Goal: Task Accomplishment & Management: Manage account settings

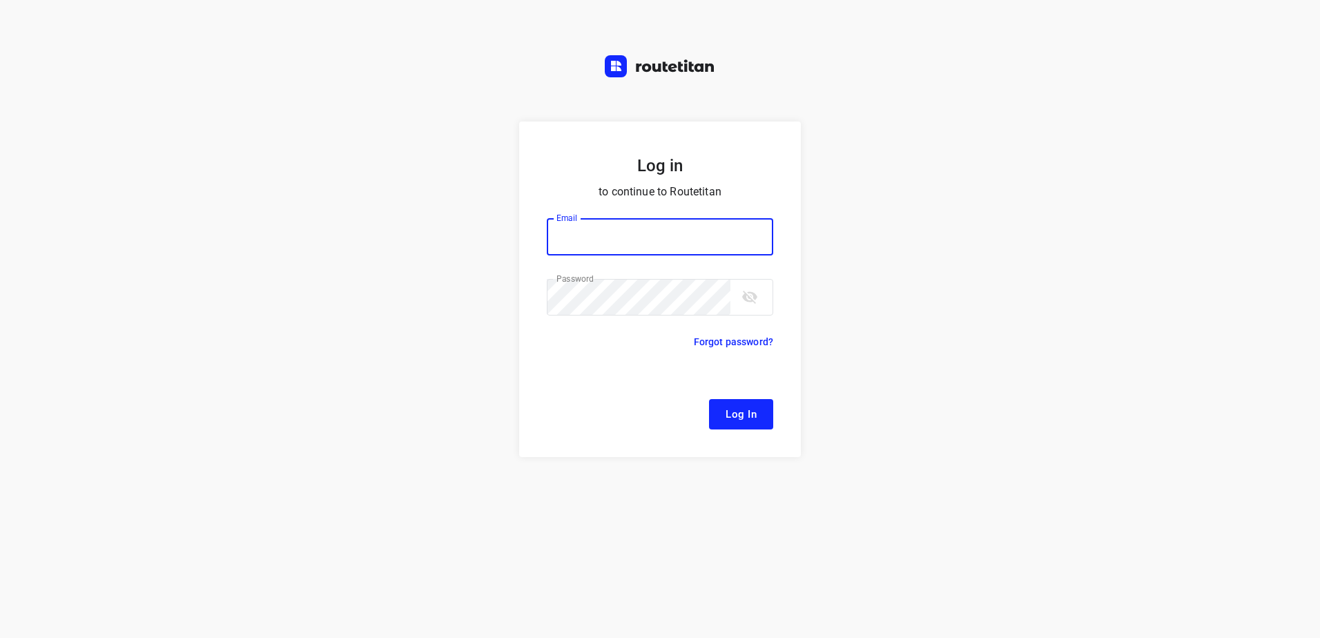
type input "[EMAIL_ADDRESS][DOMAIN_NAME]"
click at [735, 422] on span "Log In" at bounding box center [741, 414] width 31 height 18
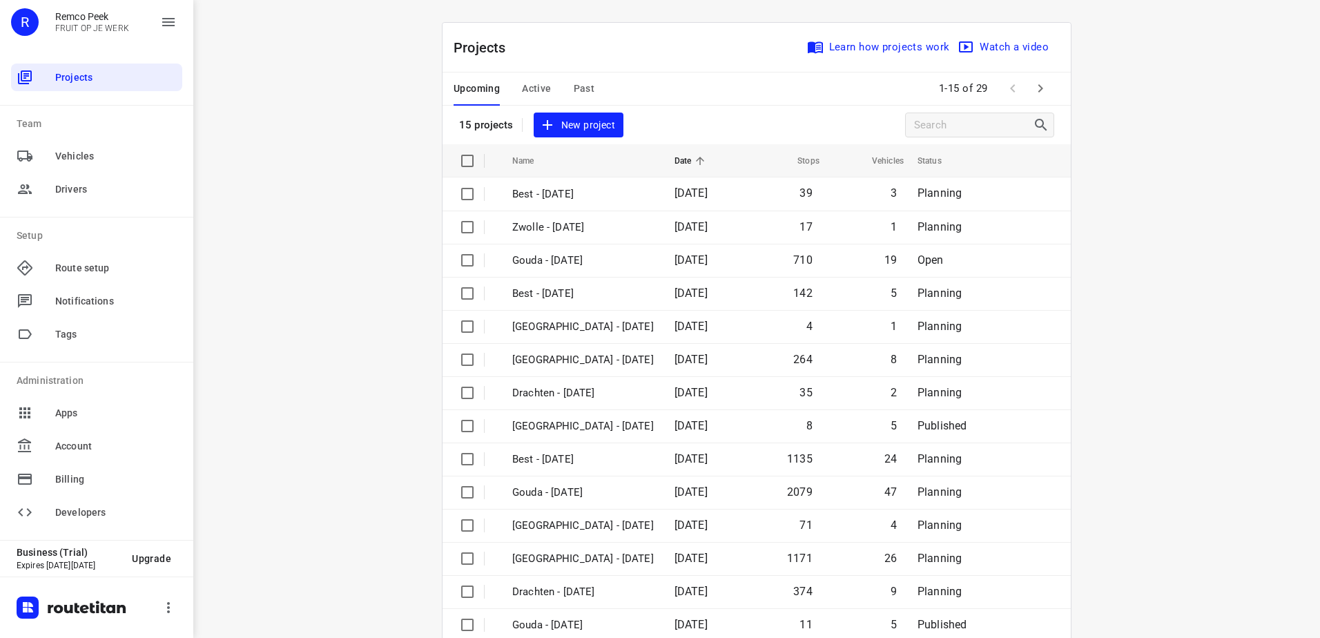
click at [546, 81] on div "Upcoming Active Past" at bounding box center [535, 88] width 163 height 33
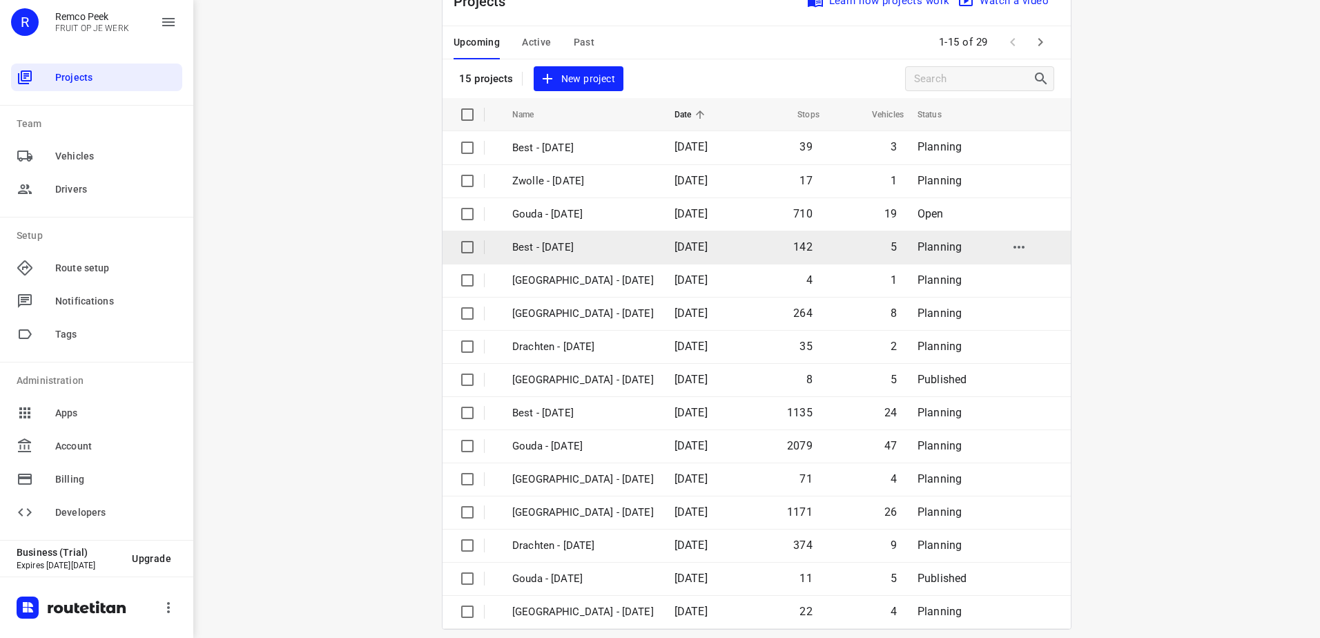
scroll to position [60, 0]
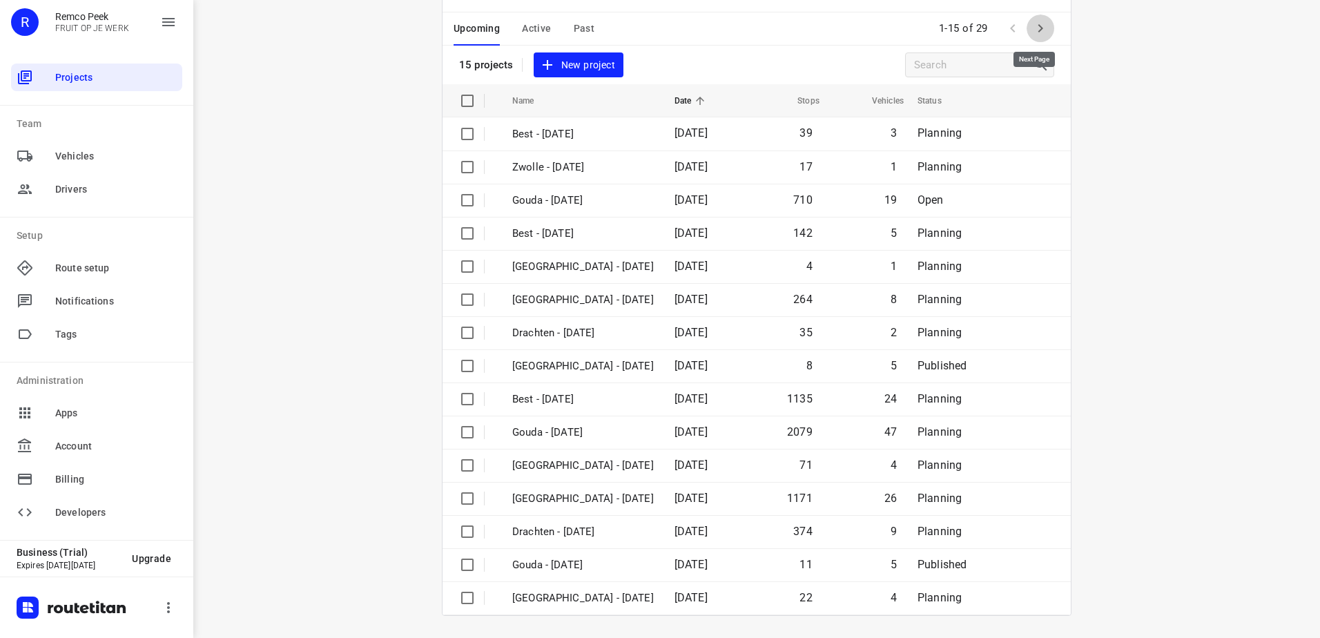
click at [1033, 27] on icon "button" at bounding box center [1040, 28] width 17 height 17
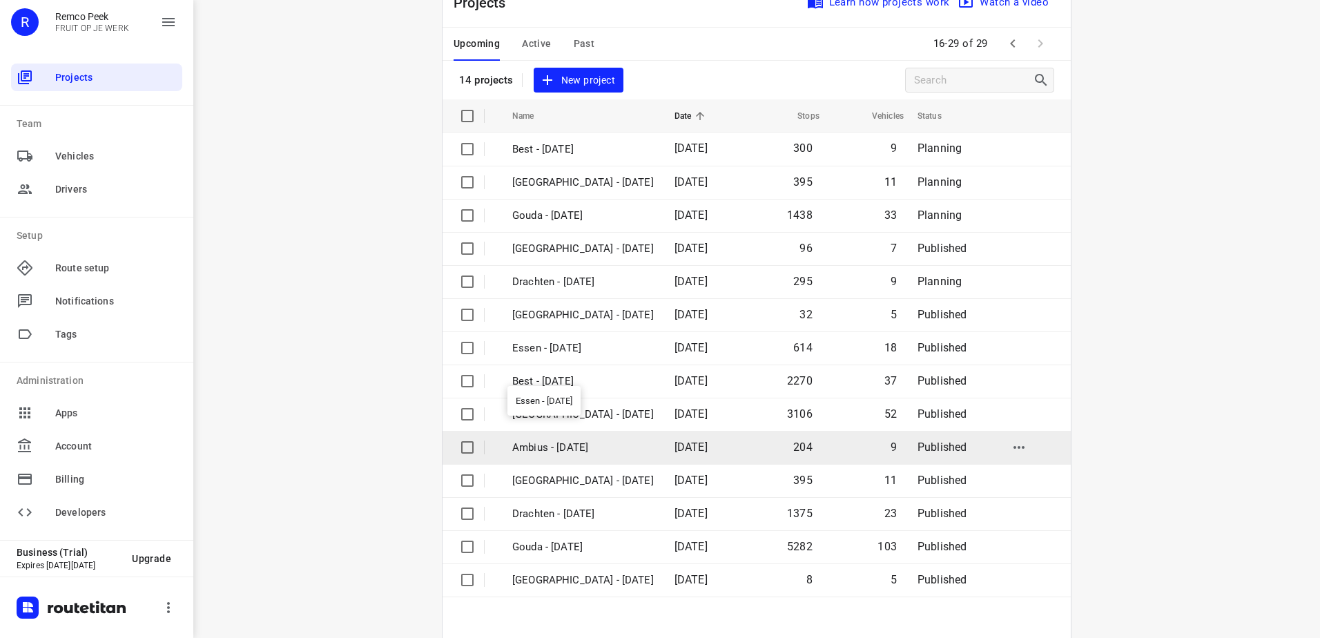
scroll to position [93, 0]
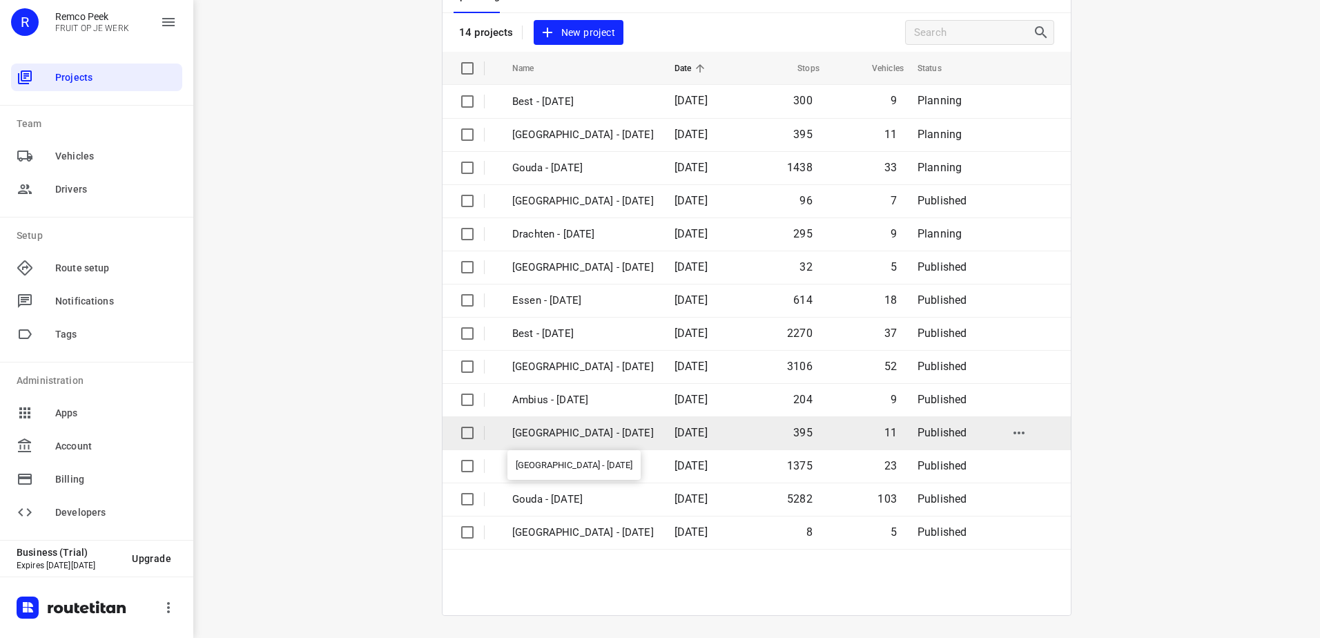
click at [580, 426] on p "[GEOGRAPHIC_DATA] - [DATE]" at bounding box center [583, 433] width 142 height 16
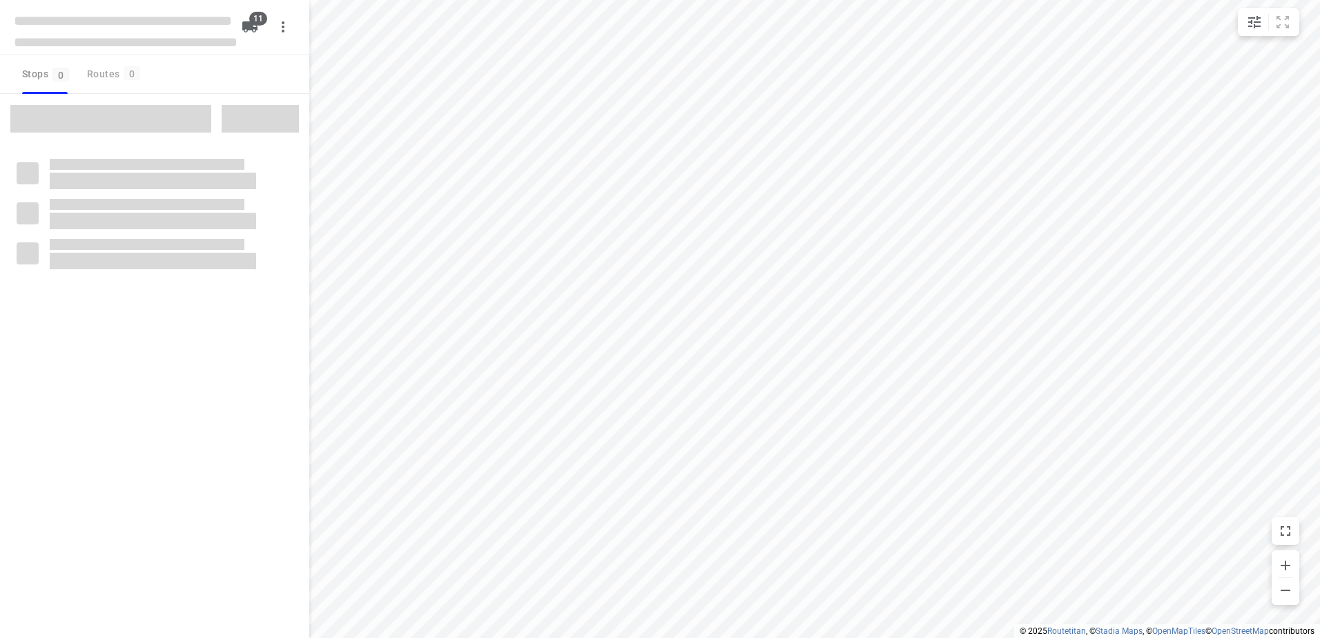
checkbox input "true"
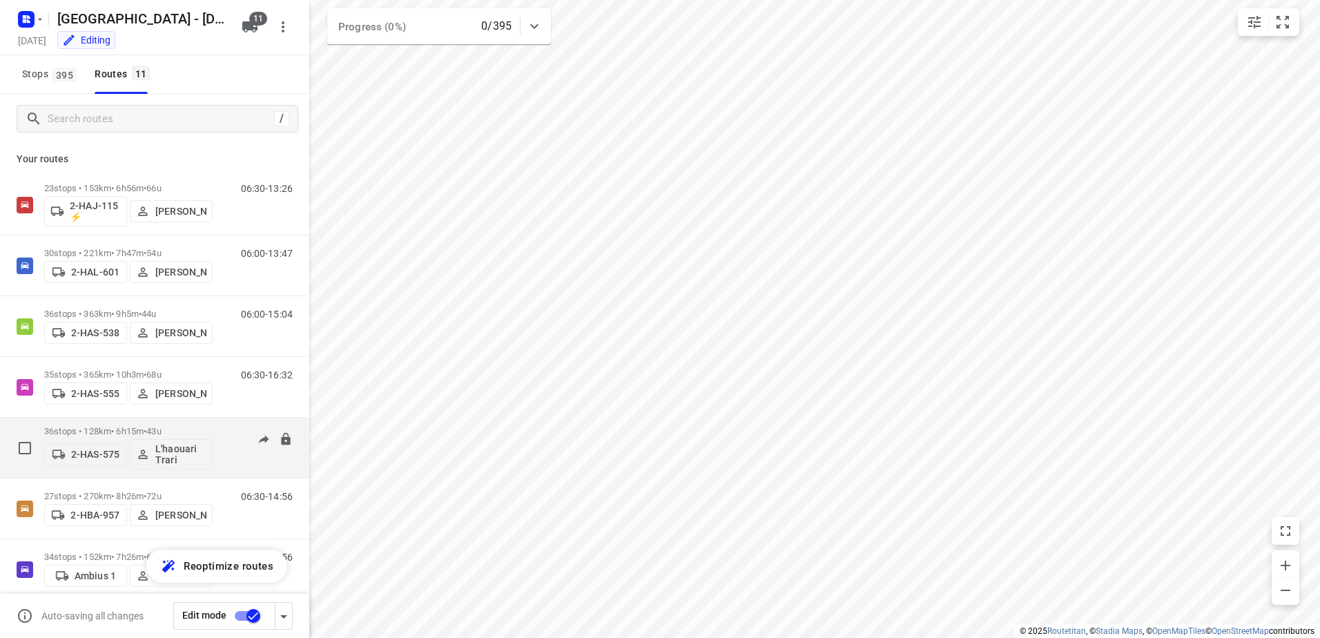
click at [177, 449] on p "L'haouari Trari" at bounding box center [180, 454] width 51 height 22
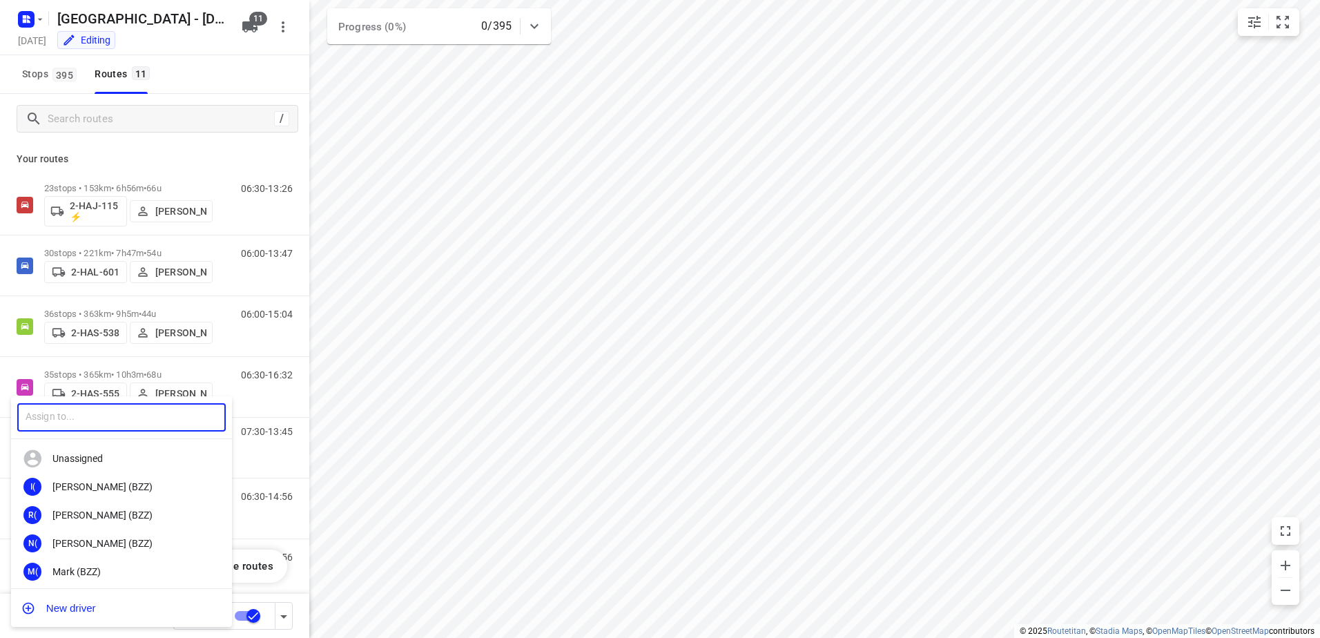
click at [143, 414] on input "text" at bounding box center [121, 417] width 209 height 28
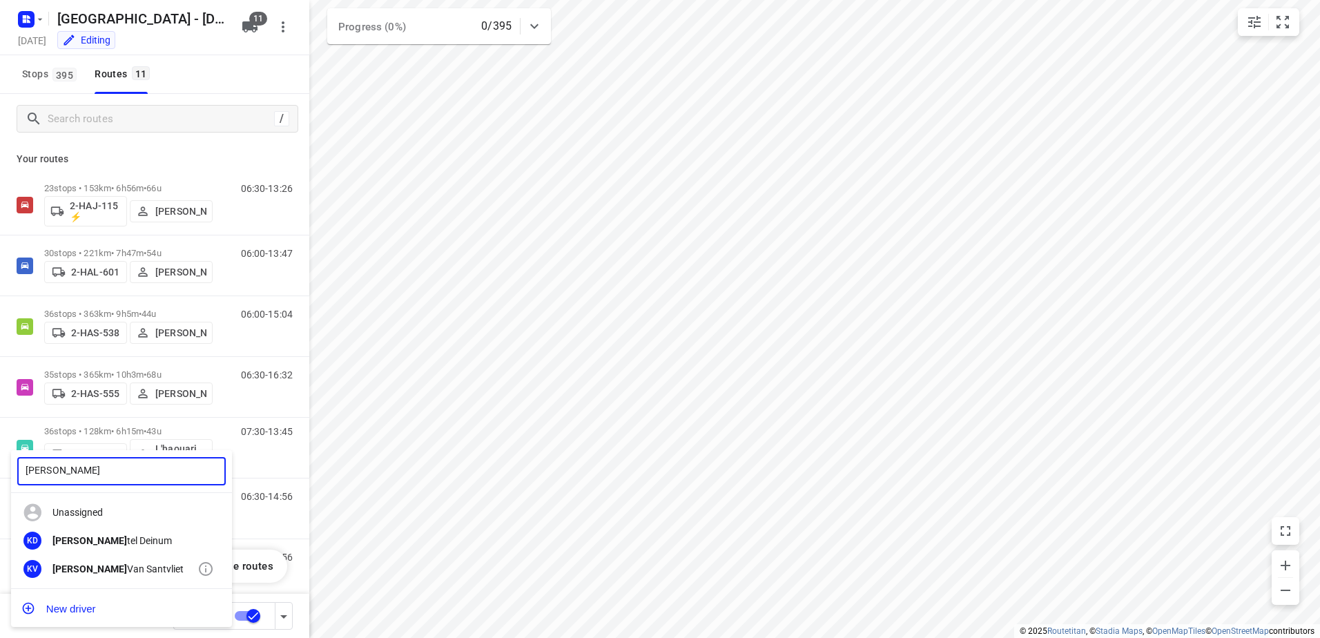
type input "[PERSON_NAME]"
click at [95, 567] on div "[PERSON_NAME]" at bounding box center [124, 568] width 145 height 11
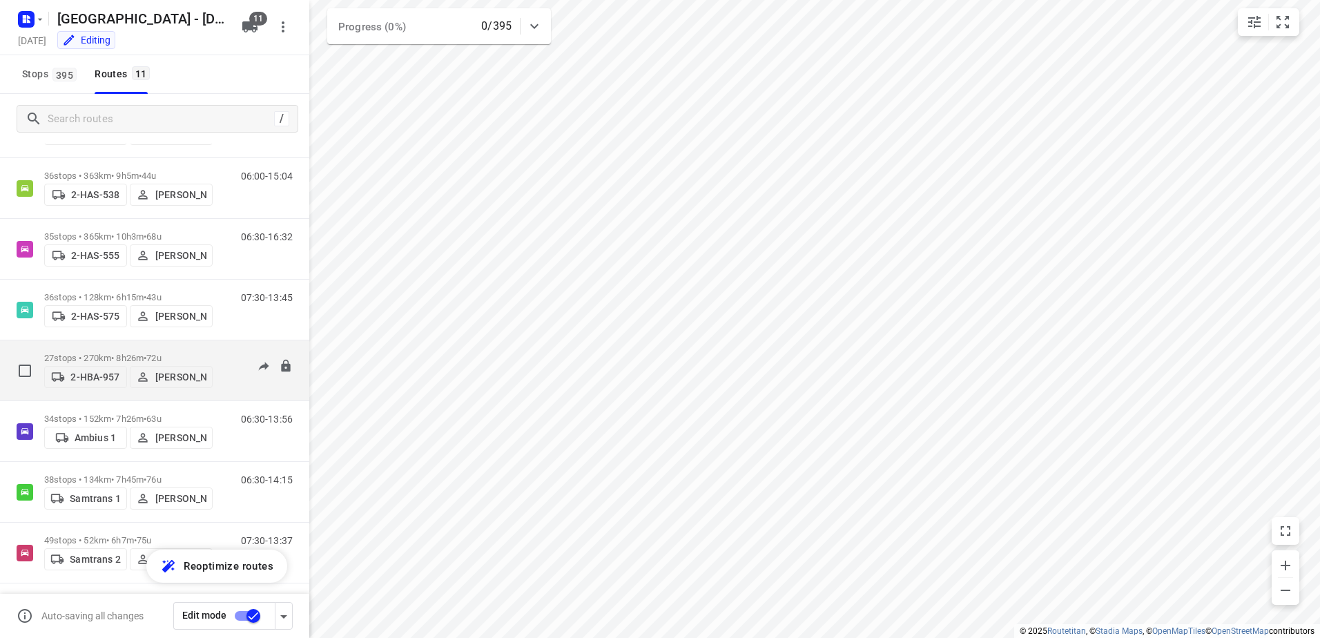
scroll to position [207, 0]
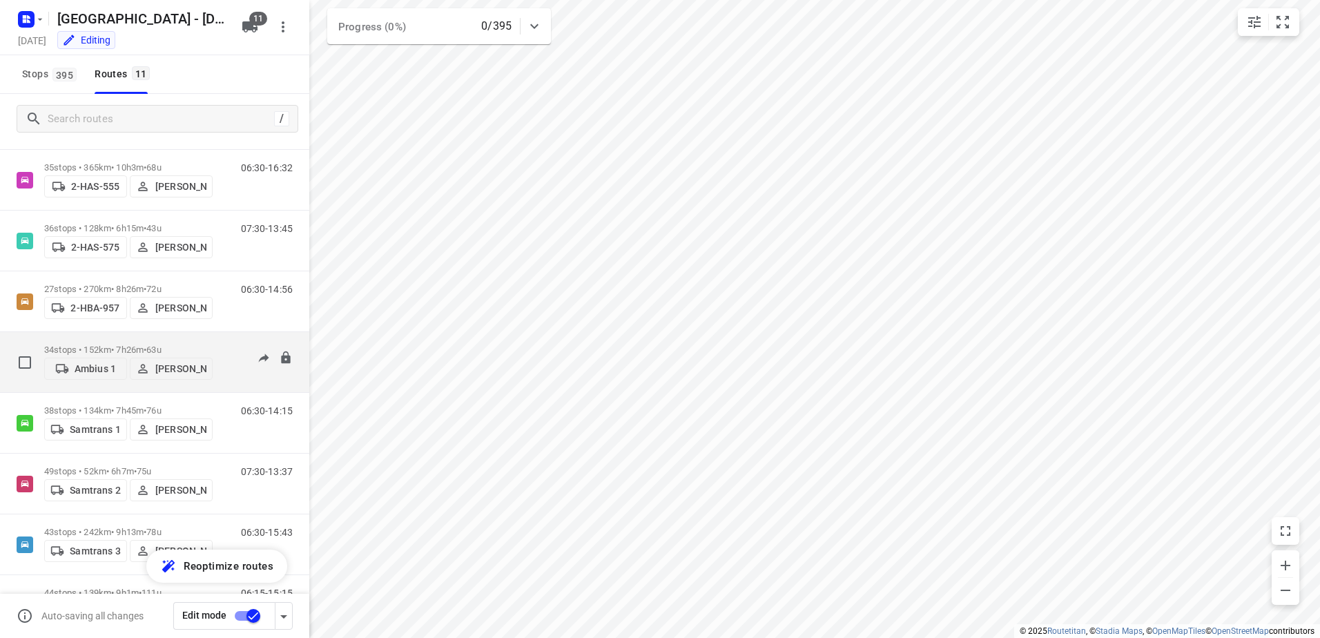
click at [180, 367] on p "[PERSON_NAME]" at bounding box center [180, 368] width 51 height 11
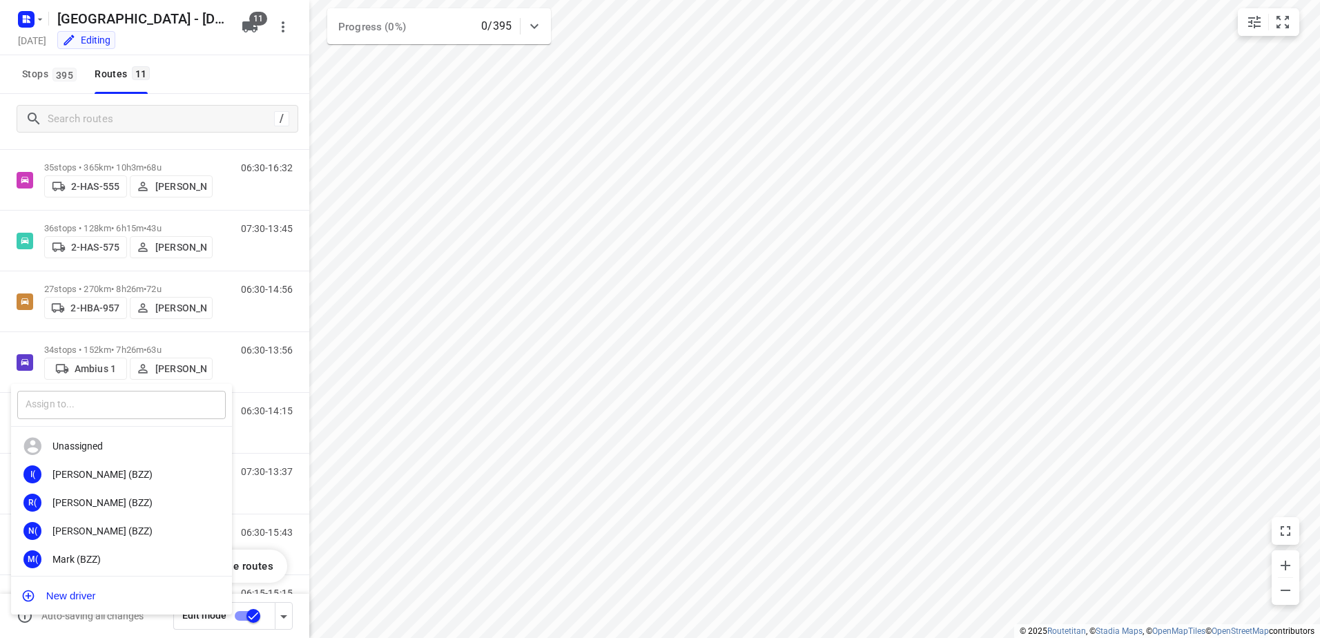
click at [153, 405] on input "text" at bounding box center [121, 405] width 209 height 28
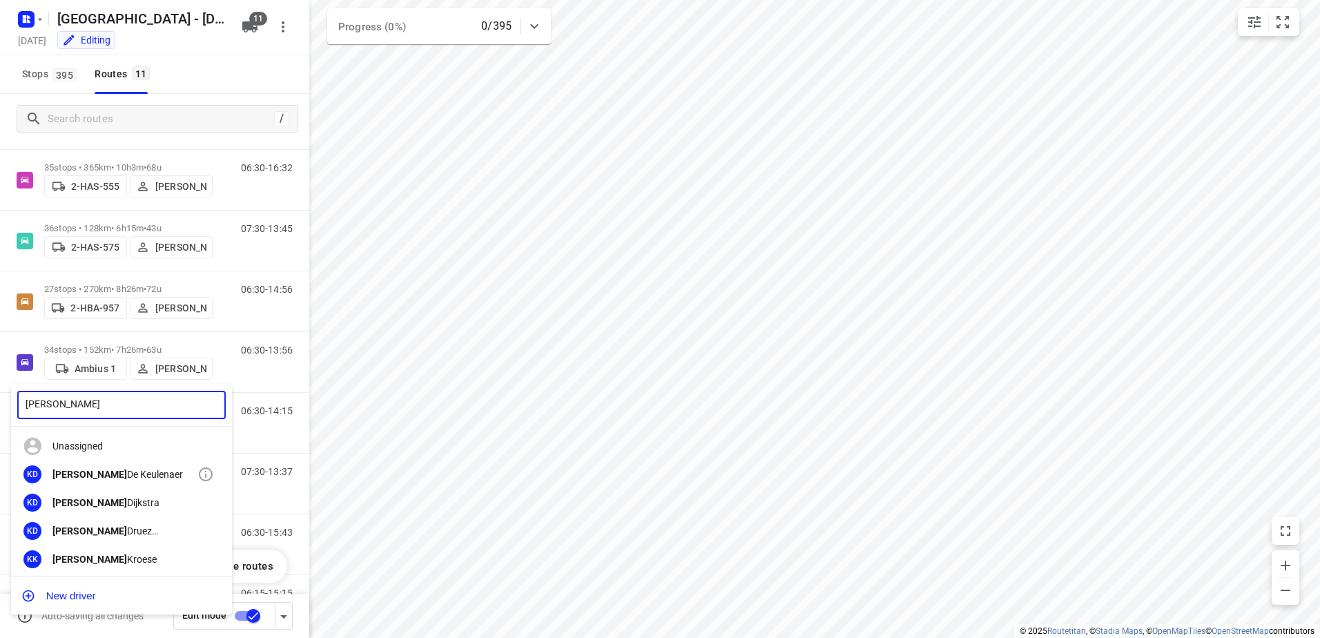
type input "[PERSON_NAME]"
click at [132, 467] on div "KD [PERSON_NAME]" at bounding box center [121, 475] width 221 height 28
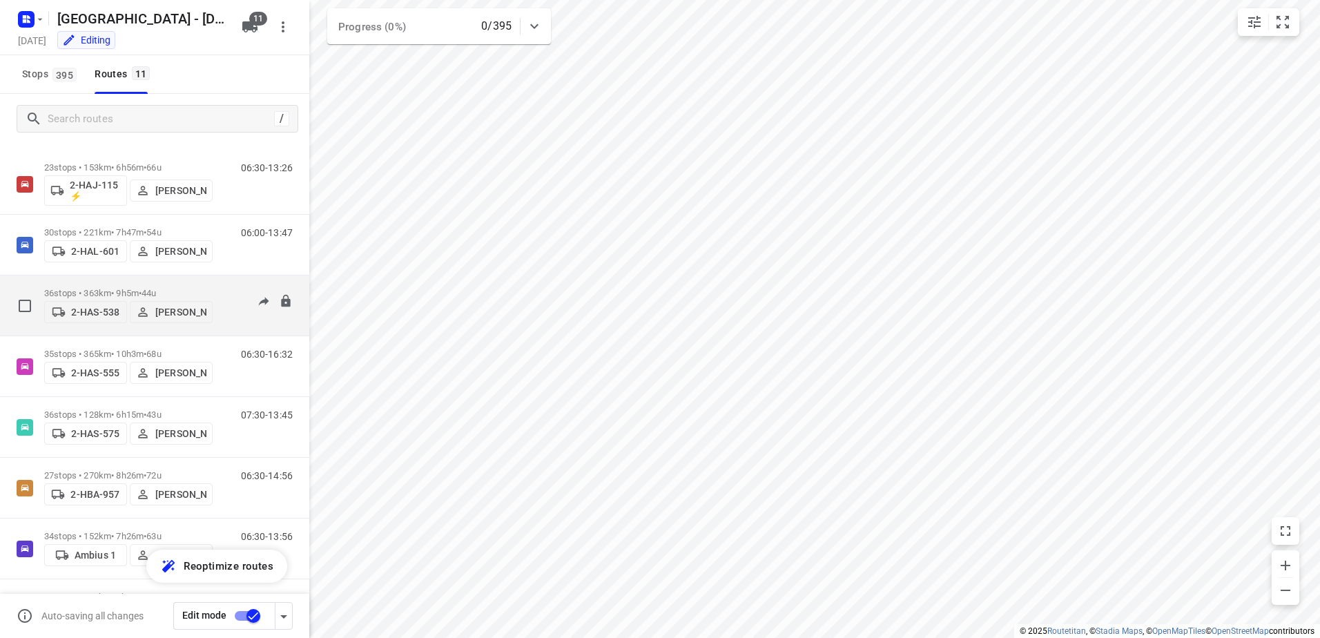
scroll to position [0, 0]
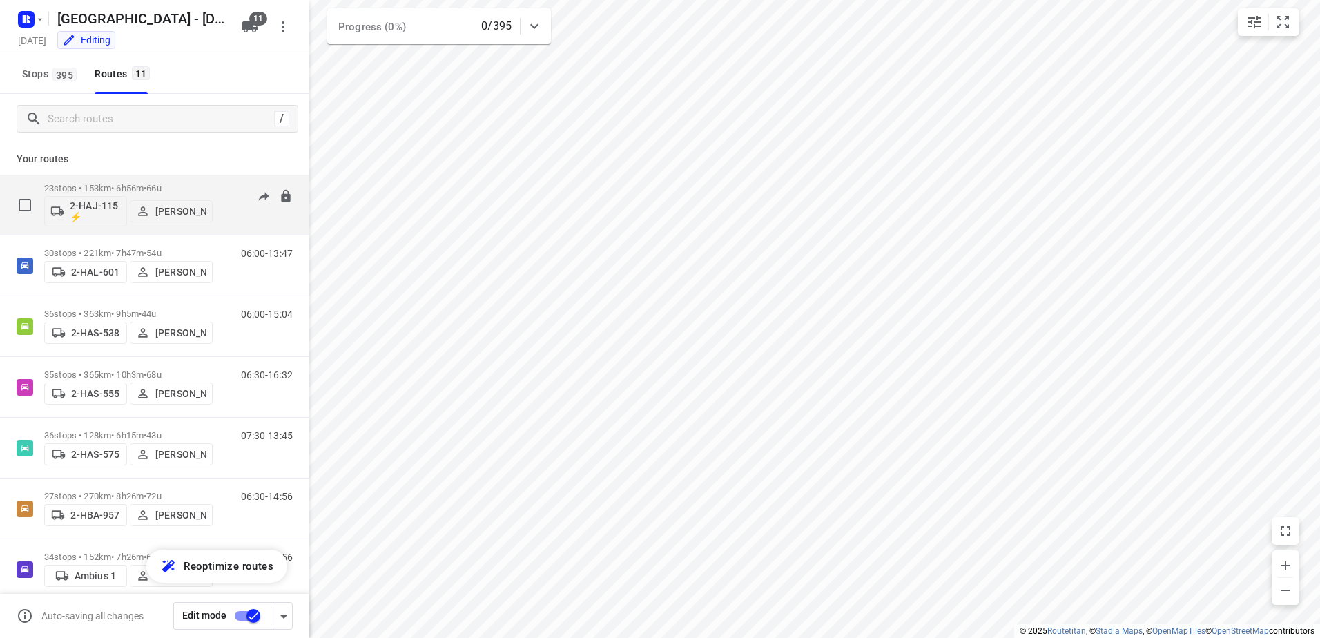
click at [111, 191] on p "23 stops • 153km • 6h56m • 66u" at bounding box center [128, 188] width 168 height 10
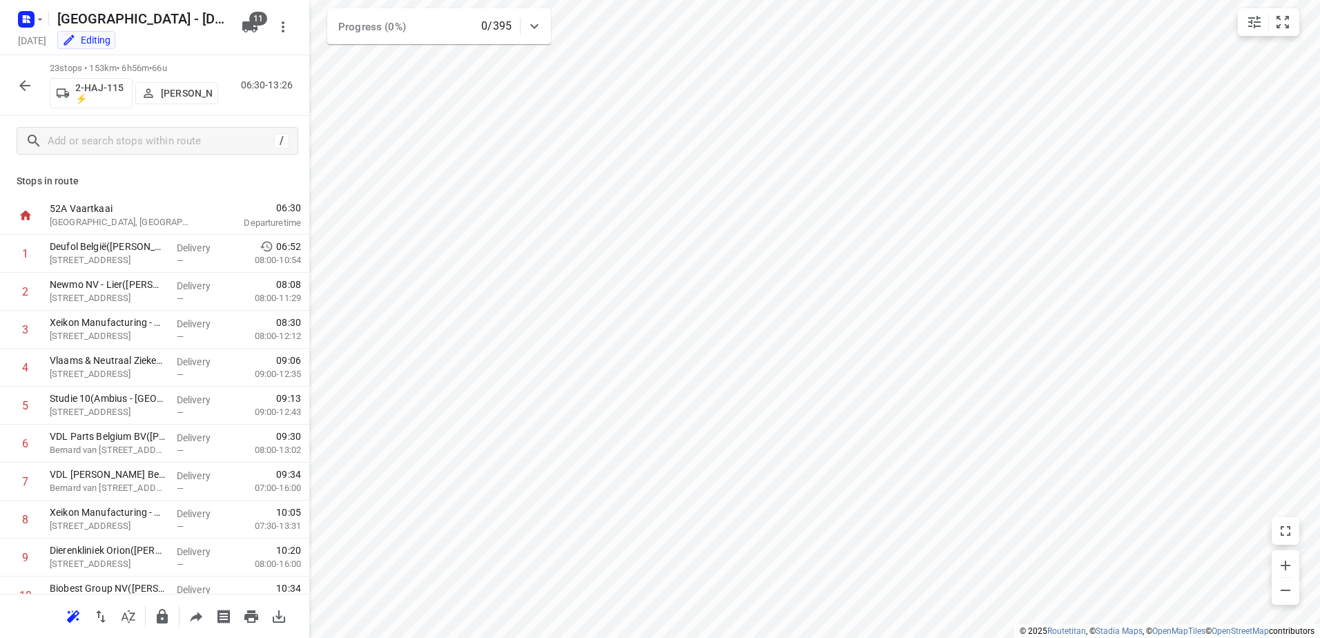
scroll to position [69, 0]
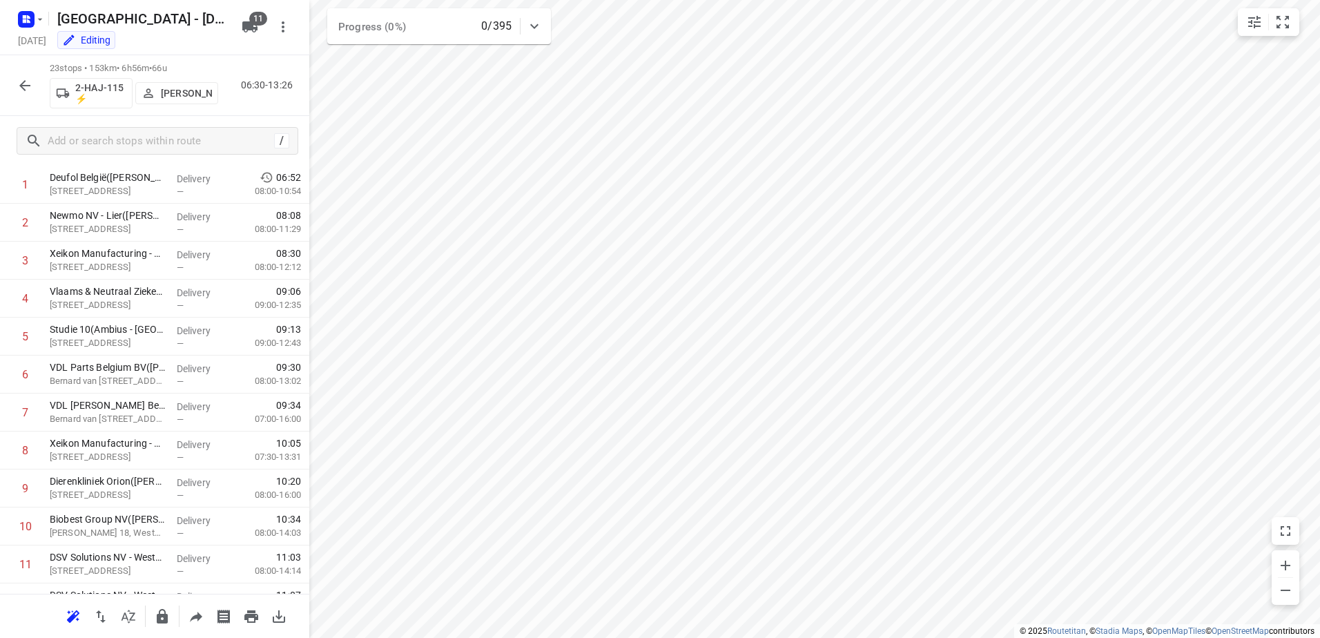
click at [23, 86] on icon "button" at bounding box center [25, 85] width 17 height 17
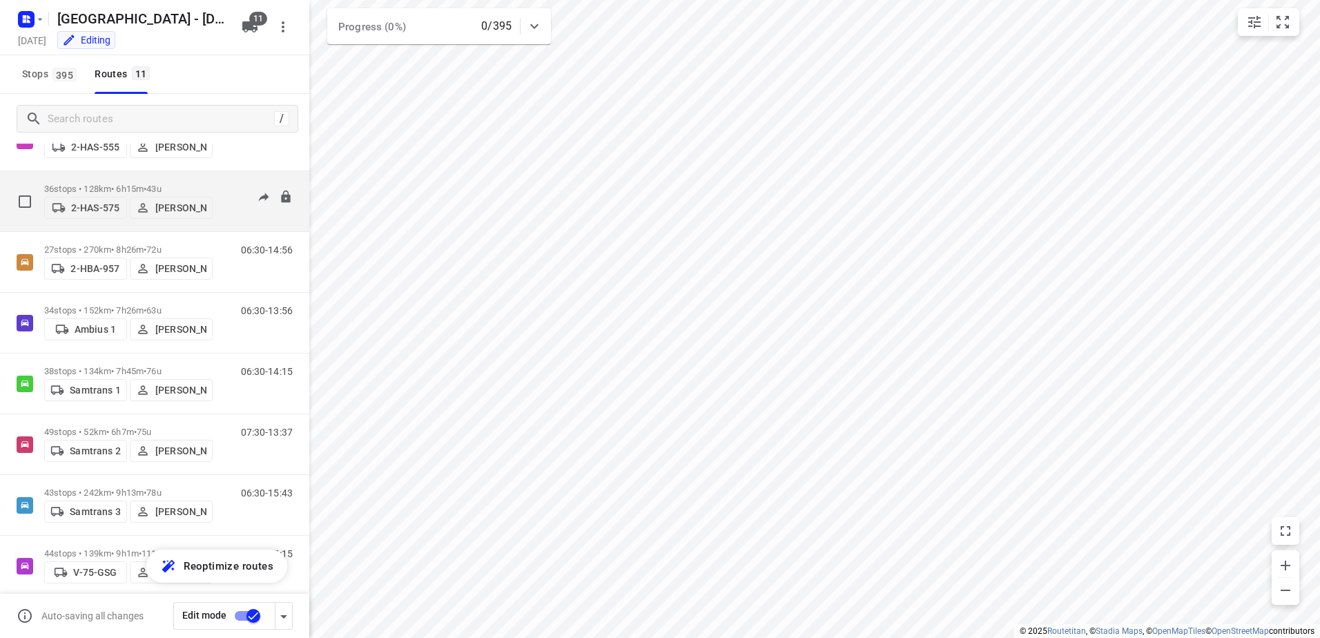
scroll to position [263, 0]
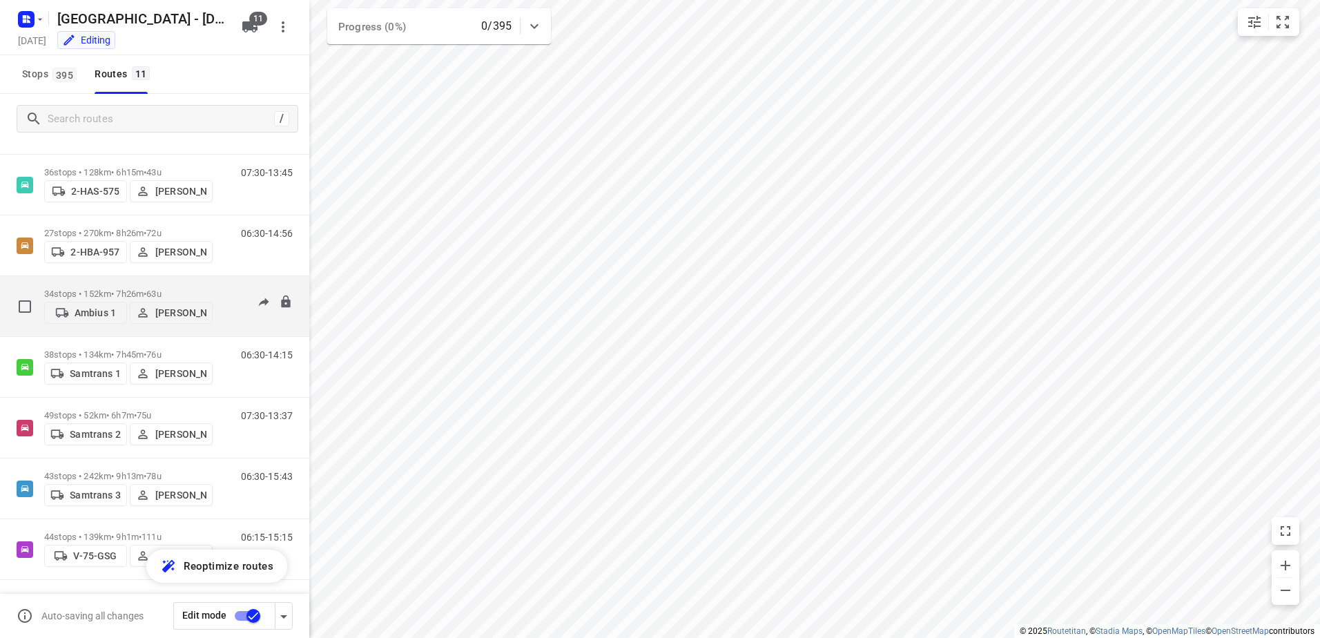
click at [101, 314] on p "Ambius 1" at bounding box center [95, 312] width 41 height 11
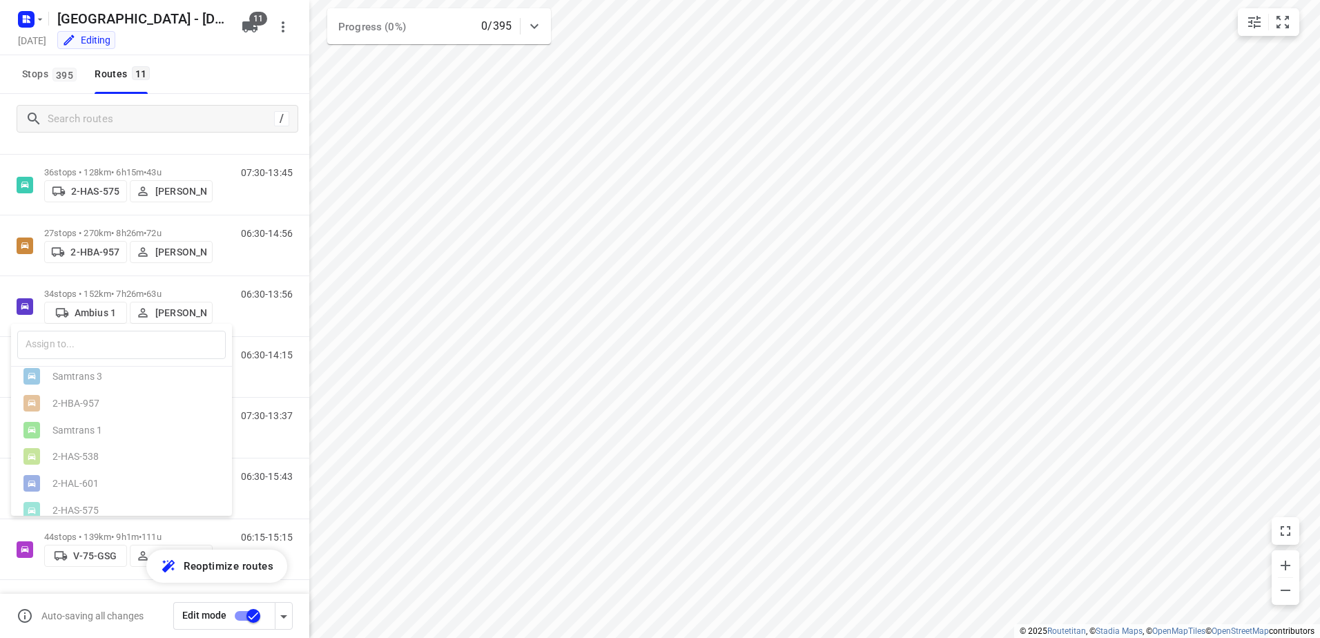
scroll to position [138, 0]
click at [88, 436] on ul "2-HAJ-115 ⚡ Ambius 1 Samtrans 3 2-HBA-957 Samtrans 1 2-HAS-538 2-HAL-601 2-HAS-…" at bounding box center [121, 382] width 221 height 296
click at [82, 441] on ul "2-HAJ-115 ⚡ Ambius 1 Samtrans 3 2-HBA-957 Samtrans 1 2-HAS-538 2-HAL-601 2-HAS-…" at bounding box center [121, 382] width 221 height 296
click at [251, 75] on div at bounding box center [660, 319] width 1320 height 638
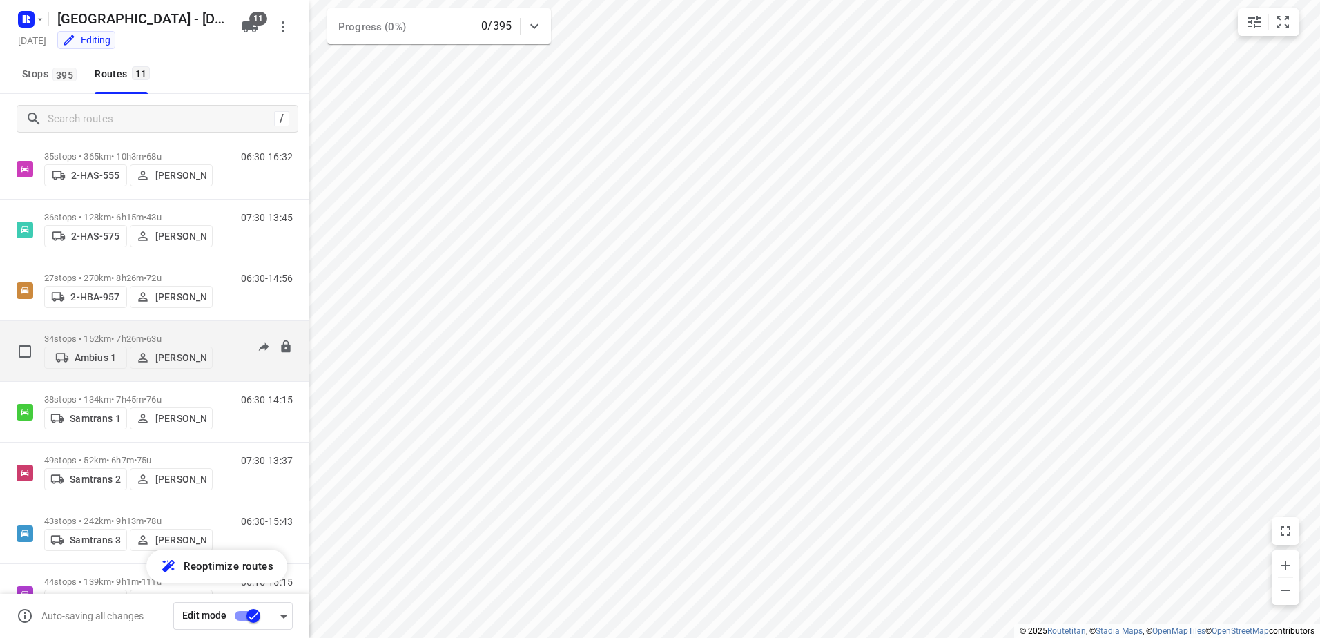
scroll to position [194, 0]
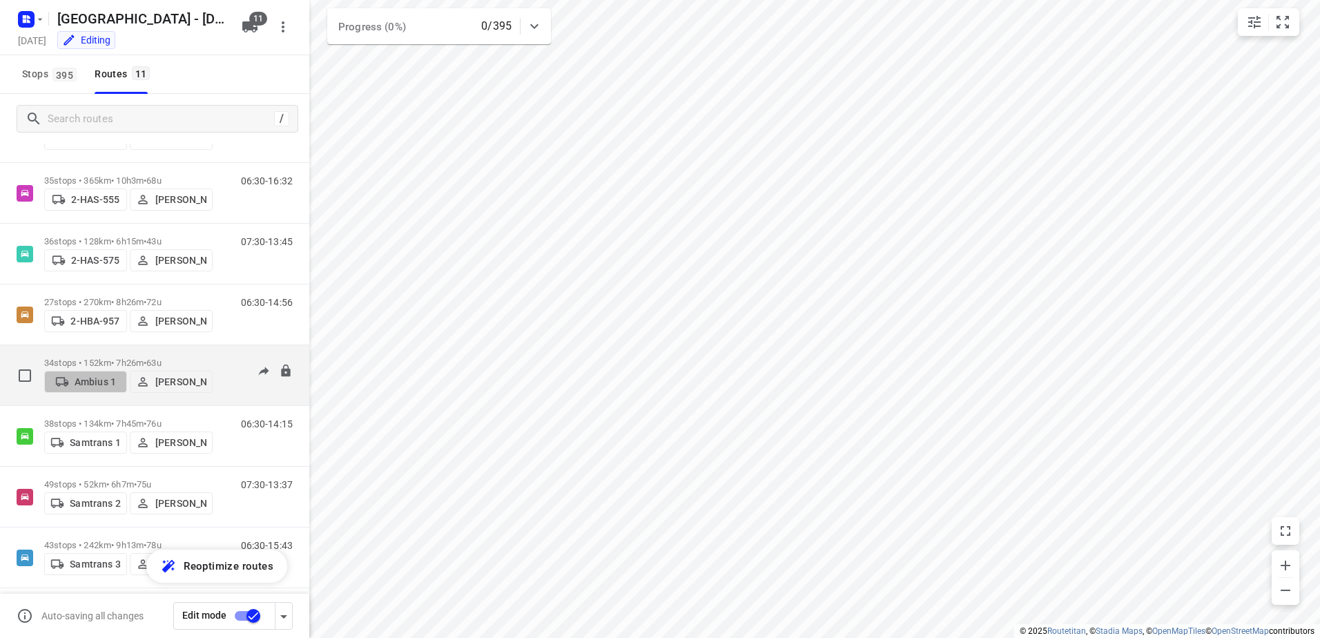
click at [106, 388] on span "Ambius 1" at bounding box center [85, 382] width 70 height 14
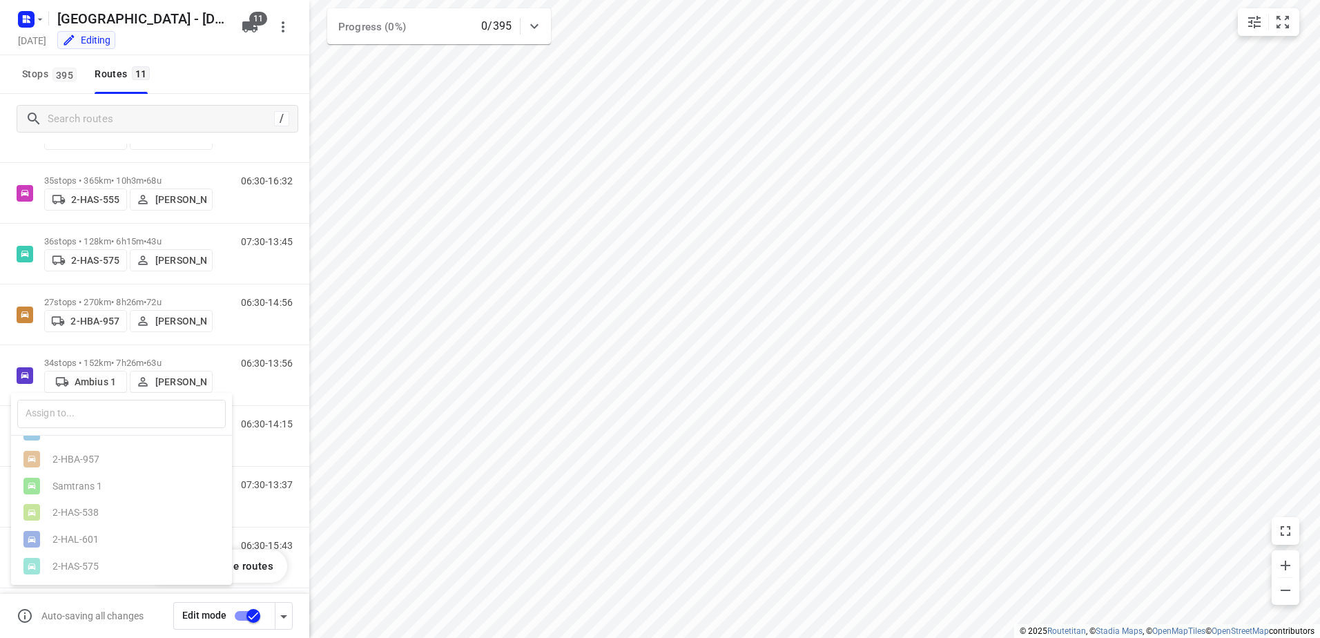
scroll to position [166, 0]
click at [94, 324] on div at bounding box center [660, 319] width 1320 height 638
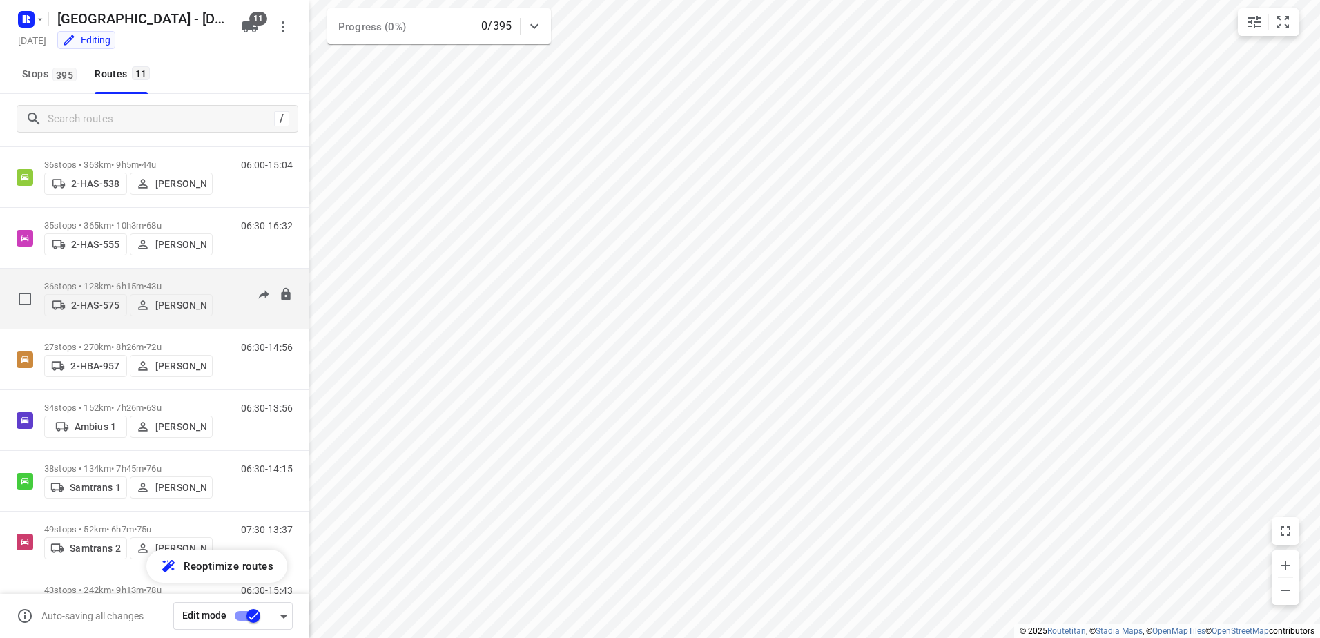
scroll to position [125, 0]
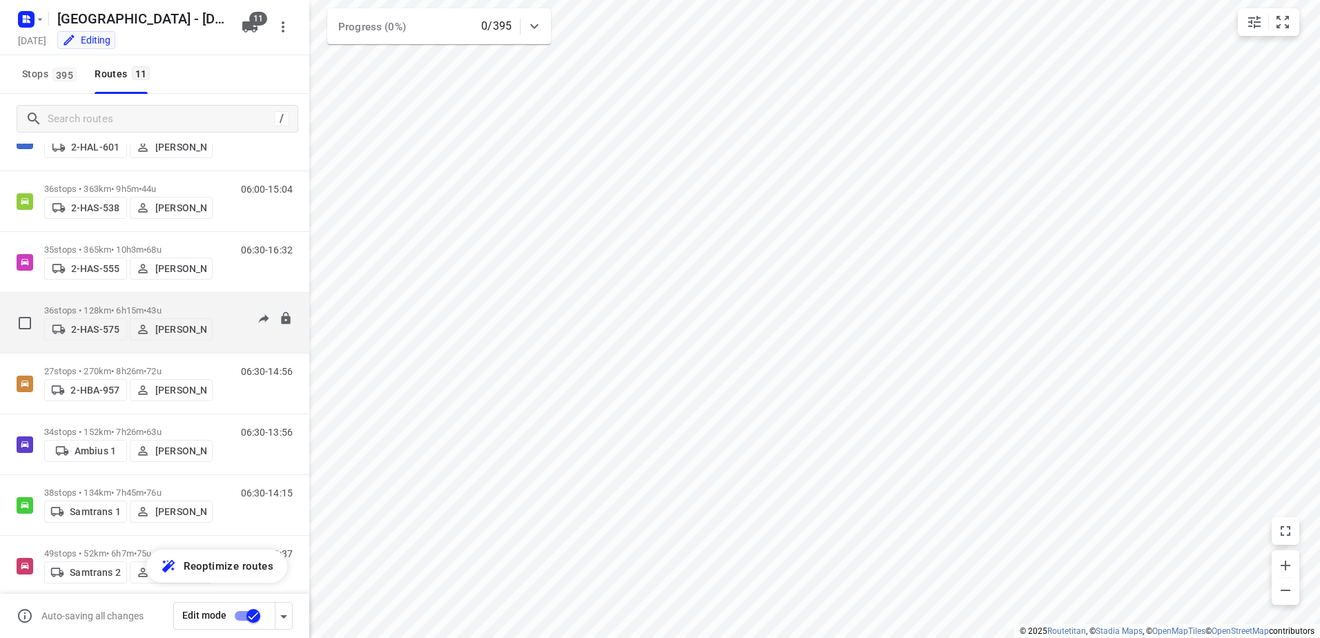
click at [95, 333] on p "2-HAS-575" at bounding box center [95, 329] width 48 height 11
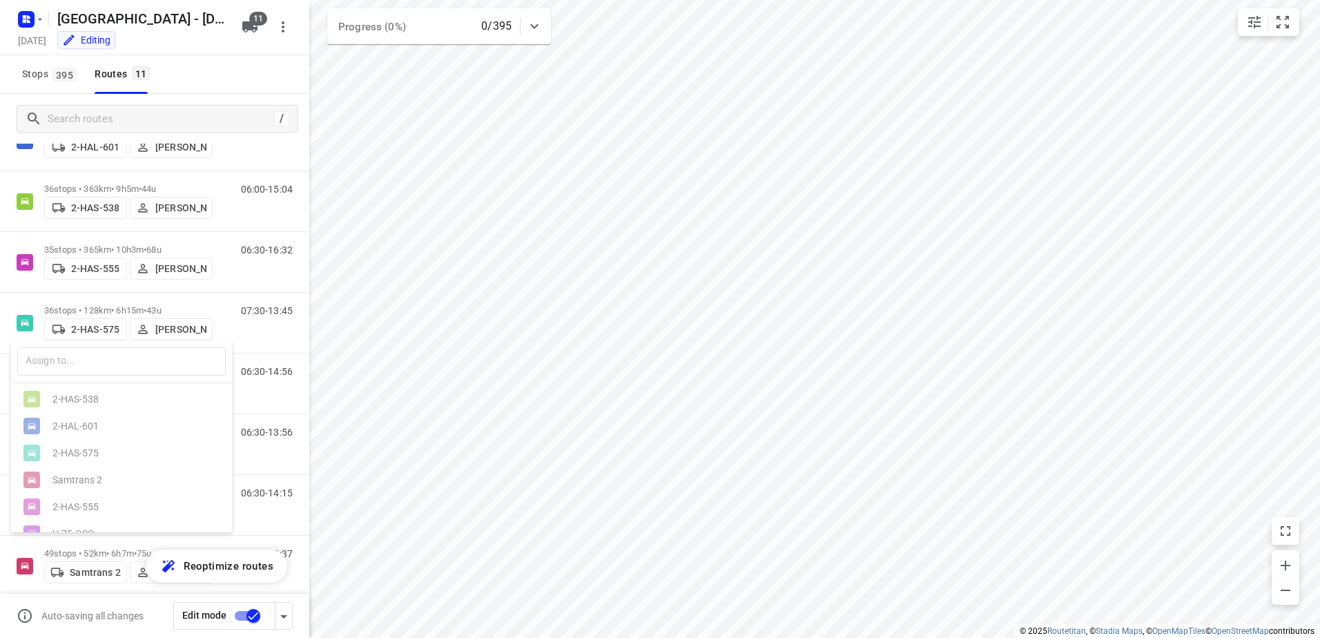
scroll to position [166, 0]
click at [97, 284] on div at bounding box center [660, 319] width 1320 height 638
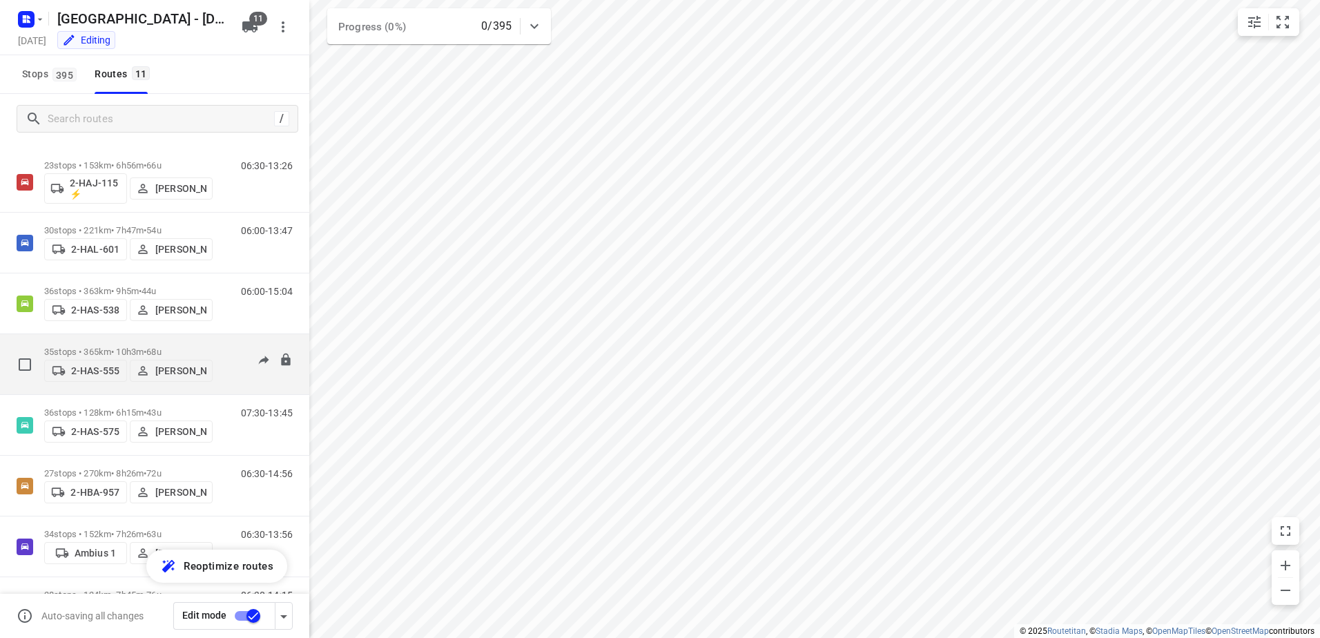
scroll to position [0, 0]
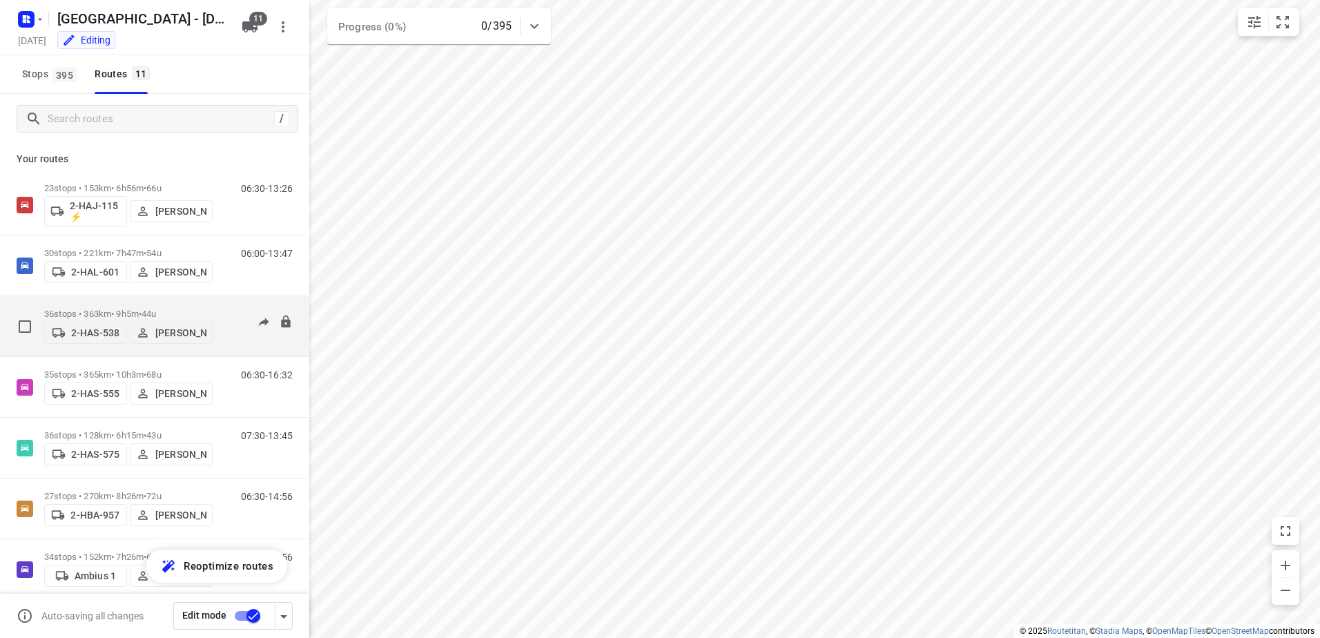
click at [110, 338] on span "2-HAS-538" at bounding box center [85, 333] width 70 height 14
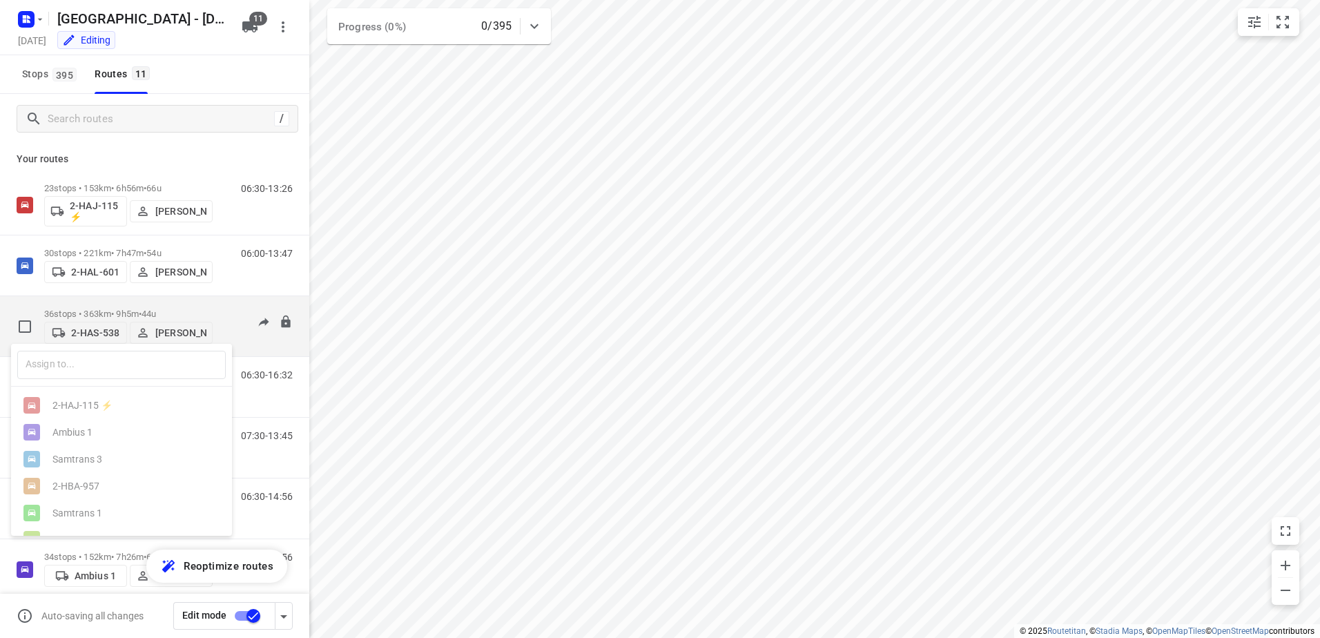
click at [110, 338] on div at bounding box center [660, 319] width 1320 height 638
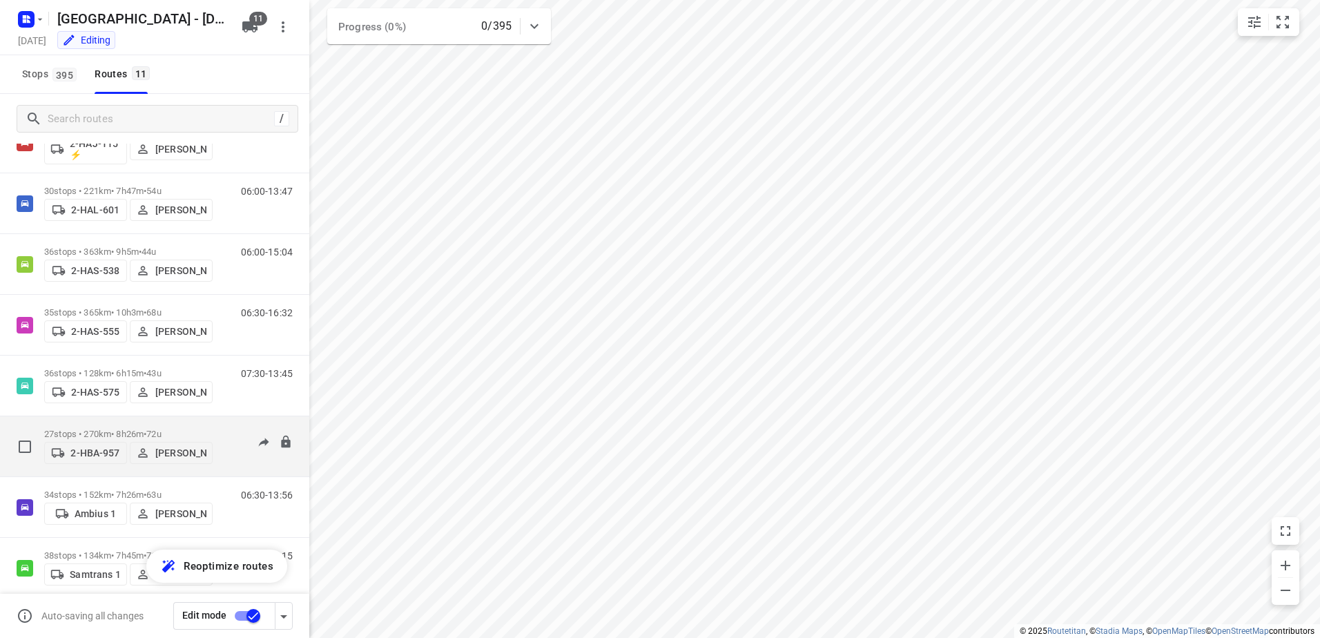
scroll to position [138, 0]
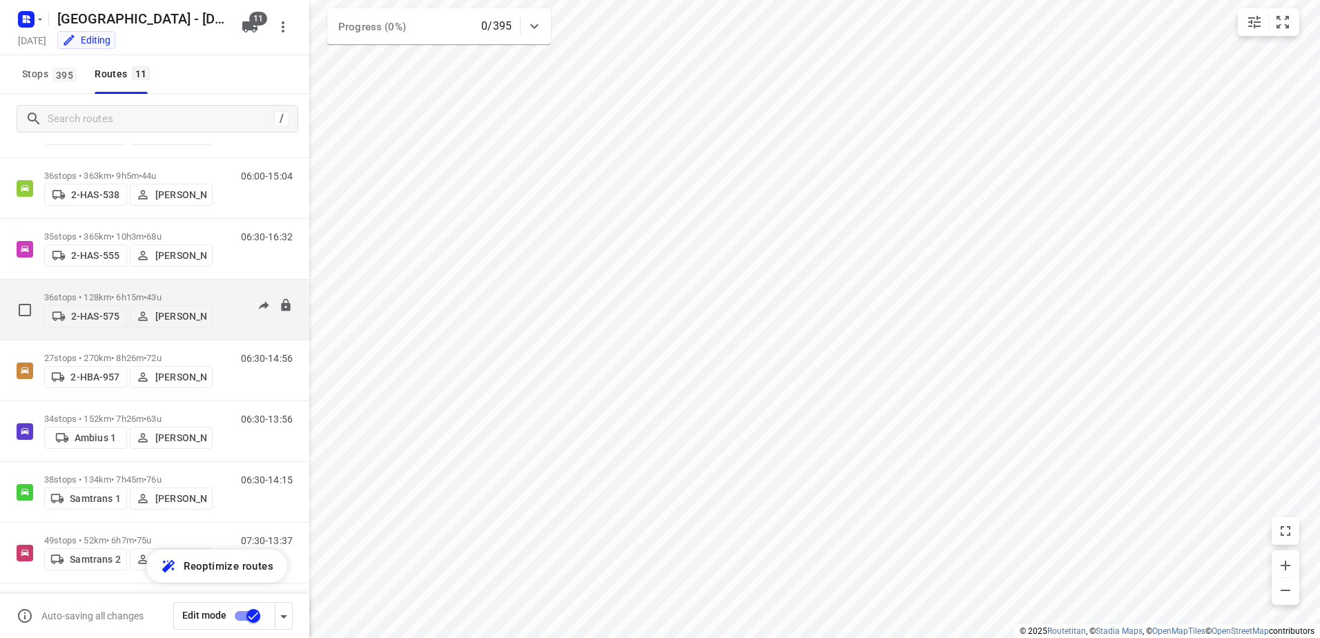
click at [104, 322] on span "2-HAS-575" at bounding box center [85, 316] width 70 height 14
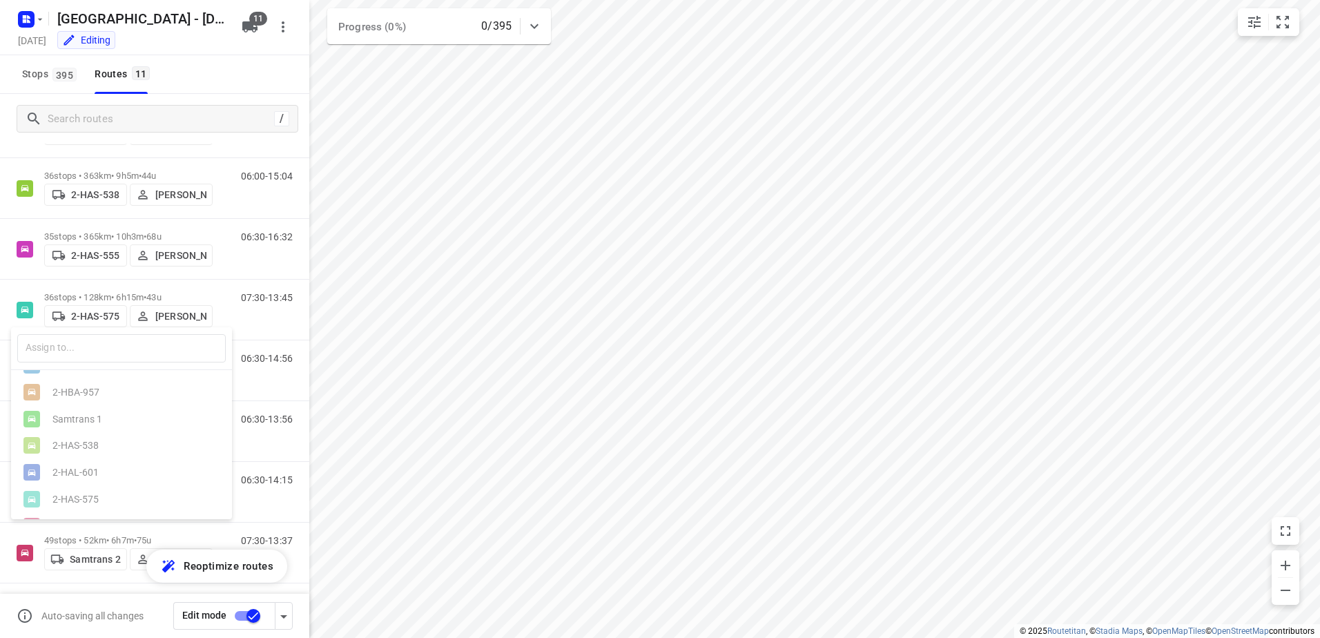
scroll to position [0, 0]
click at [222, 66] on div at bounding box center [660, 319] width 1320 height 638
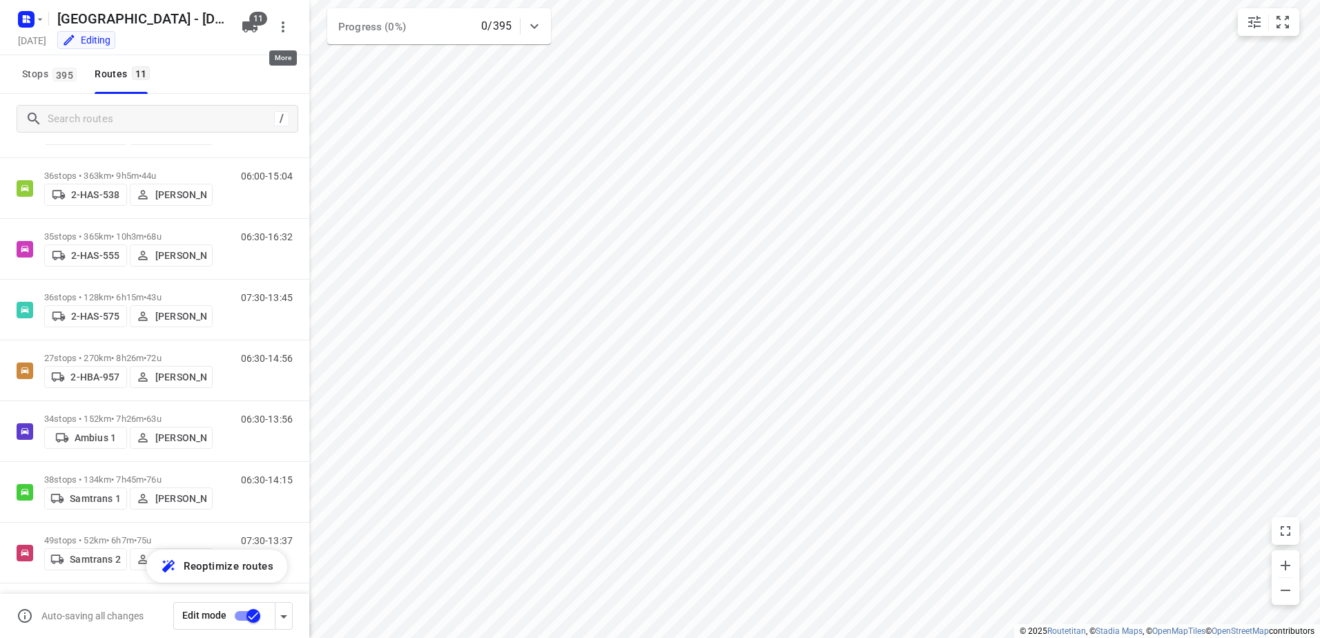
click at [284, 28] on icon "button" at bounding box center [283, 27] width 17 height 17
click at [212, 5] on div at bounding box center [660, 319] width 1320 height 638
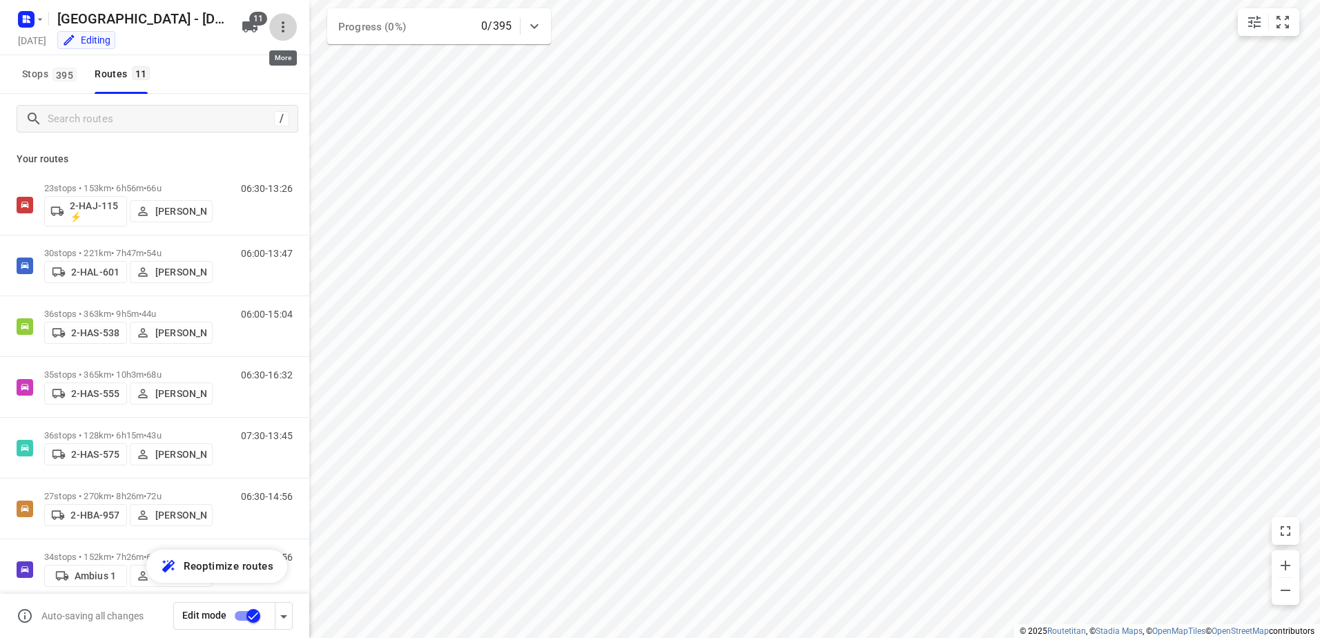
click at [281, 27] on icon "button" at bounding box center [283, 27] width 17 height 17
click at [281, 27] on div at bounding box center [660, 319] width 1320 height 638
click at [34, 43] on h5 "[DATE]" at bounding box center [31, 40] width 39 height 16
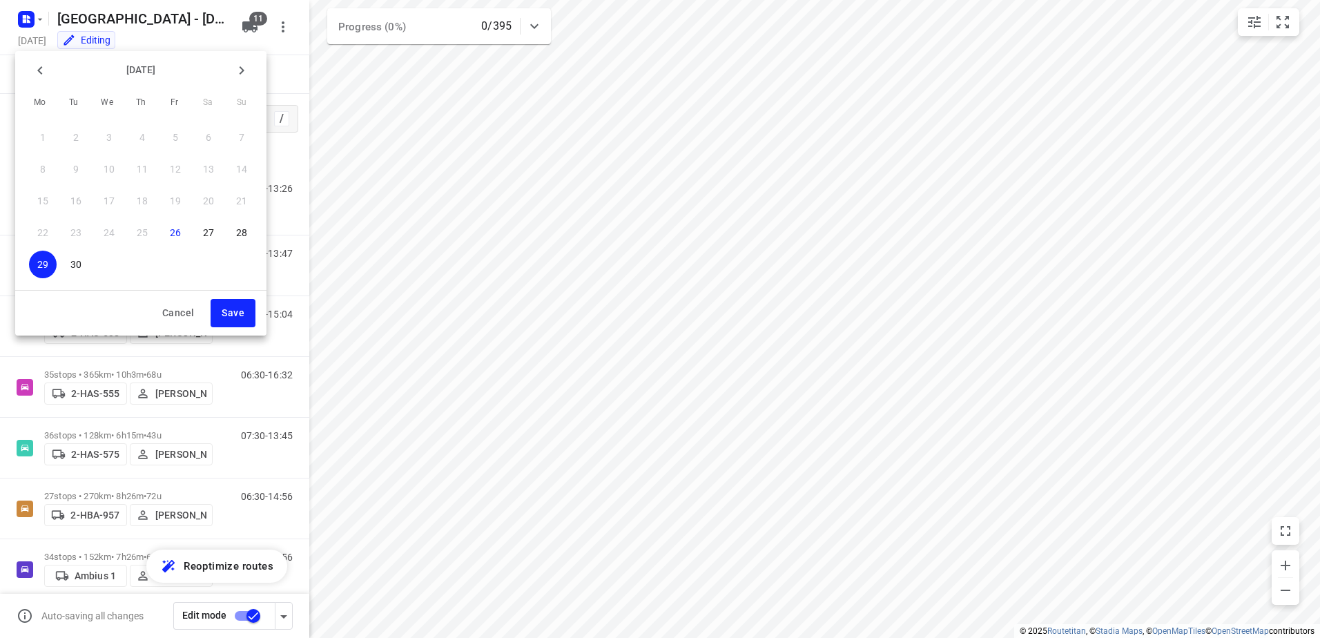
click at [35, 43] on div at bounding box center [660, 319] width 1320 height 638
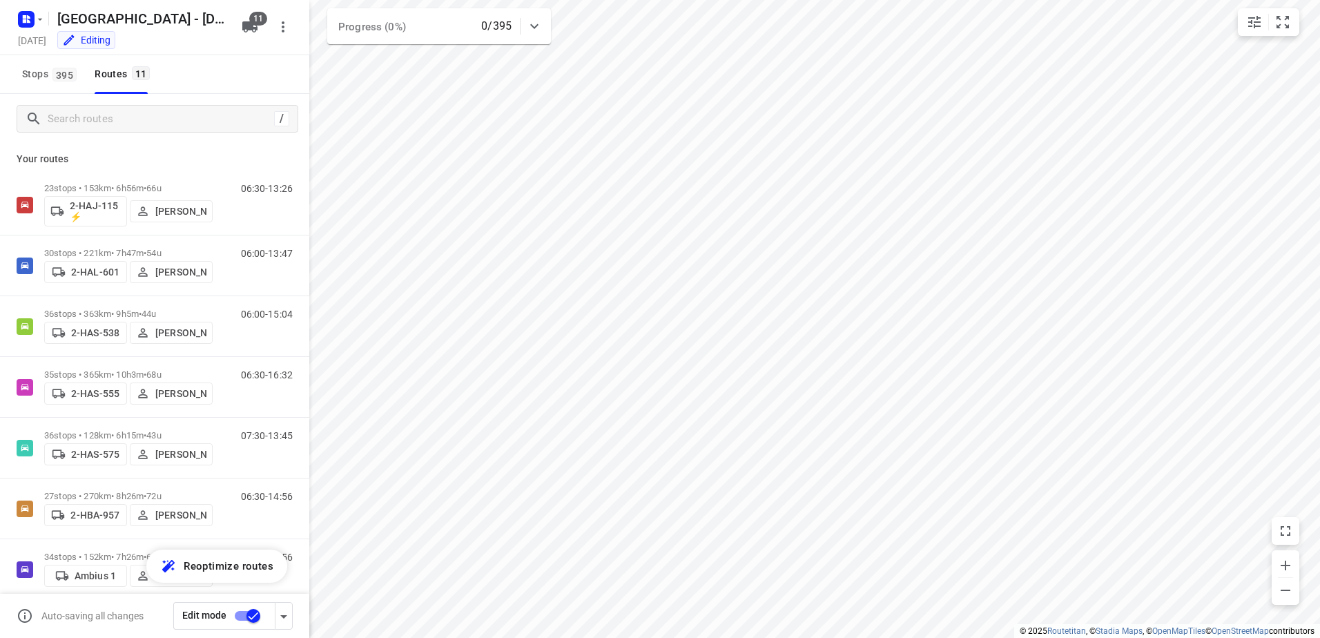
click at [29, 22] on icon "button" at bounding box center [28, 20] width 3 height 3
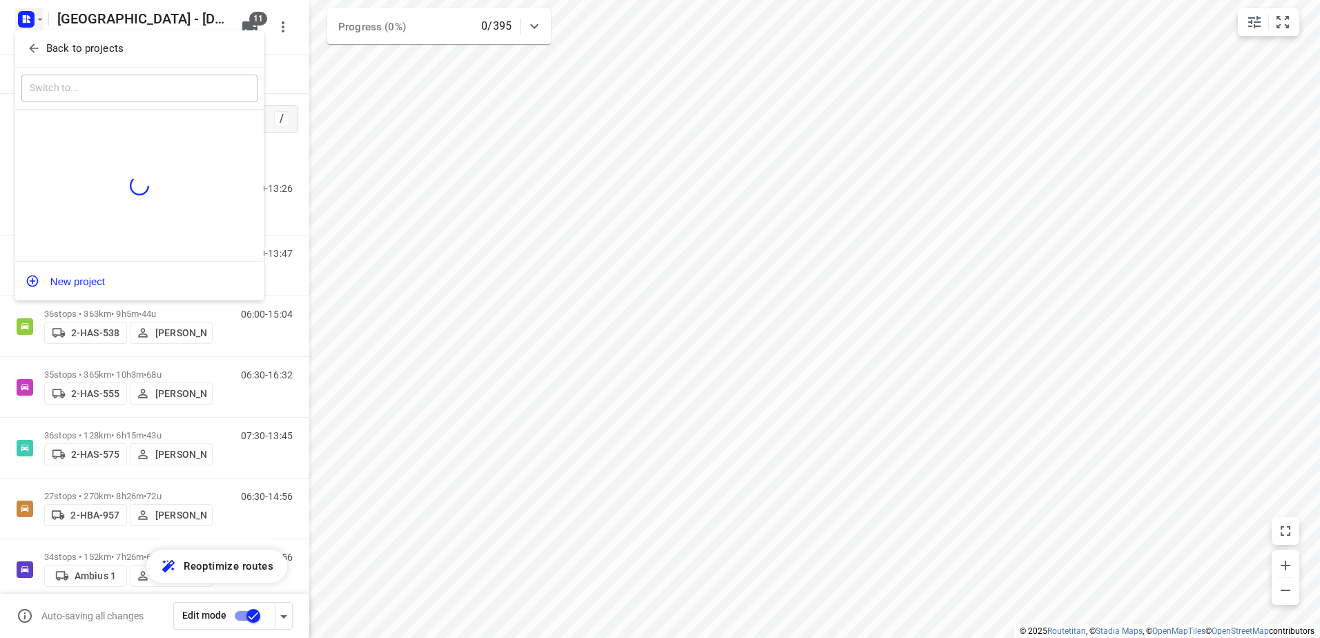
click at [29, 22] on div at bounding box center [660, 319] width 1320 height 638
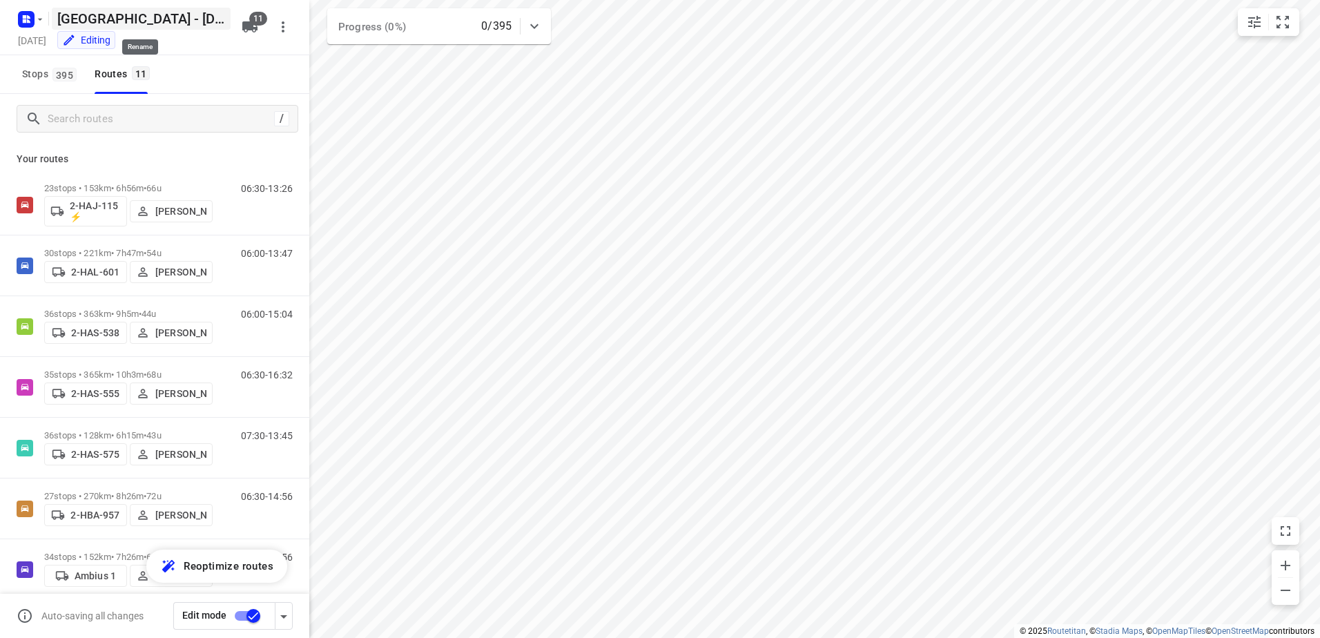
click at [75, 19] on h5 "[GEOGRAPHIC_DATA] - [DATE]" at bounding box center [141, 19] width 179 height 22
click at [213, 57] on div "Stops 395 Routes 11" at bounding box center [154, 74] width 309 height 39
click at [26, 15] on icon "button" at bounding box center [24, 16] width 3 height 3
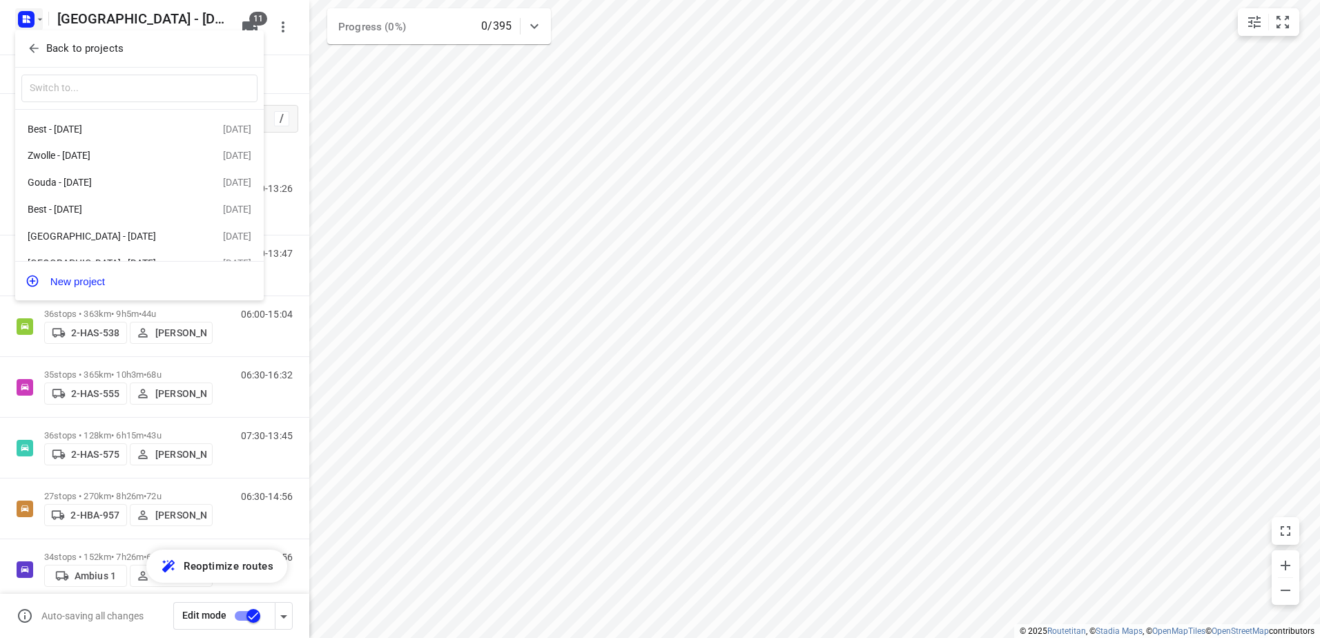
click at [35, 45] on icon "button" at bounding box center [34, 48] width 14 height 14
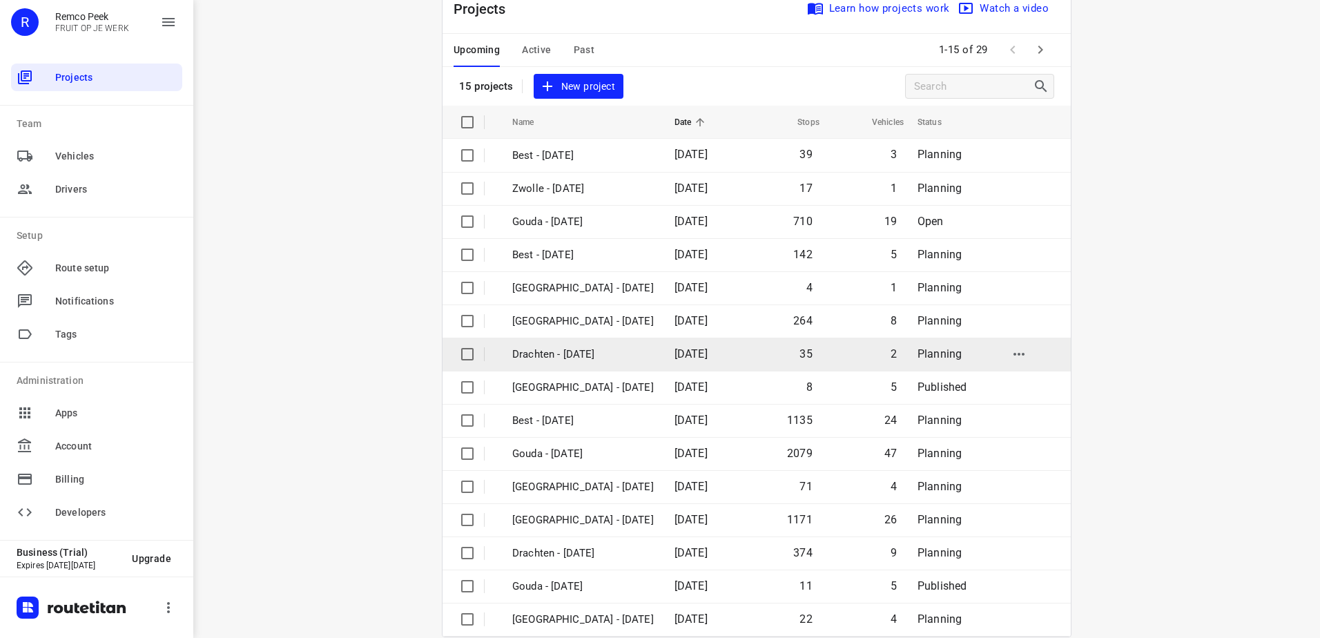
scroll to position [60, 0]
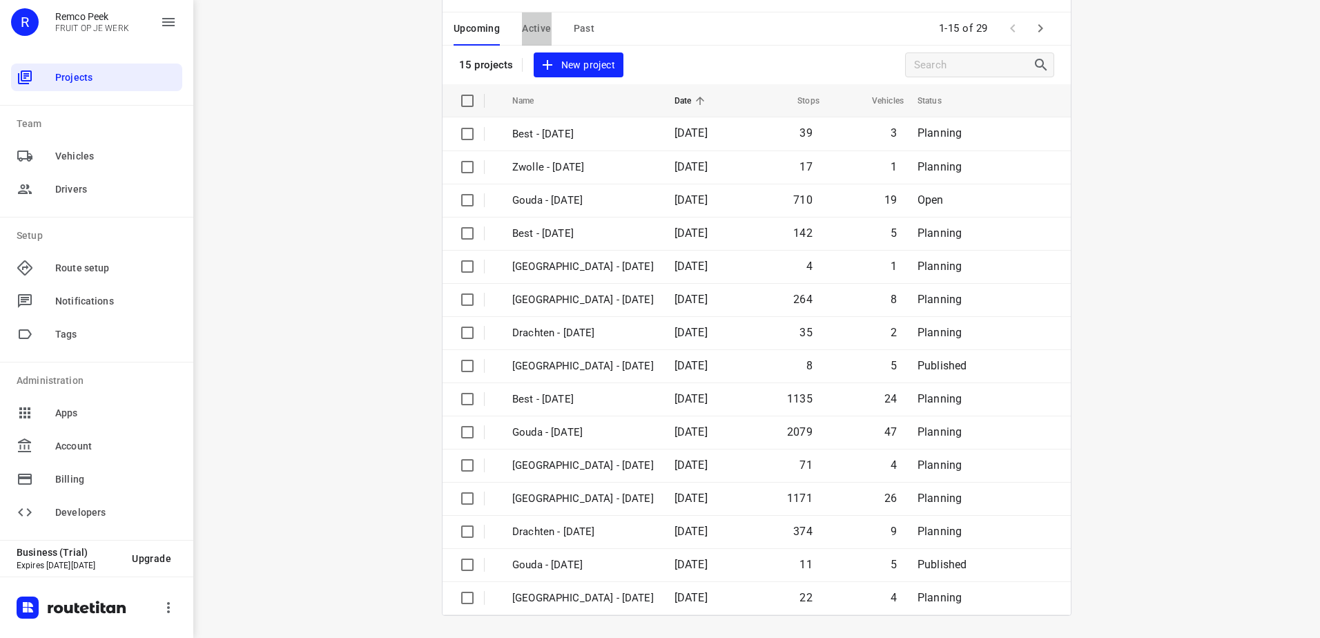
click at [544, 33] on span "Active" at bounding box center [536, 28] width 29 height 17
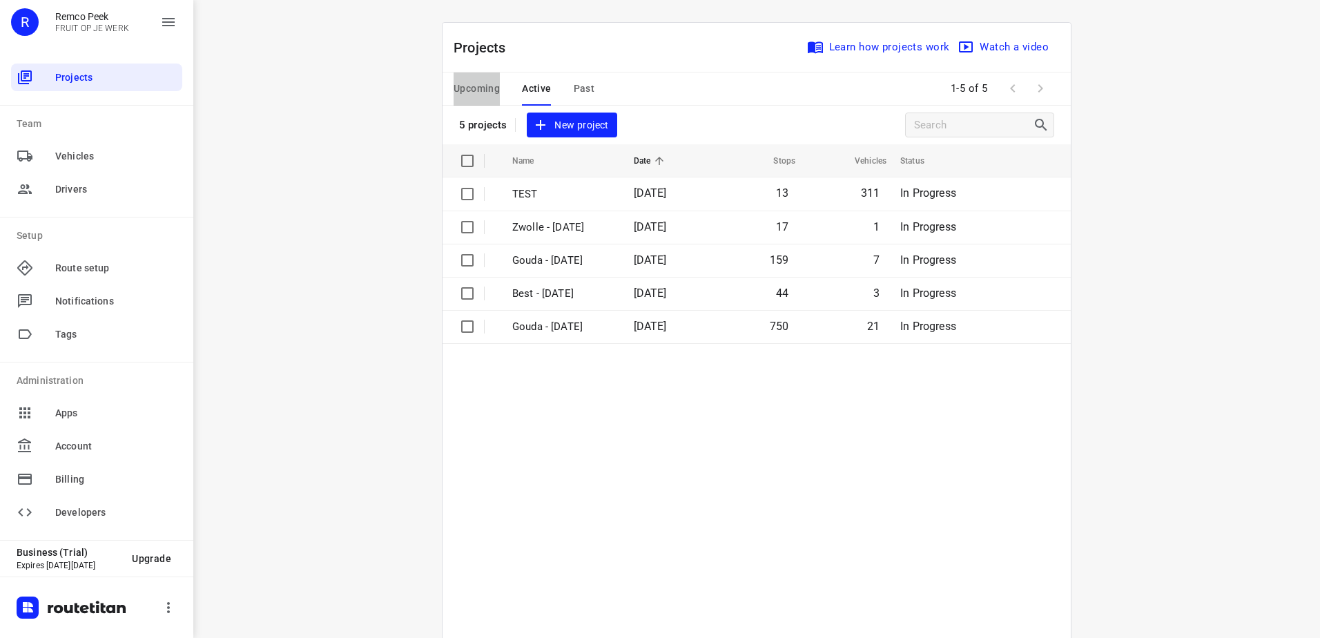
click at [486, 87] on span "Upcoming" at bounding box center [477, 88] width 46 height 17
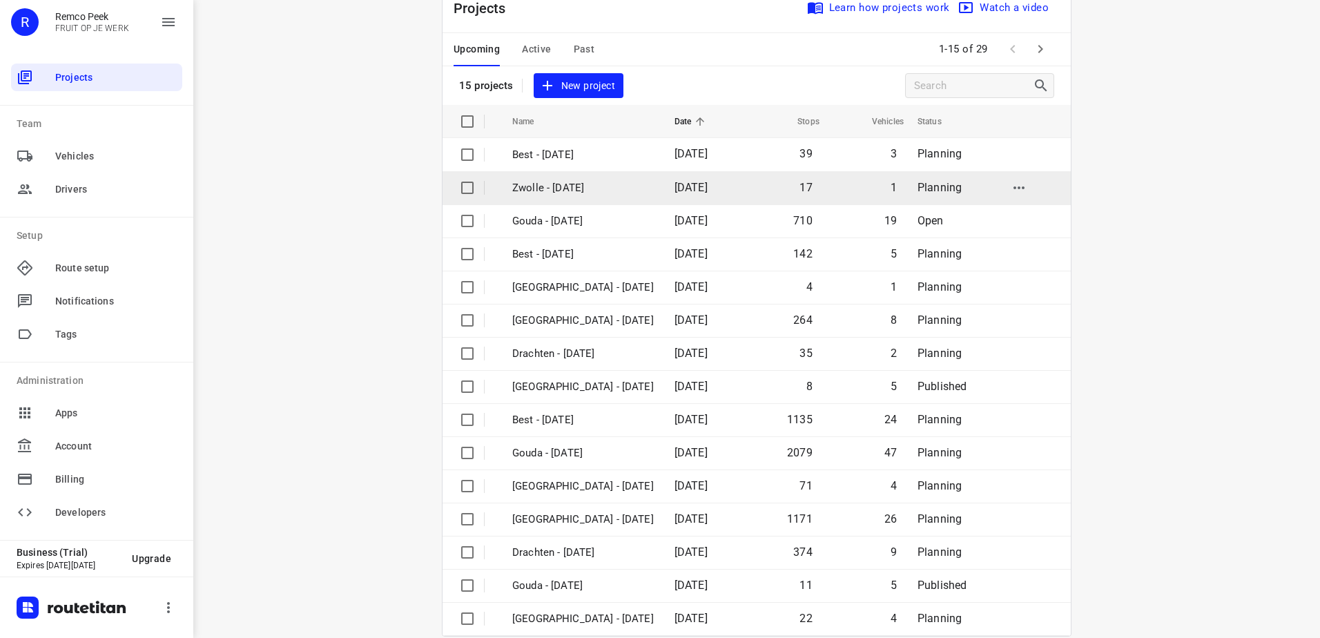
scroll to position [60, 0]
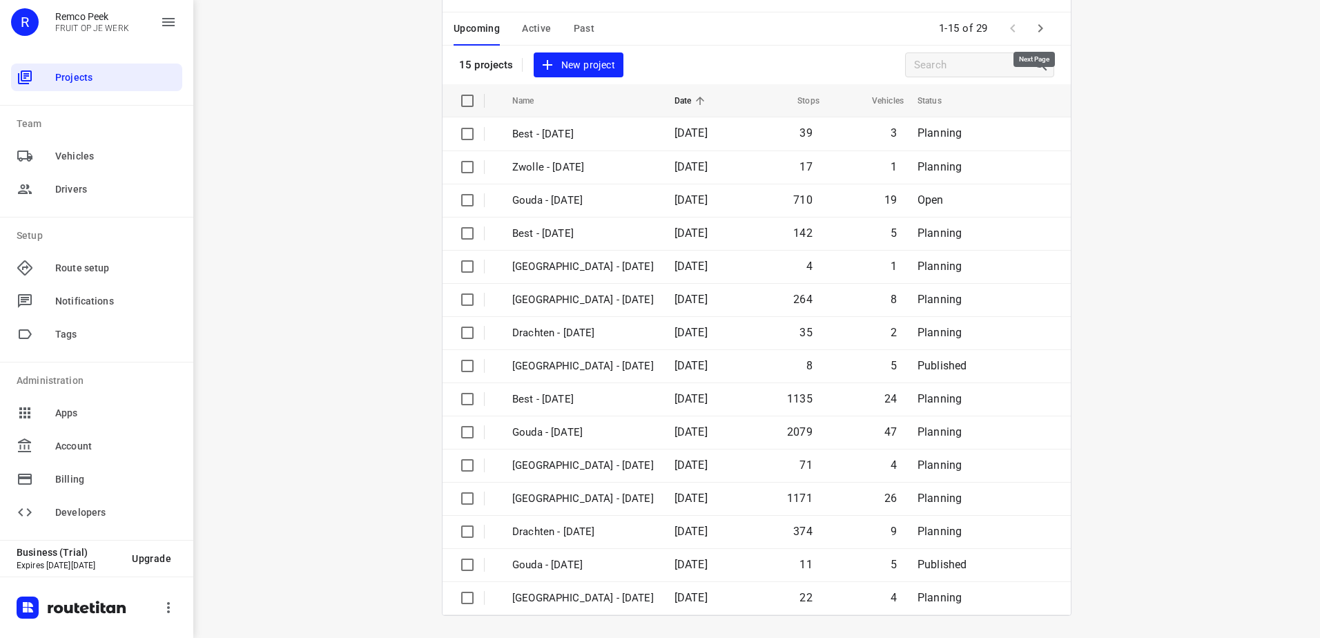
click at [1036, 24] on icon "button" at bounding box center [1040, 28] width 17 height 17
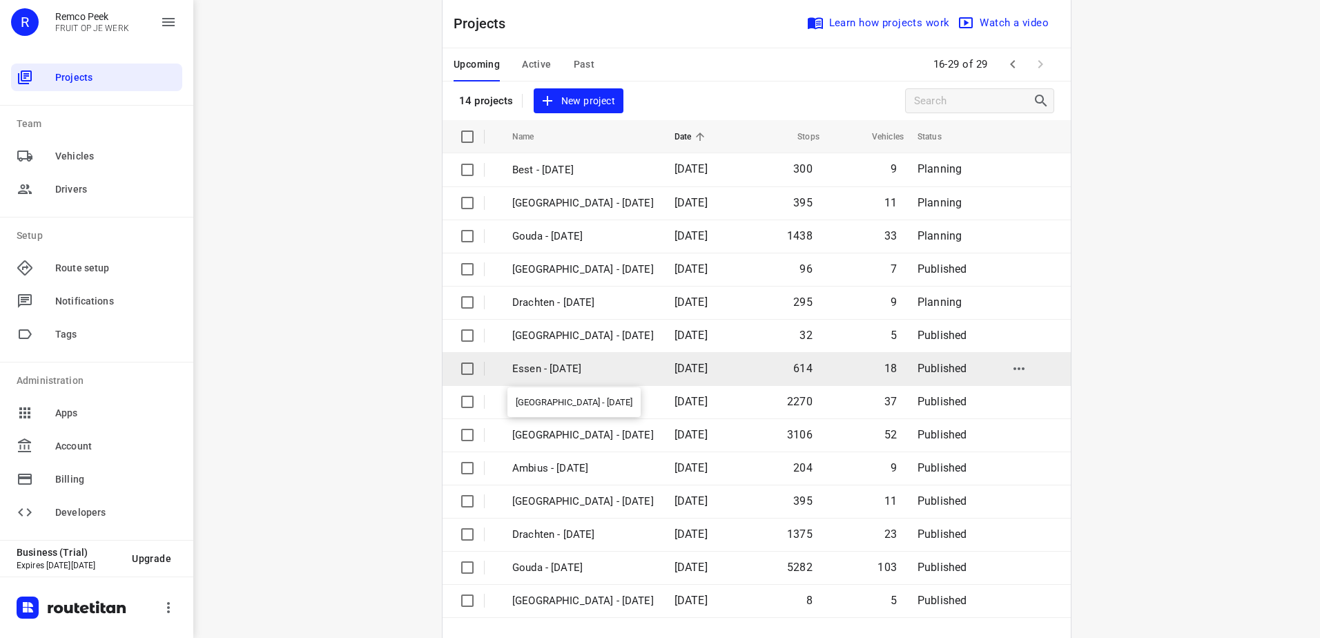
scroll to position [93, 0]
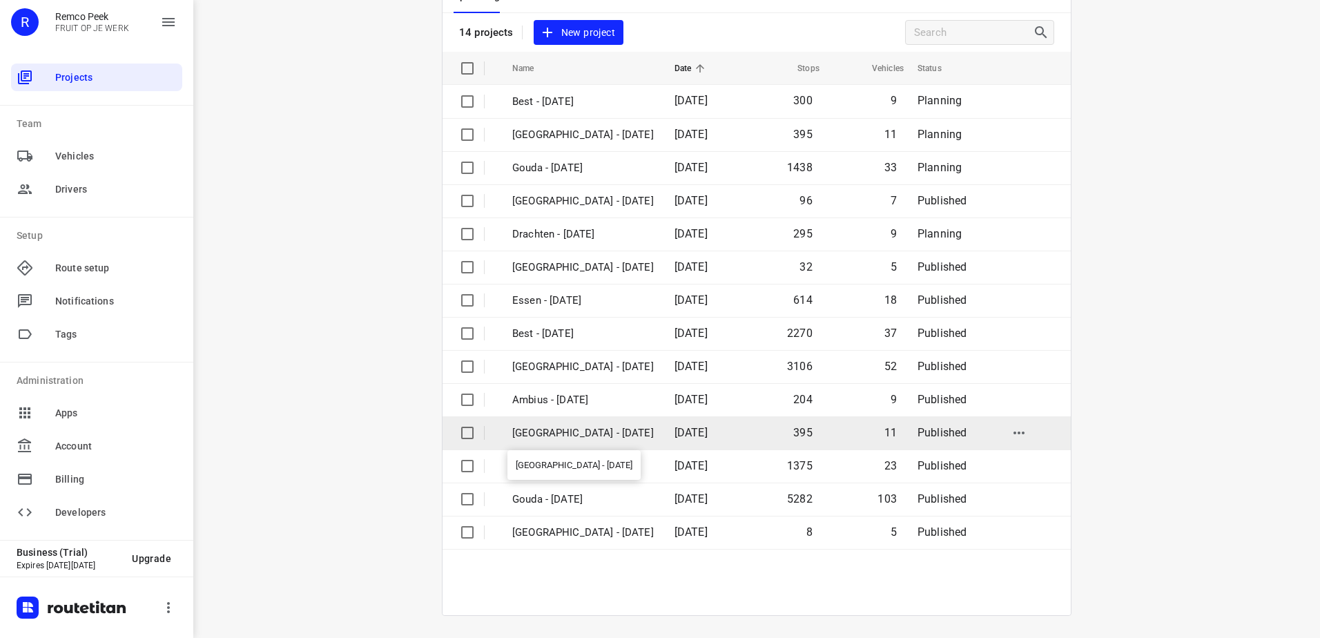
click at [569, 438] on p "[GEOGRAPHIC_DATA] - [DATE]" at bounding box center [583, 433] width 142 height 16
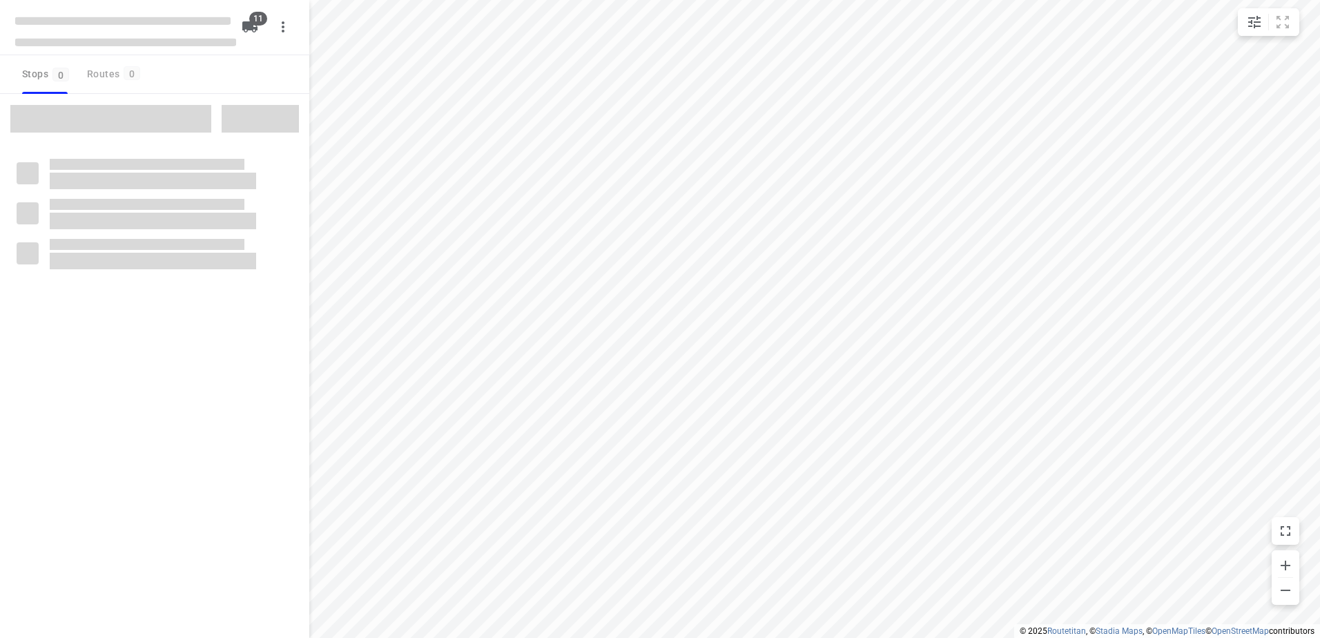
checkbox input "true"
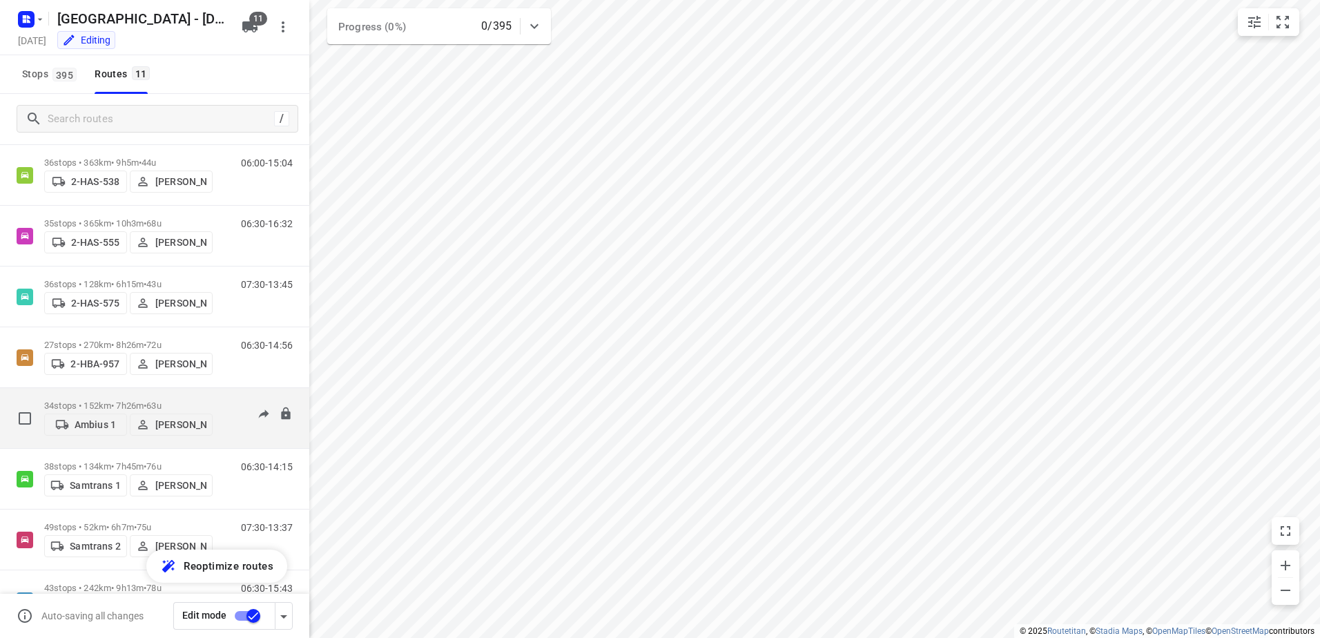
scroll to position [263, 0]
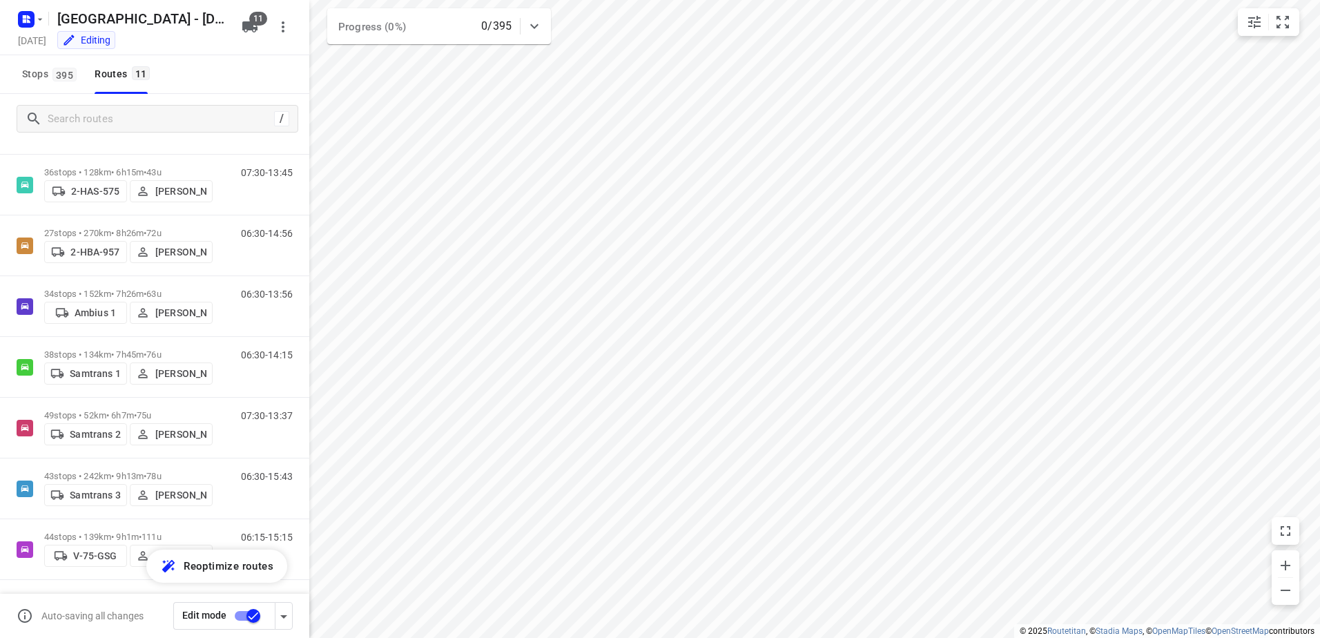
click at [260, 27] on button "11" at bounding box center [250, 27] width 28 height 28
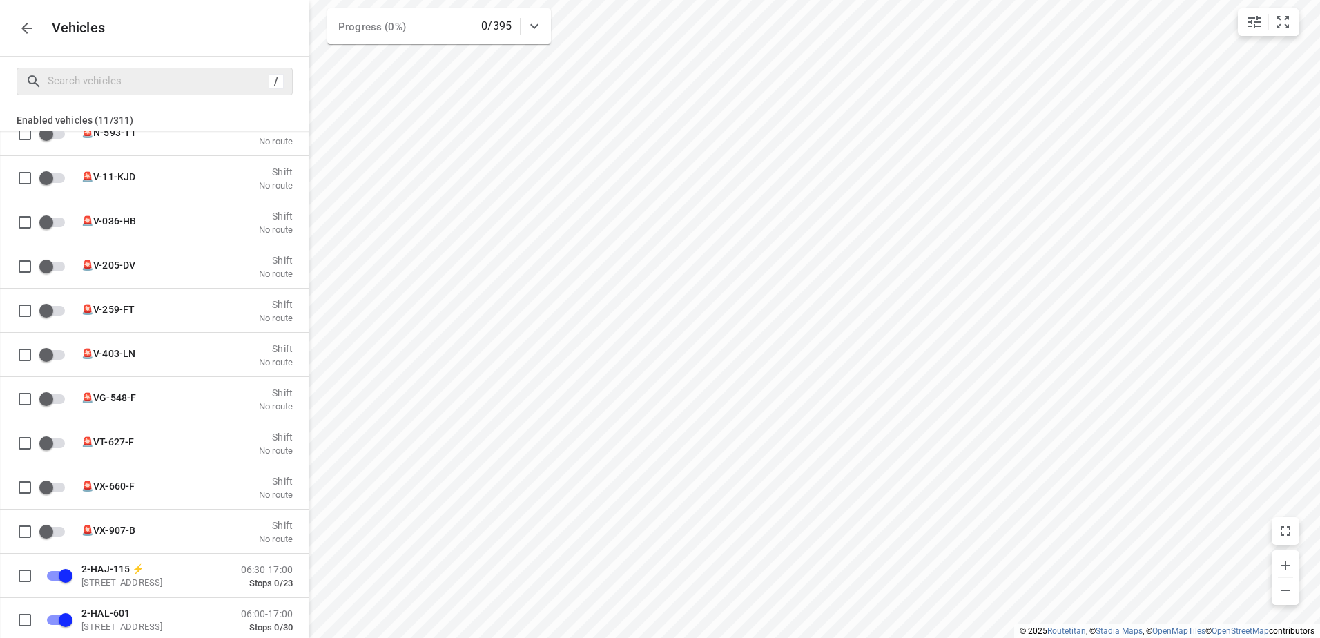
scroll to position [0, 0]
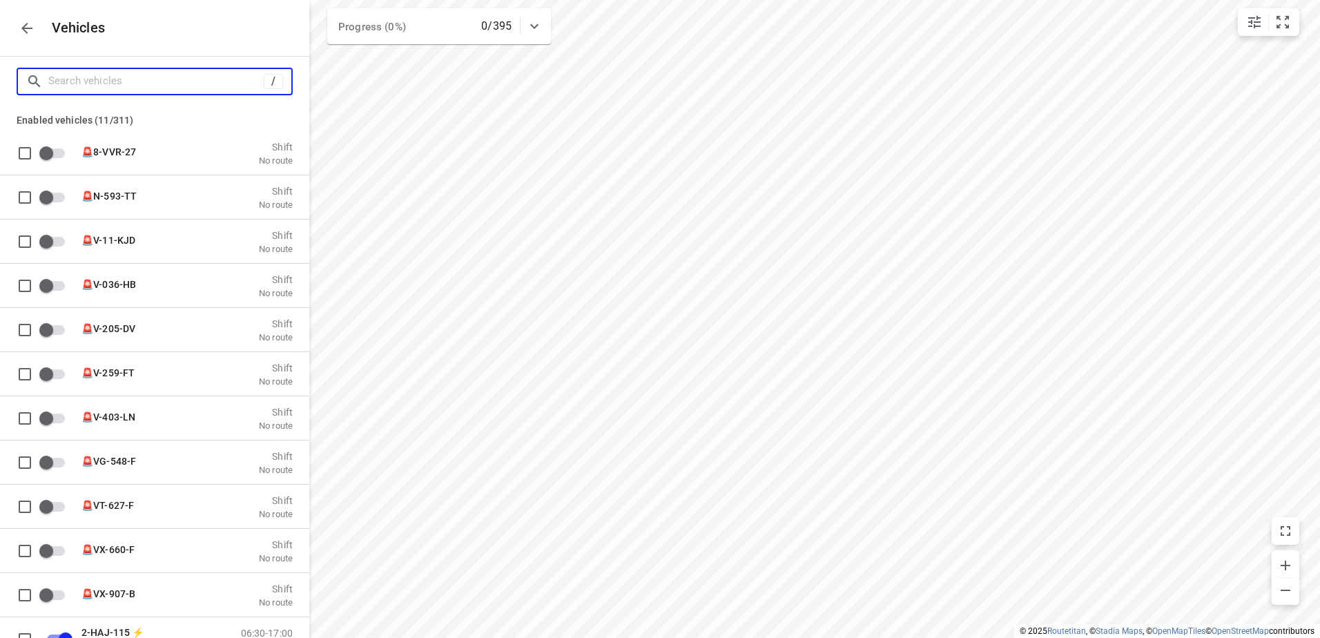
click at [155, 86] on input "Search vehicles" at bounding box center [155, 80] width 215 height 21
type input "2"
checkbox input "true"
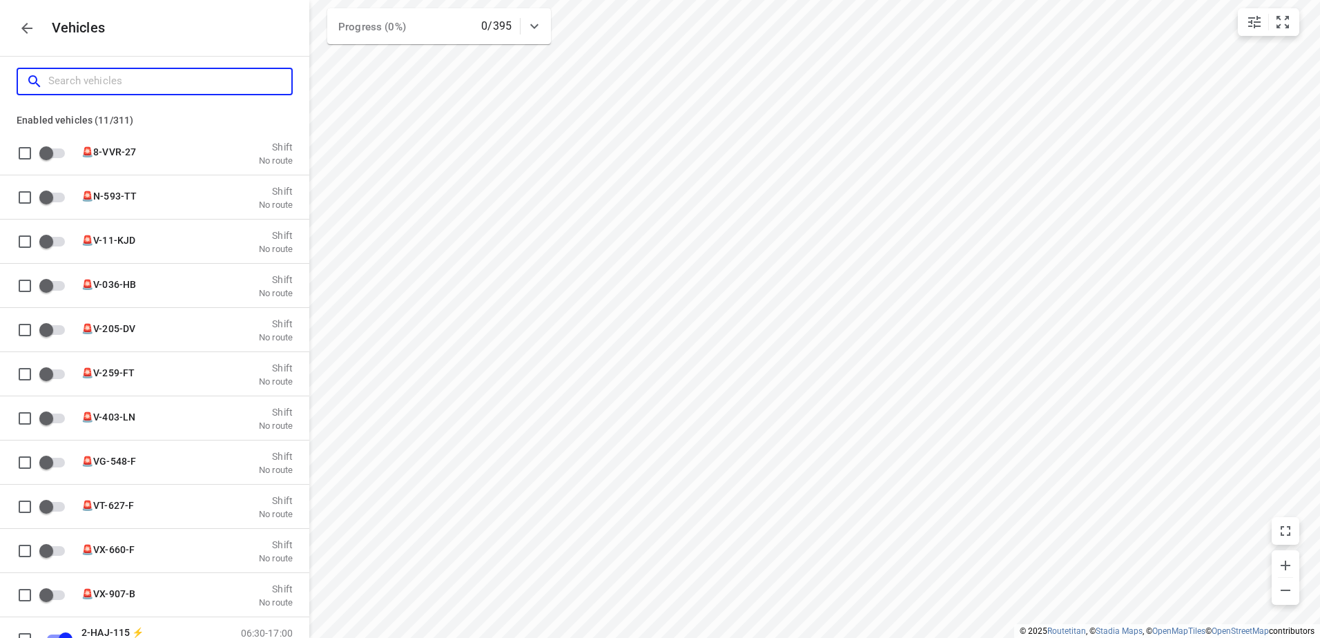
checkbox input "true"
checkbox input "false"
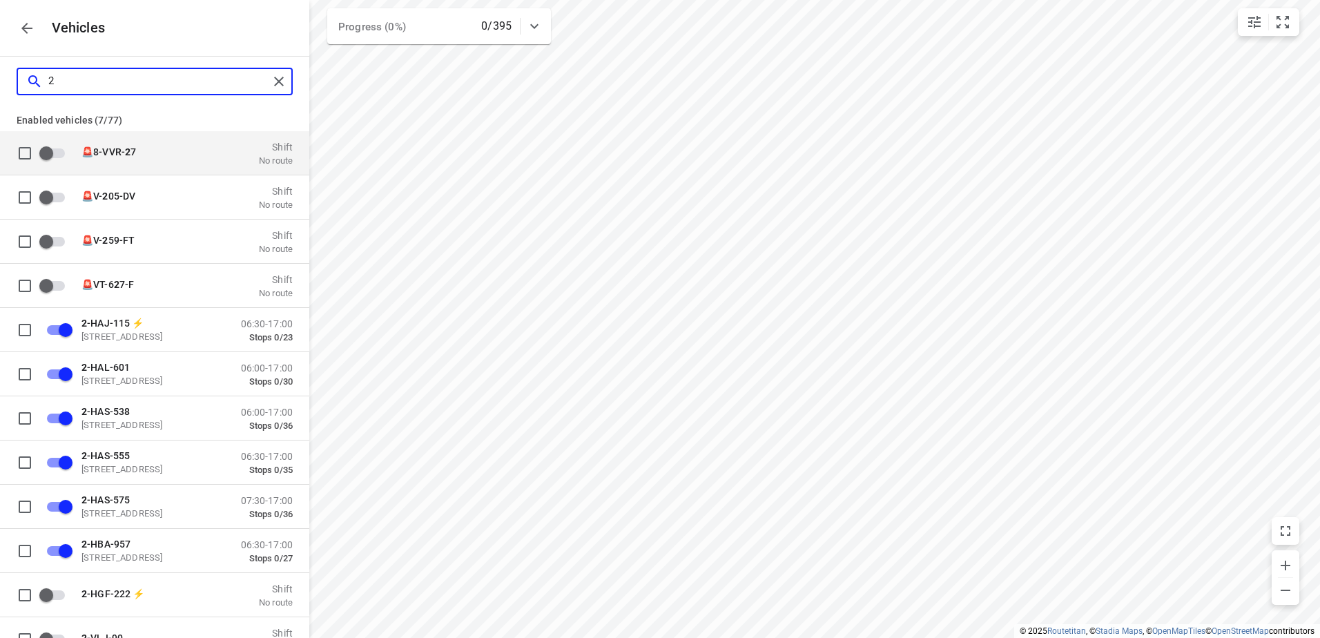
type input "2-"
checkbox input "true"
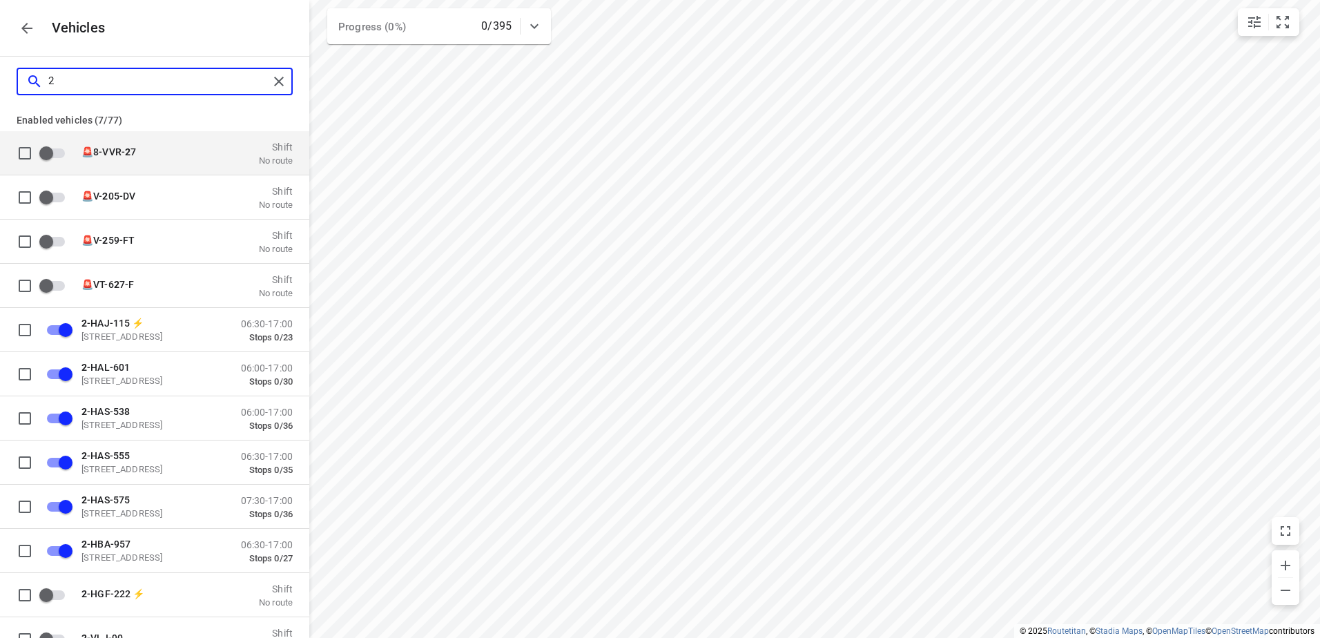
checkbox input "false"
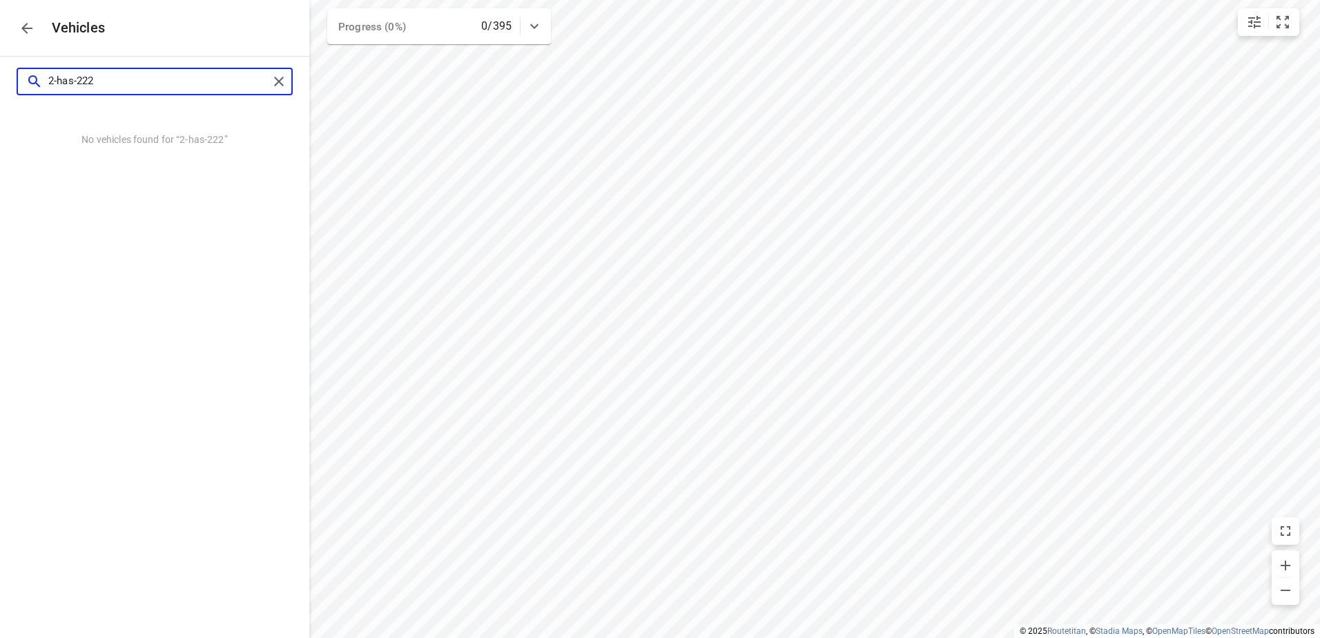
type input "2-has-222"
click at [20, 31] on icon "button" at bounding box center [27, 28] width 17 height 17
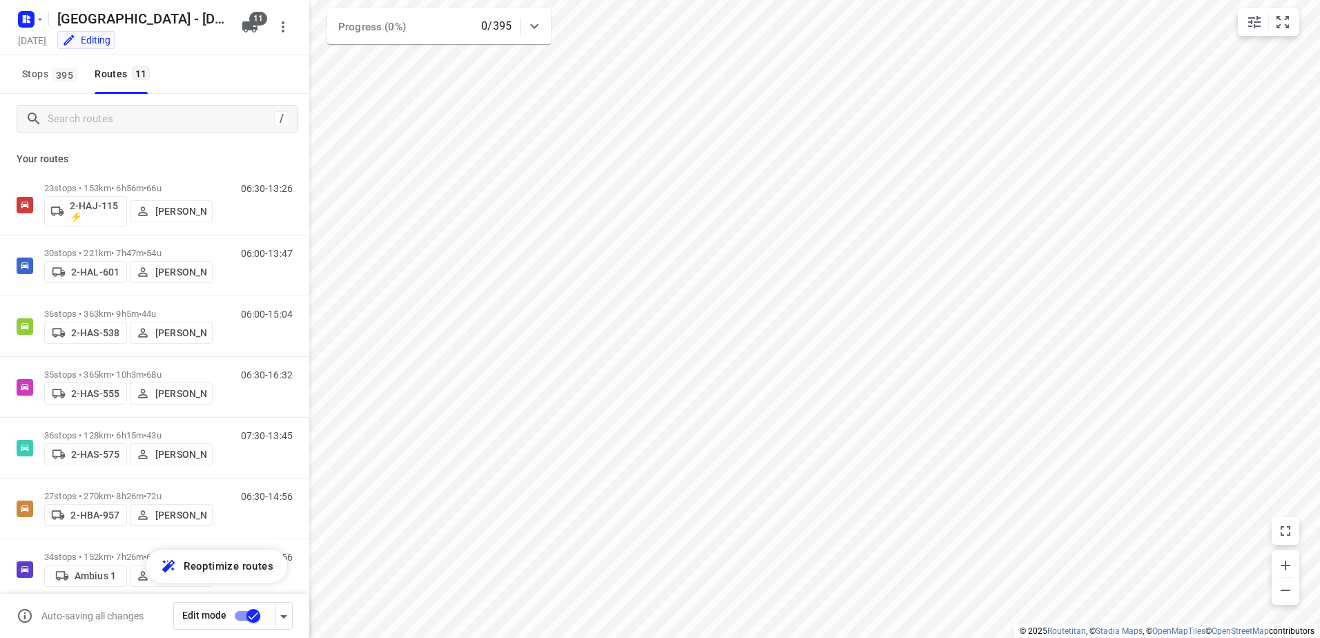
click at [255, 26] on icon "button" at bounding box center [250, 27] width 17 height 17
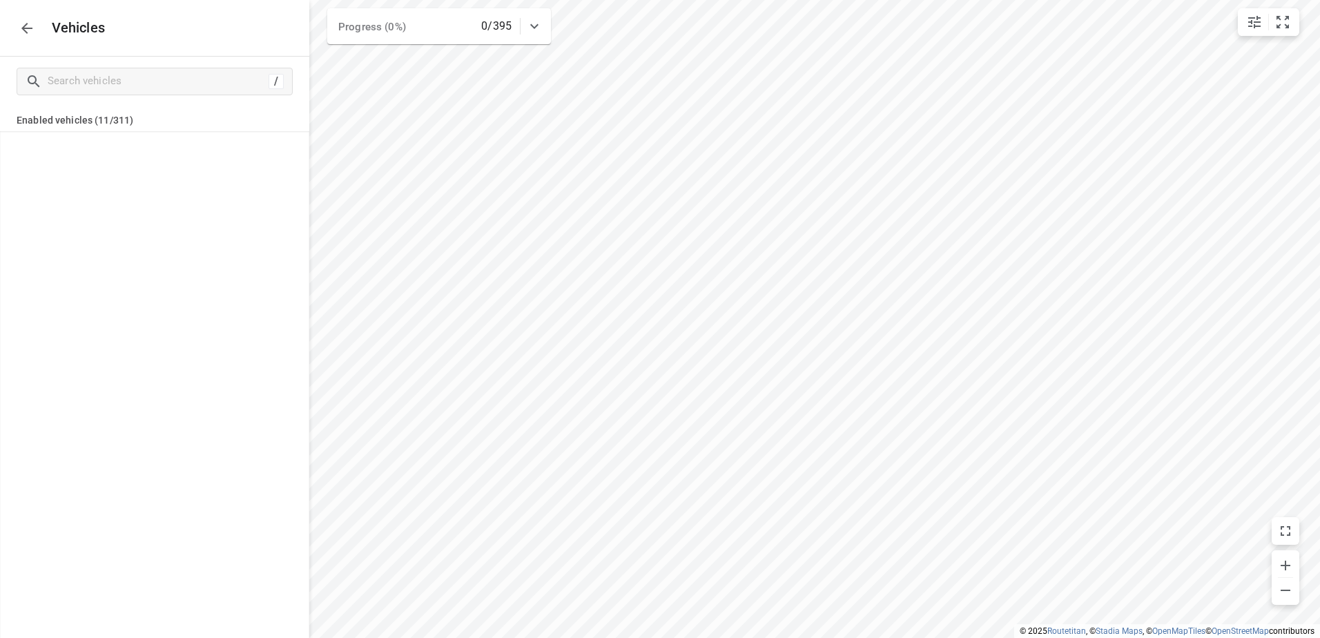
scroll to position [11294, 0]
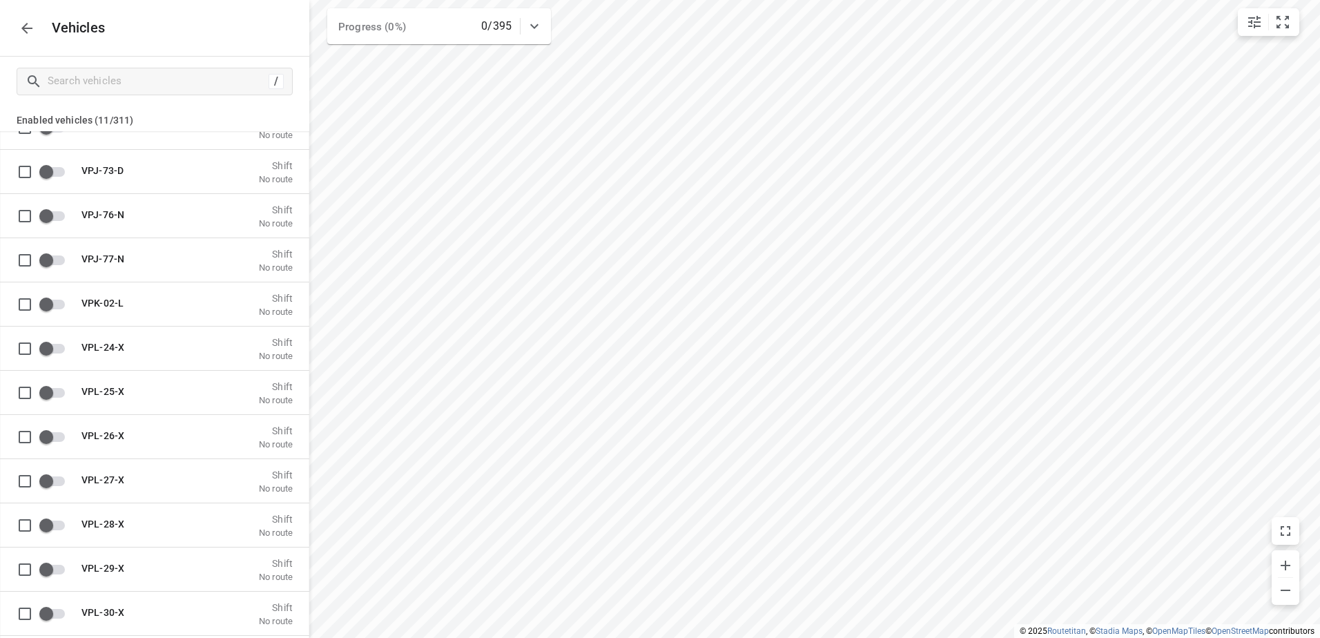
click at [75, 24] on p "Vehicles" at bounding box center [73, 28] width 65 height 16
click at [36, 31] on button "button" at bounding box center [27, 28] width 28 height 28
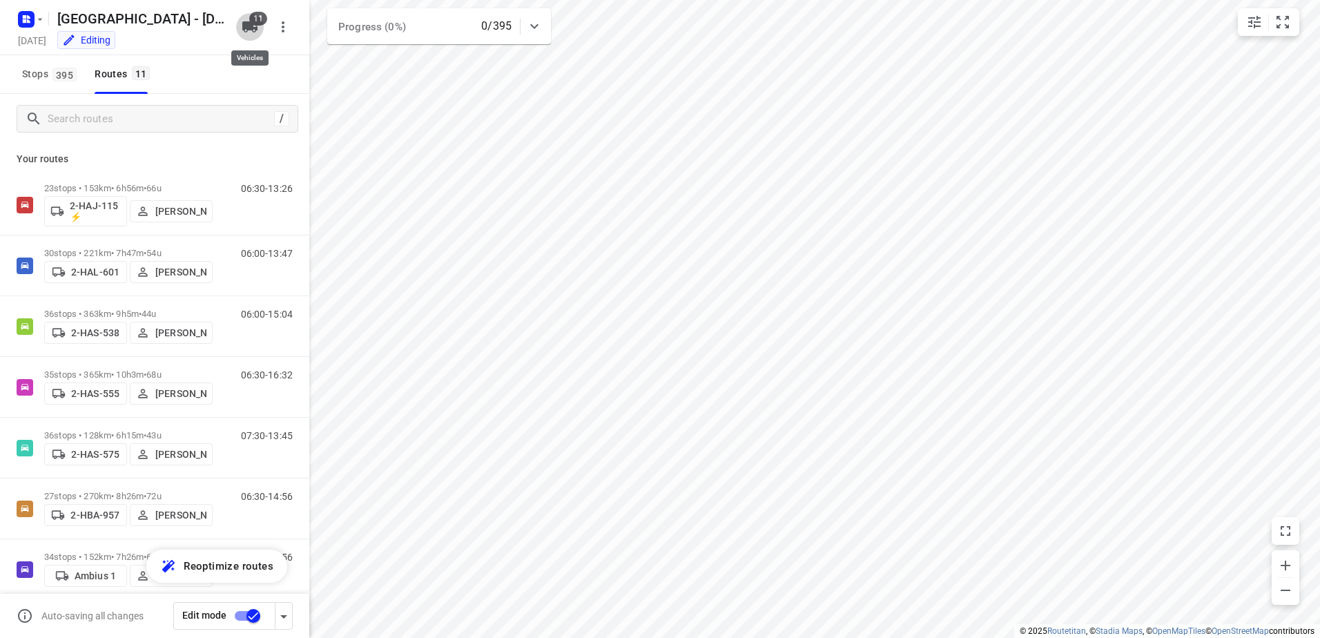
click at [256, 24] on span "11" at bounding box center [258, 19] width 18 height 14
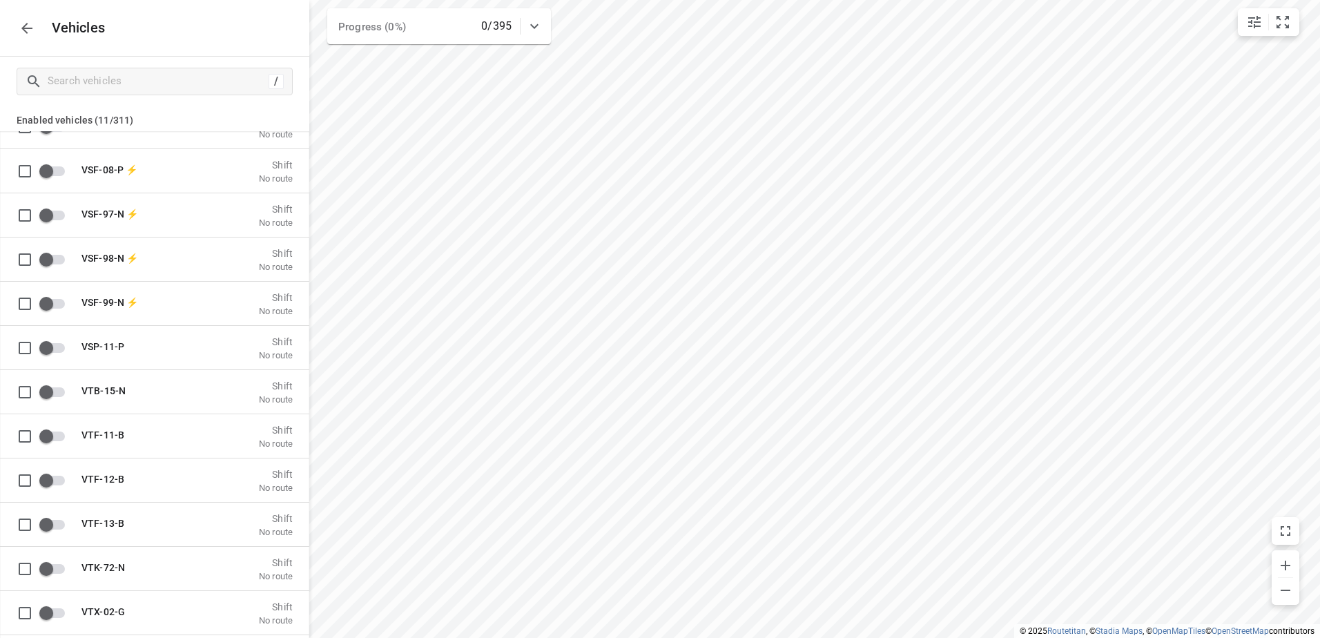
scroll to position [12335, 0]
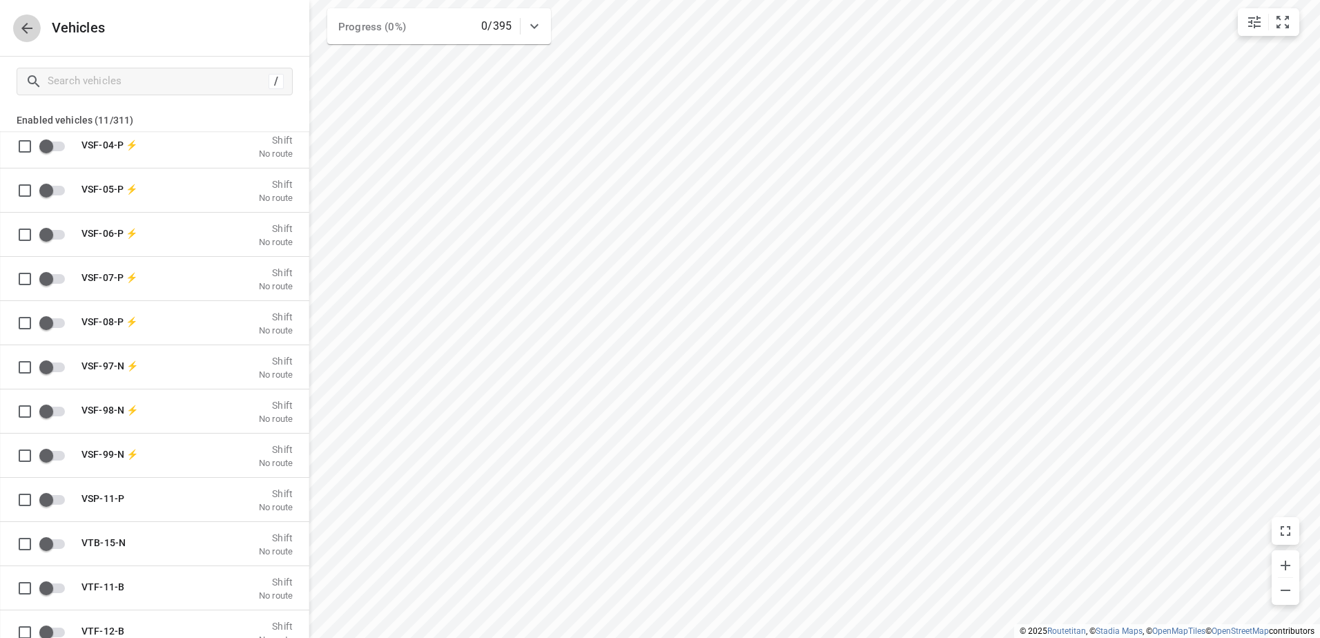
click at [21, 25] on icon "button" at bounding box center [27, 28] width 17 height 17
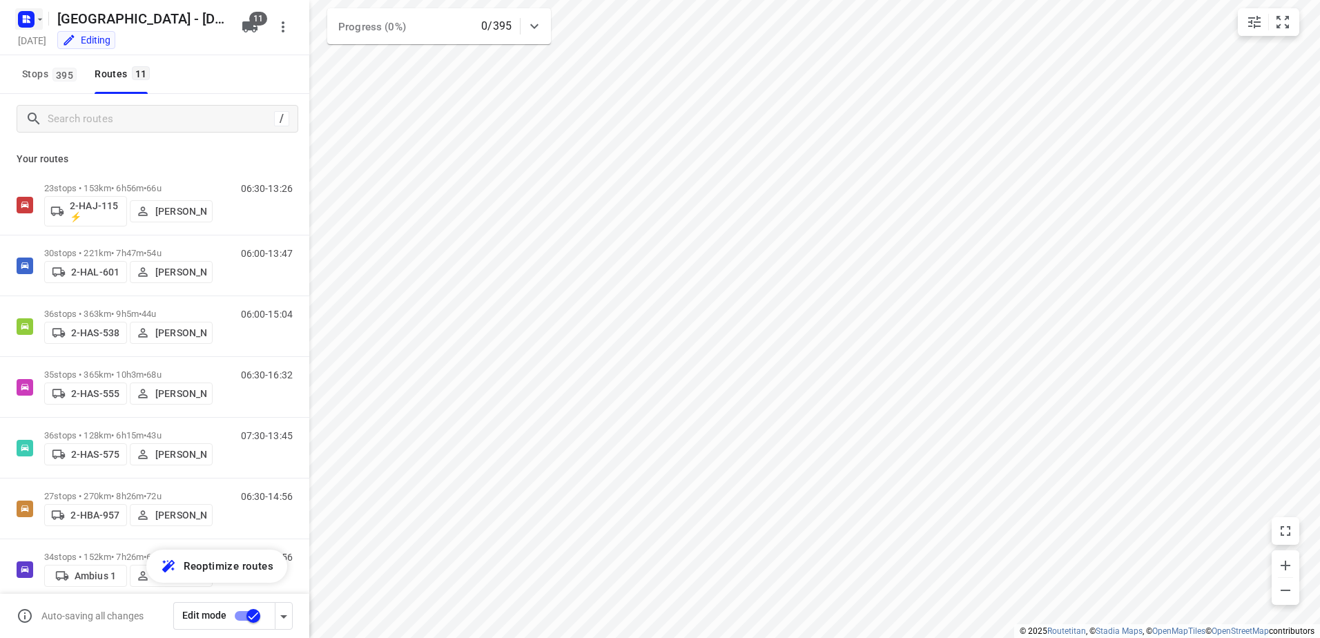
click at [23, 25] on rect "button" at bounding box center [26, 19] width 17 height 17
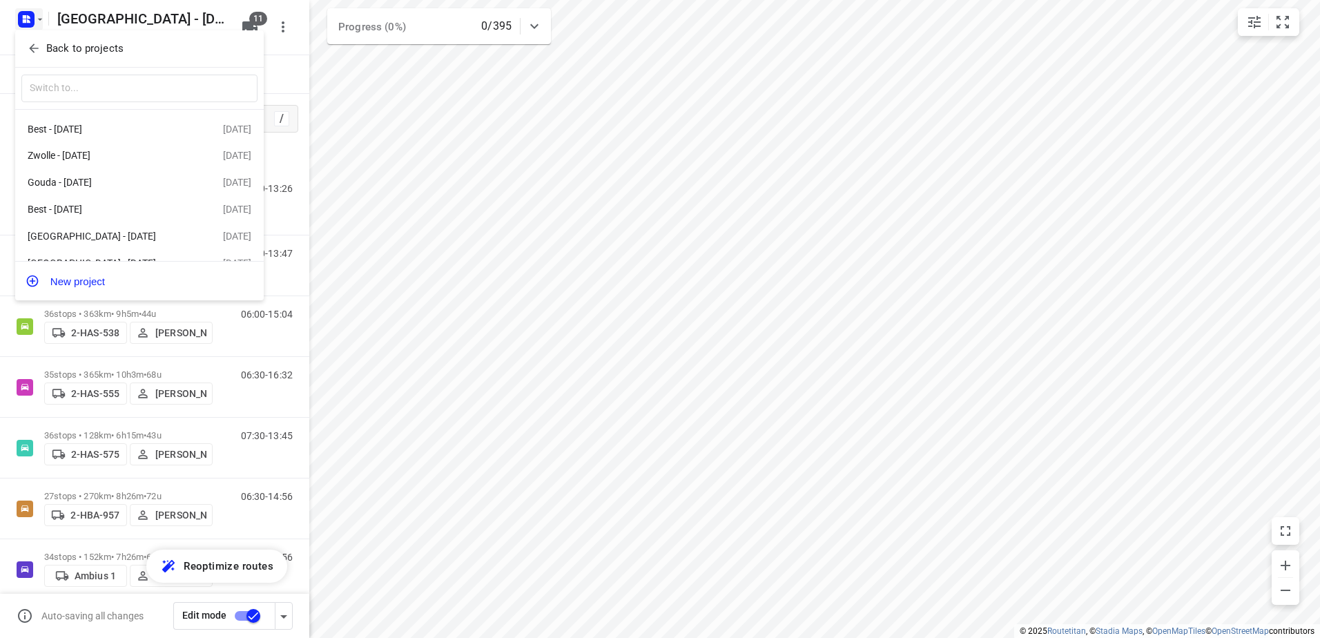
click at [23, 25] on div at bounding box center [660, 319] width 1320 height 638
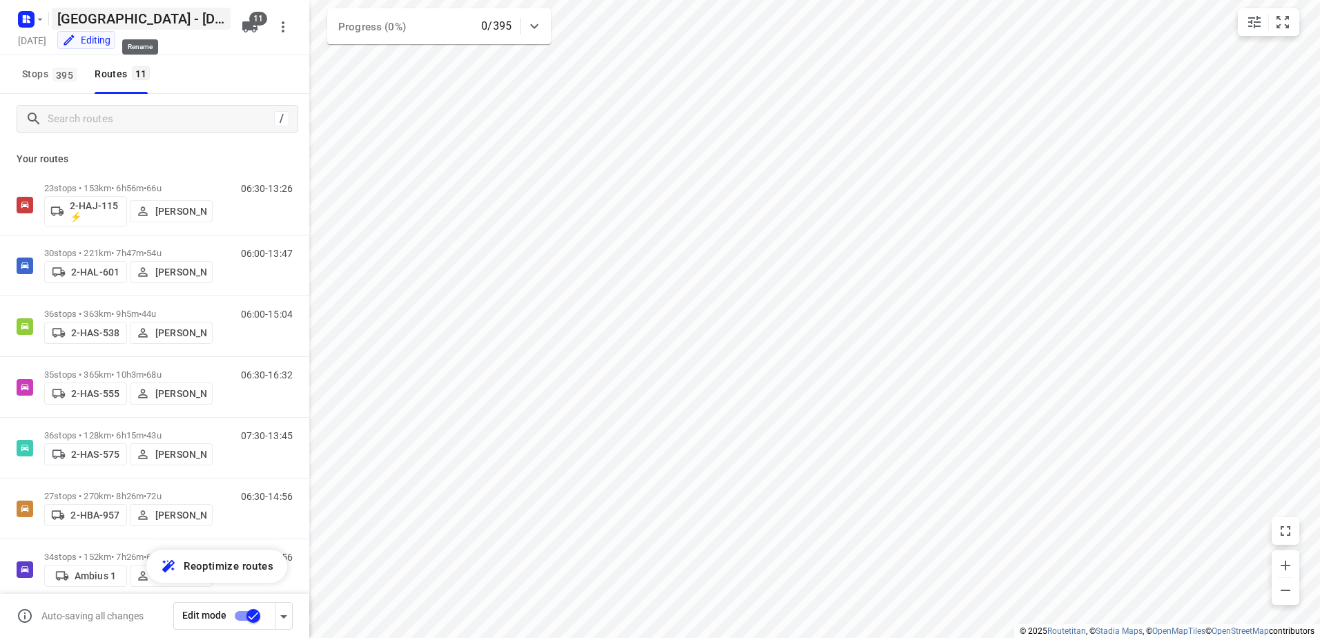
click at [130, 14] on h5 "[GEOGRAPHIC_DATA] - [DATE]" at bounding box center [141, 19] width 179 height 22
click at [29, 68] on span "Stops 395" at bounding box center [51, 74] width 59 height 17
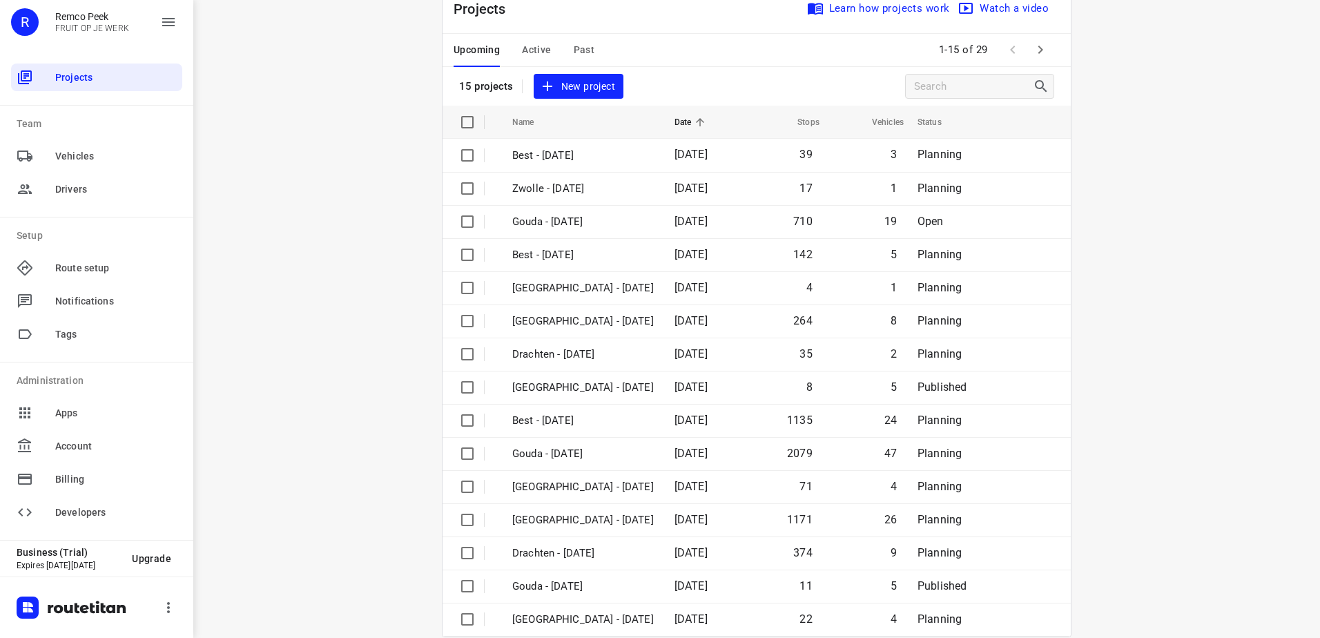
scroll to position [60, 0]
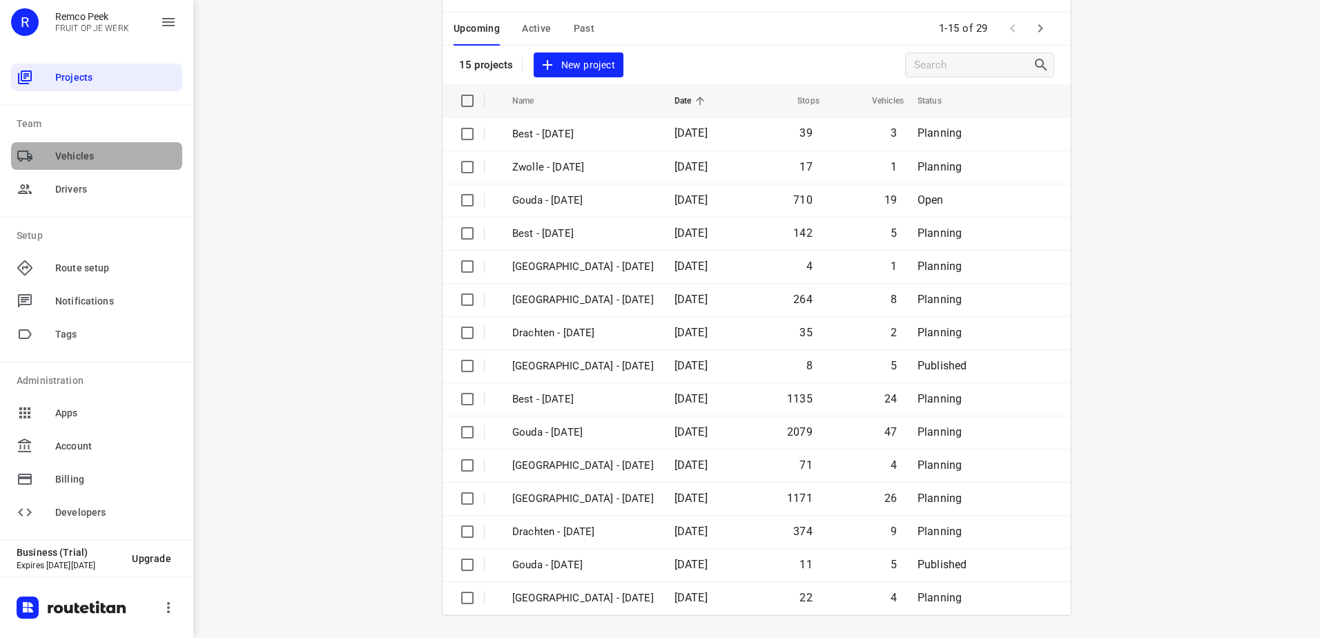
click at [106, 148] on div "Vehicles" at bounding box center [96, 156] width 171 height 28
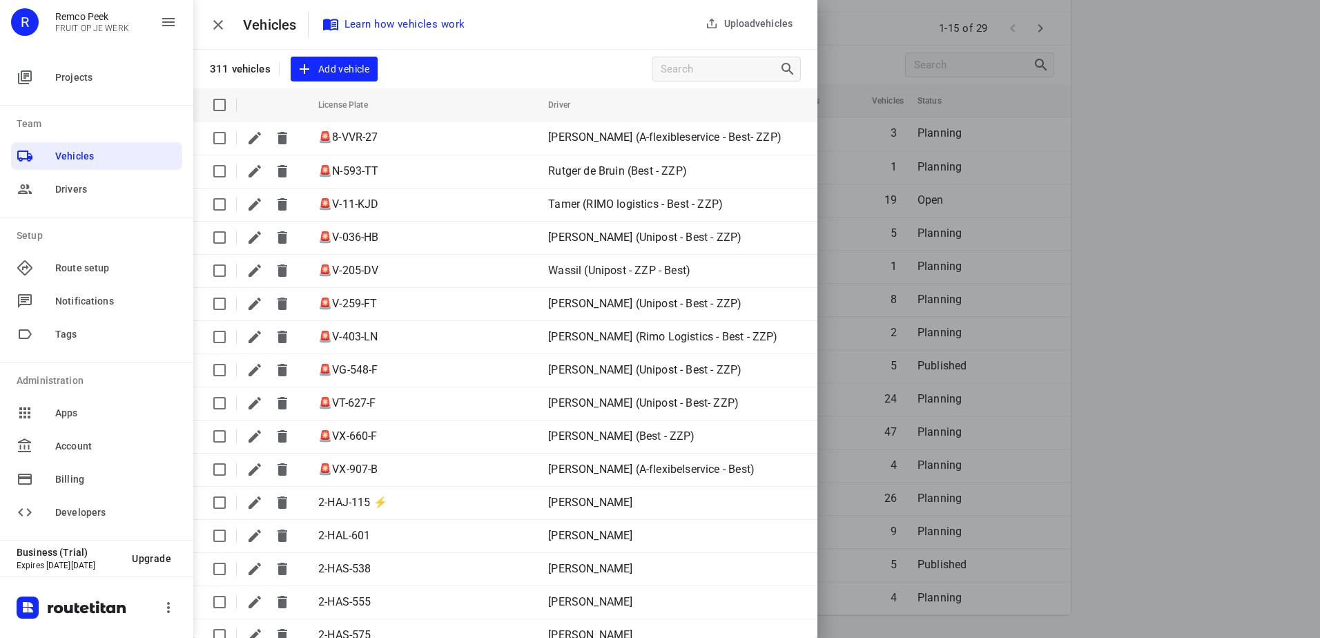
click at [368, 68] on span "Add vehicle" at bounding box center [334, 69] width 70 height 17
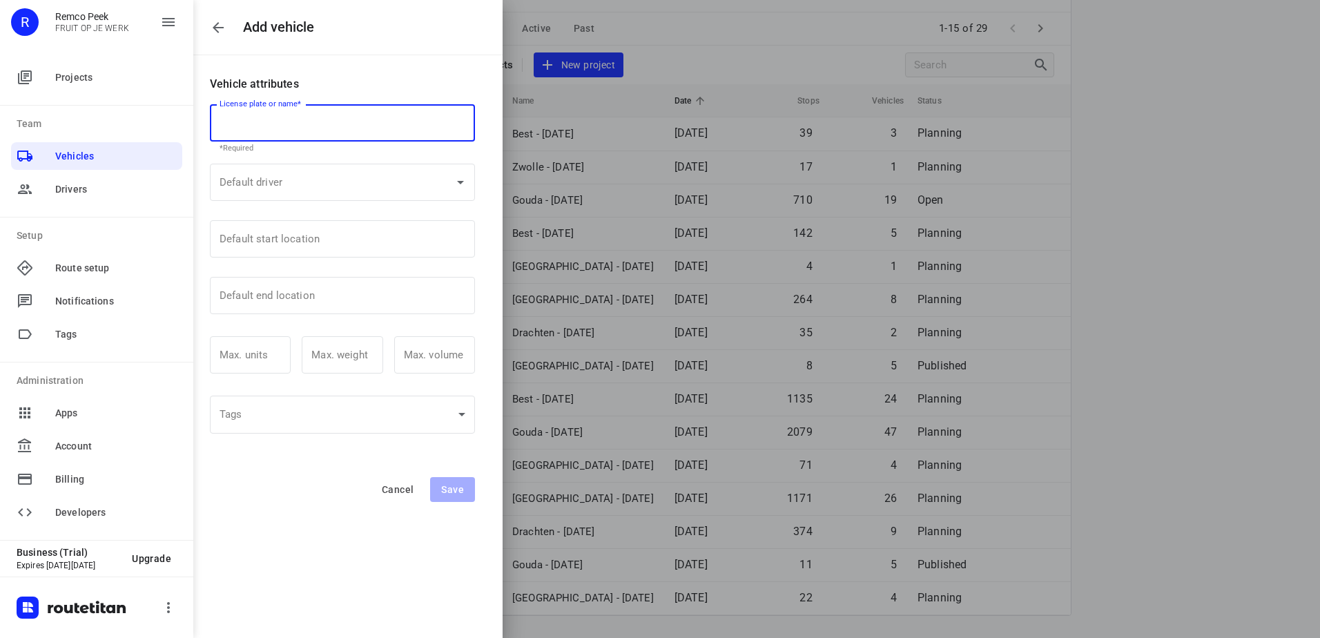
click at [353, 119] on input "text" at bounding box center [342, 122] width 265 height 37
type input "2-Has-222"
click at [397, 525] on div "Add vehicle Vehicle attributes License plate or name* 2-Has-222 License plate o…" at bounding box center [251, 319] width 503 height 638
click at [453, 490] on span "Save" at bounding box center [452, 489] width 23 height 11
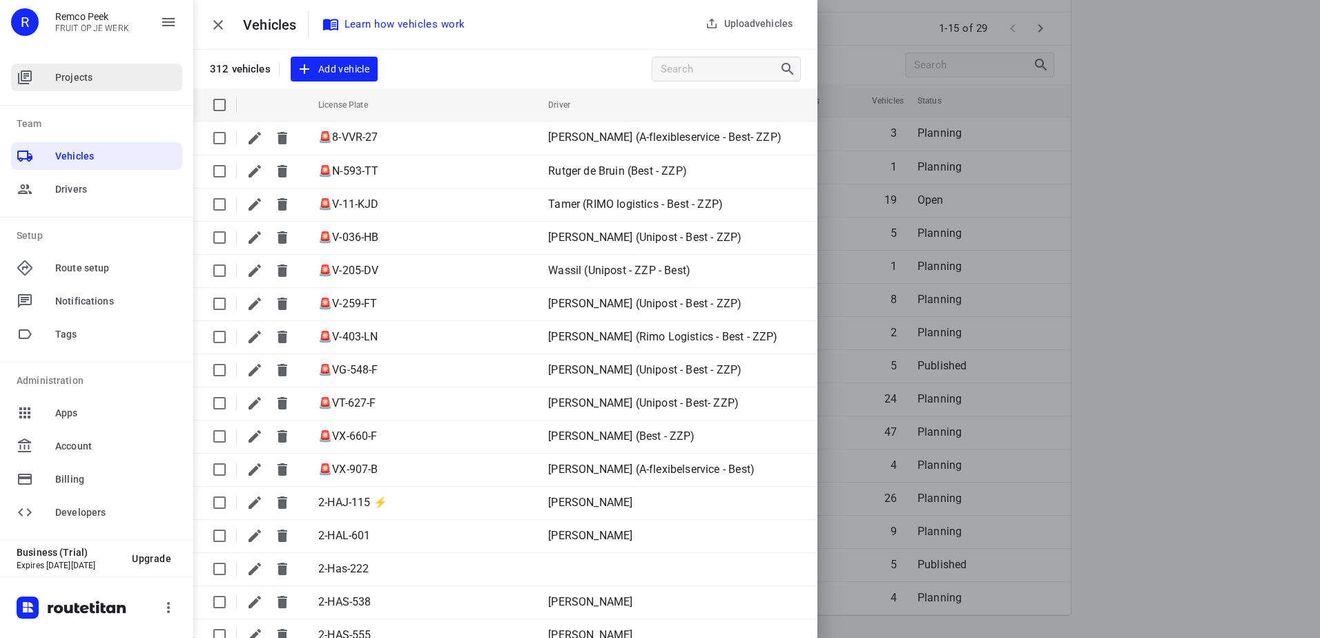
click at [50, 90] on div "Projects" at bounding box center [96, 78] width 171 height 28
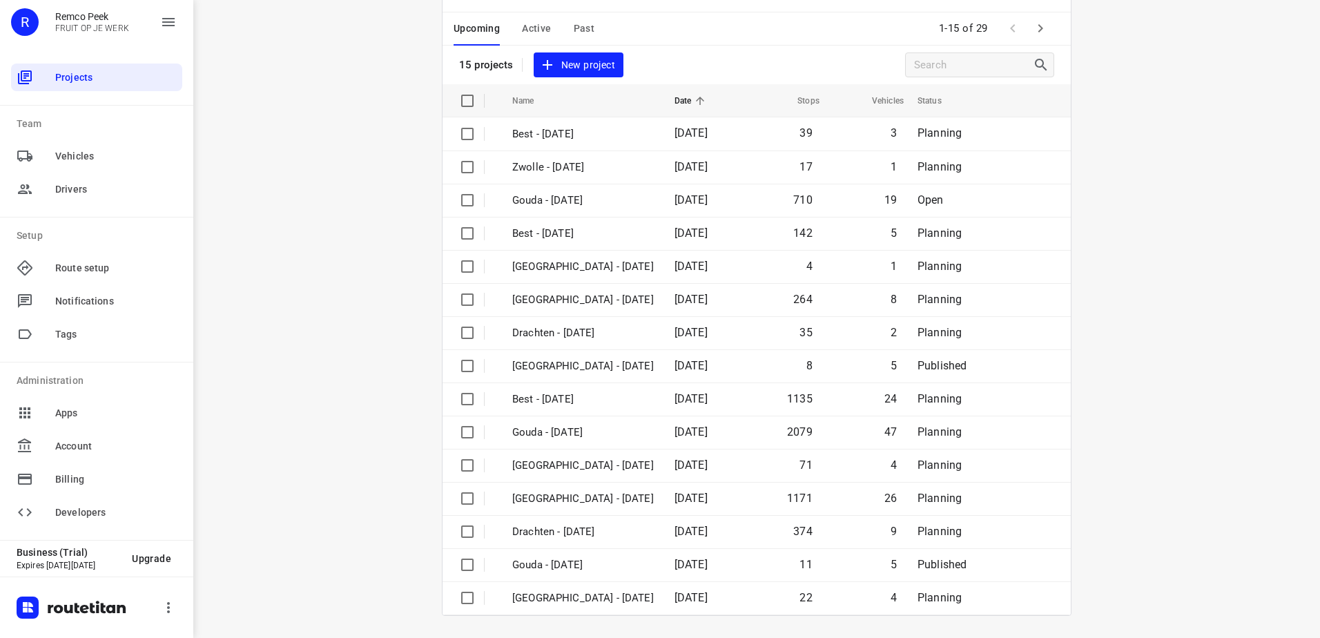
click at [532, 30] on span "Active" at bounding box center [536, 28] width 29 height 17
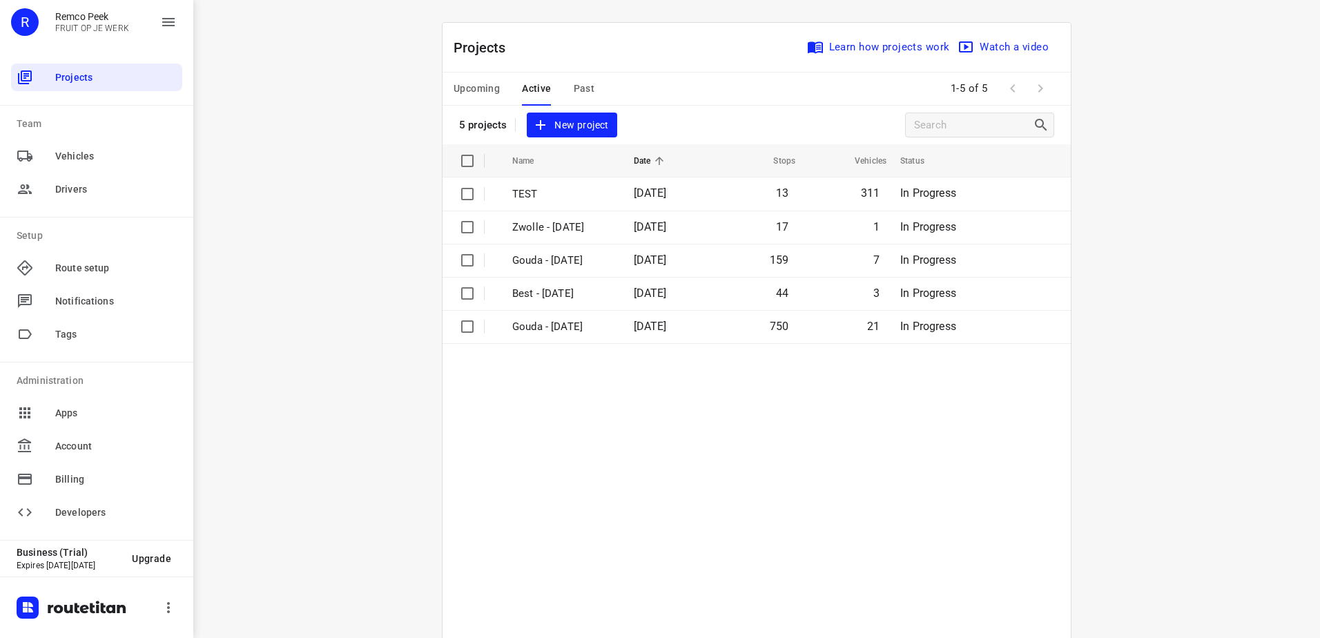
click at [492, 27] on div "Projects Learn how projects work Watch a video" at bounding box center [757, 48] width 628 height 50
click at [469, 89] on span "Upcoming" at bounding box center [477, 88] width 46 height 17
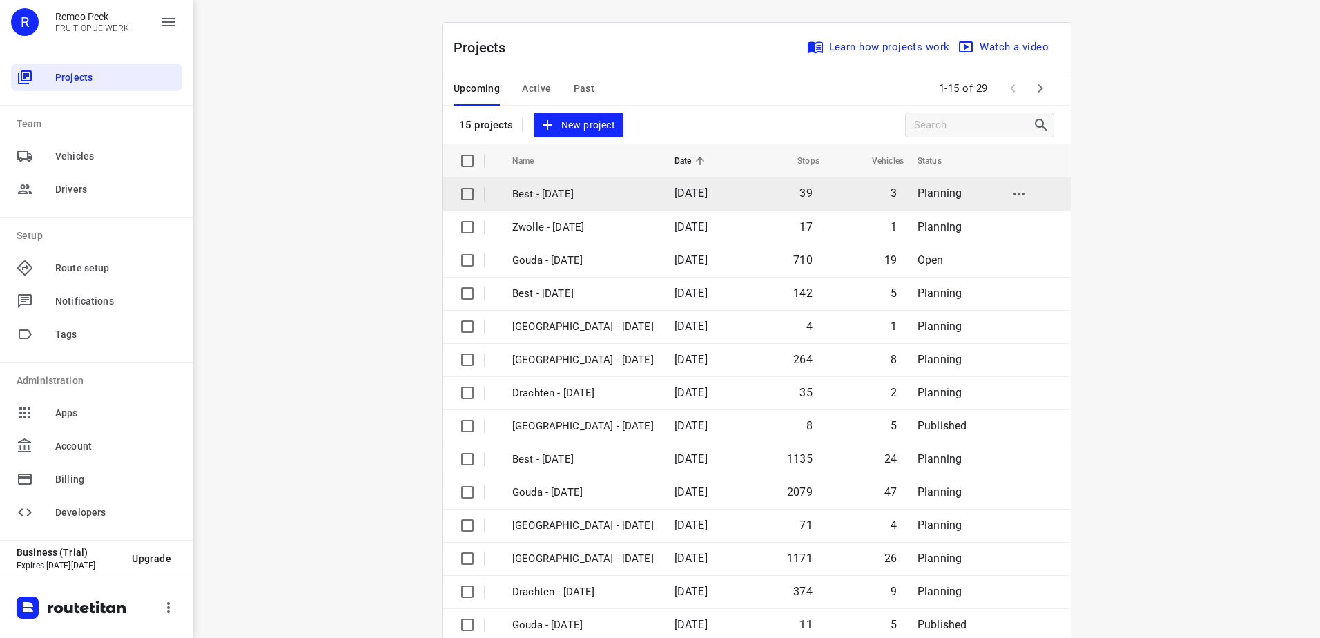
scroll to position [60, 0]
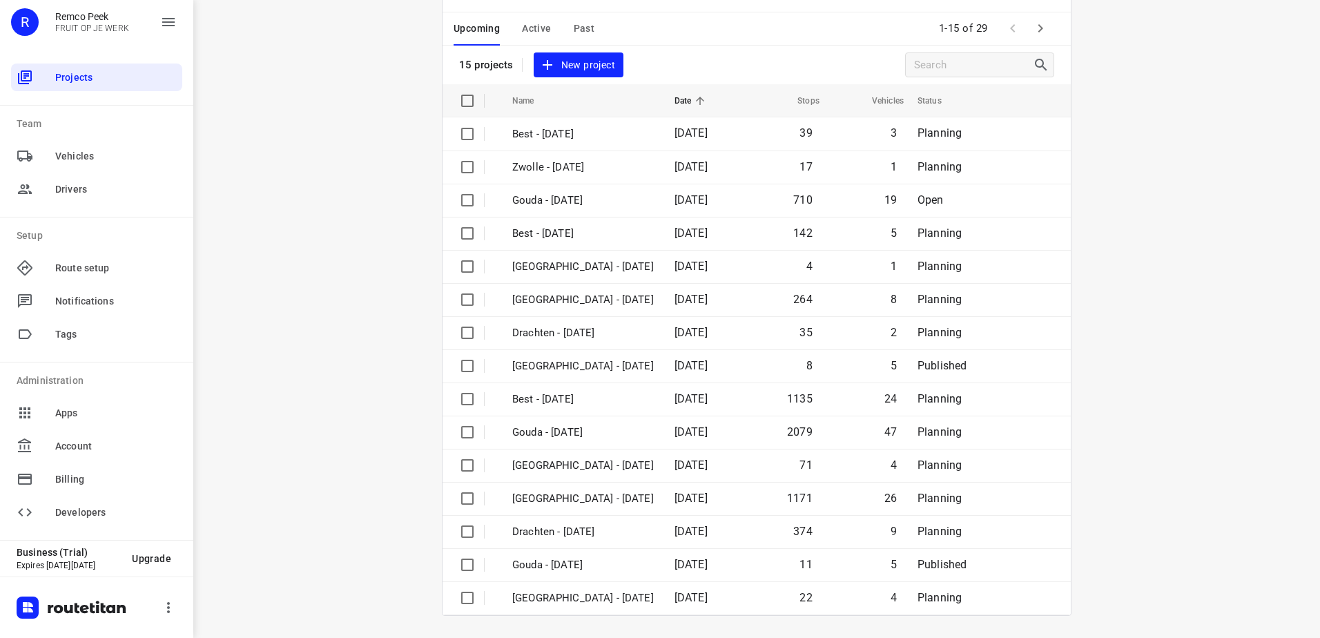
click at [1043, 30] on icon "button" at bounding box center [1040, 28] width 17 height 17
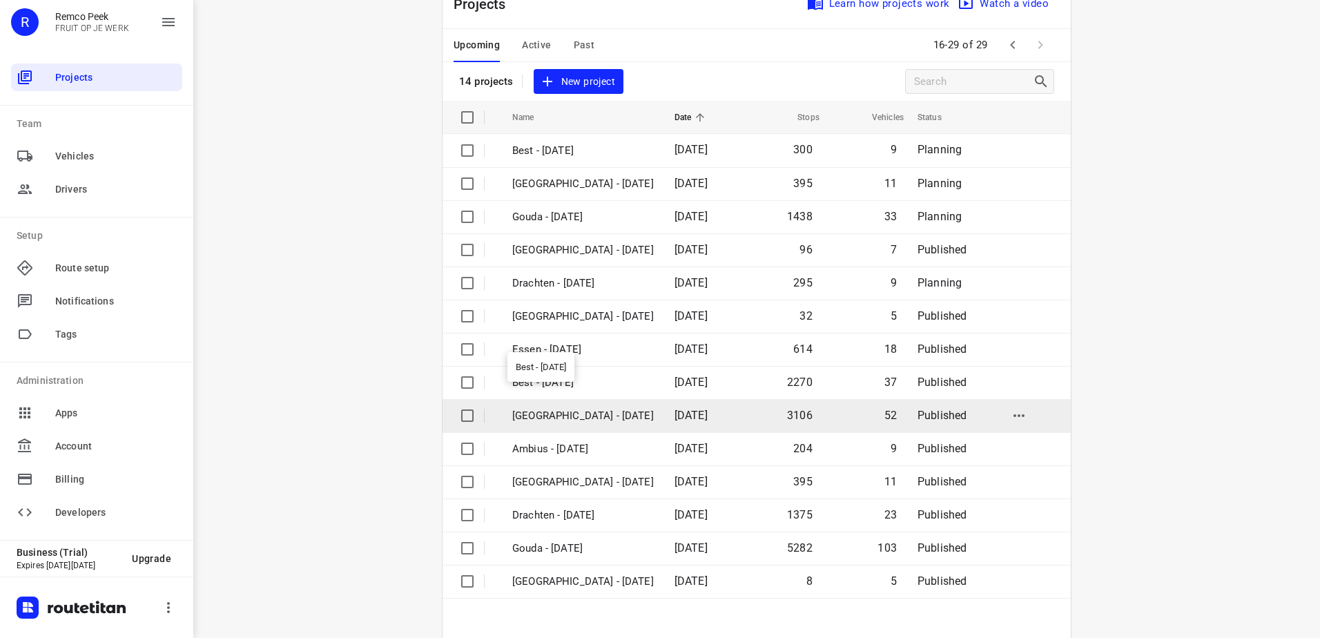
scroll to position [93, 0]
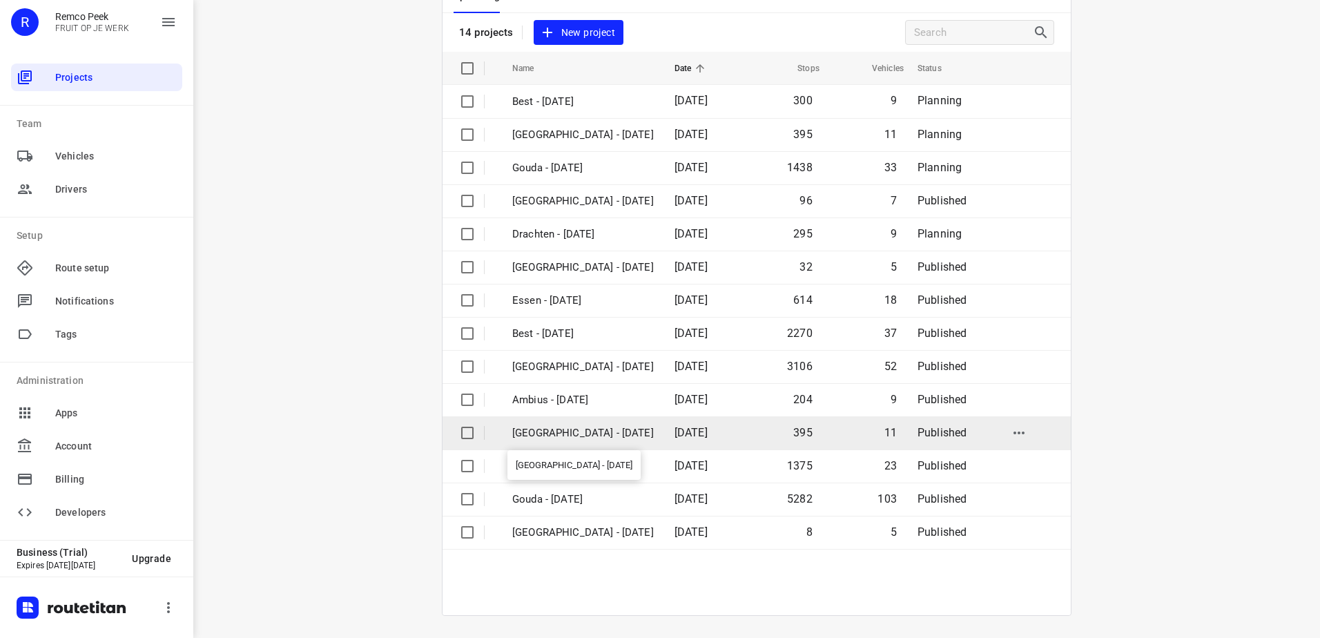
click at [568, 435] on p "[GEOGRAPHIC_DATA] - [DATE]" at bounding box center [583, 433] width 142 height 16
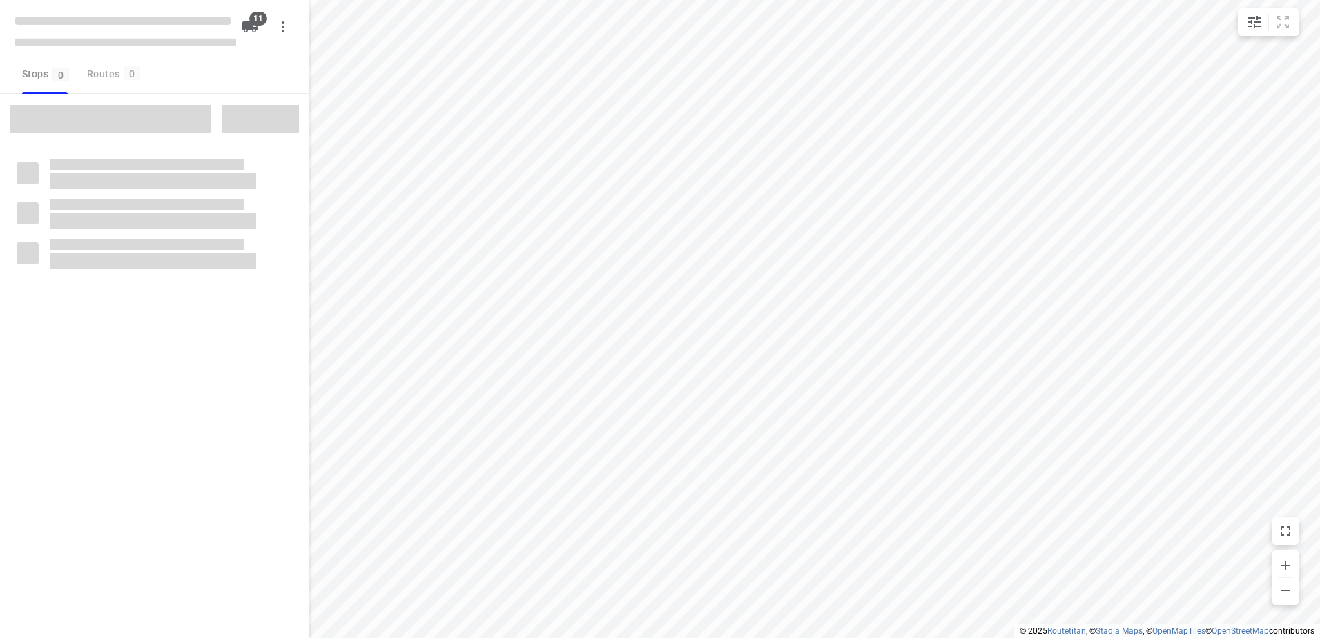
checkbox input "true"
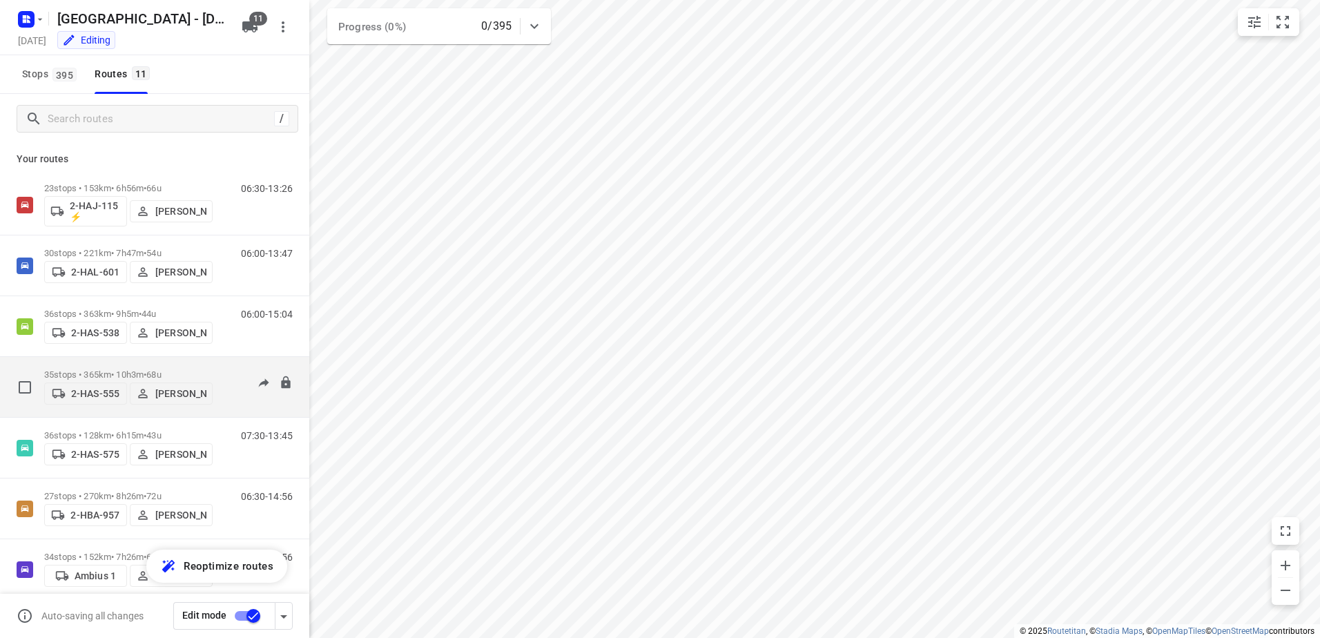
scroll to position [69, 0]
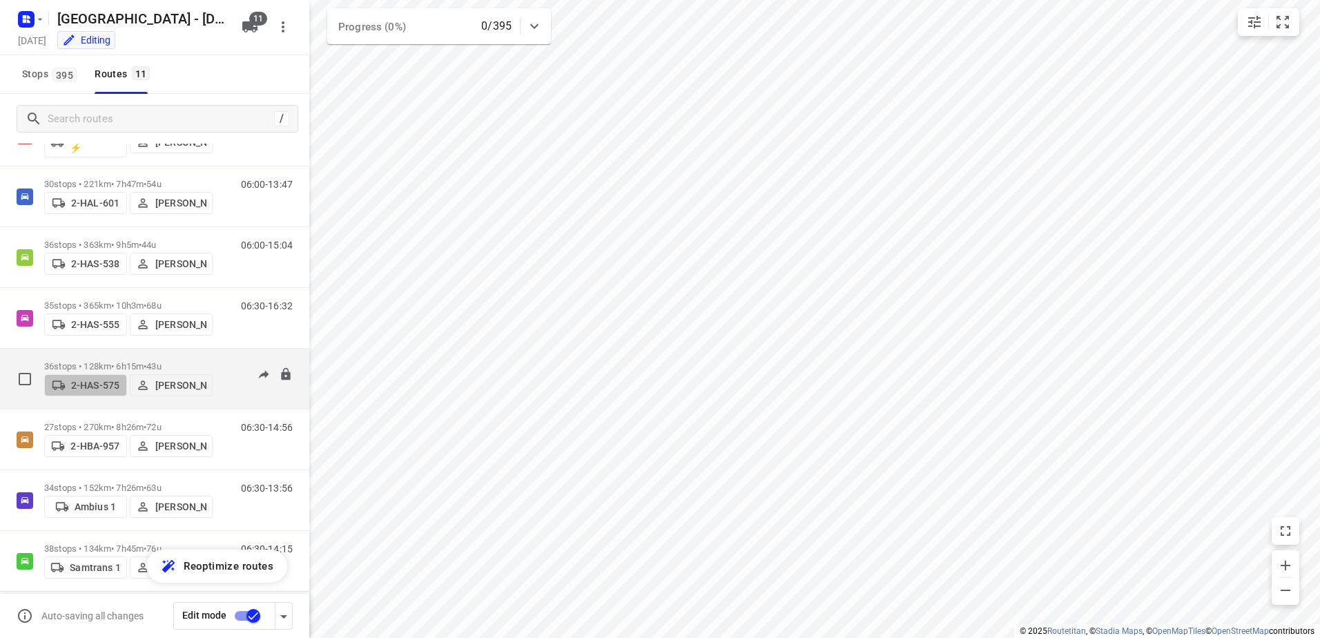
click at [106, 383] on p "2-HAS-575" at bounding box center [95, 385] width 48 height 11
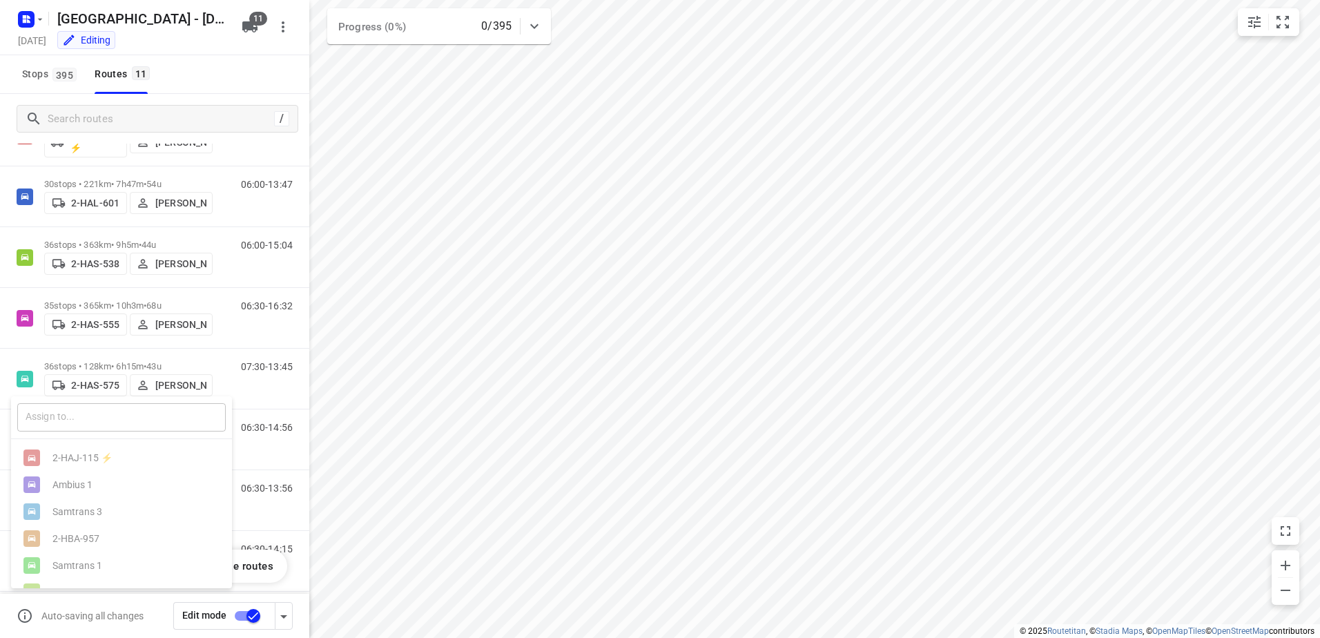
click at [108, 430] on input "text" at bounding box center [121, 417] width 209 height 28
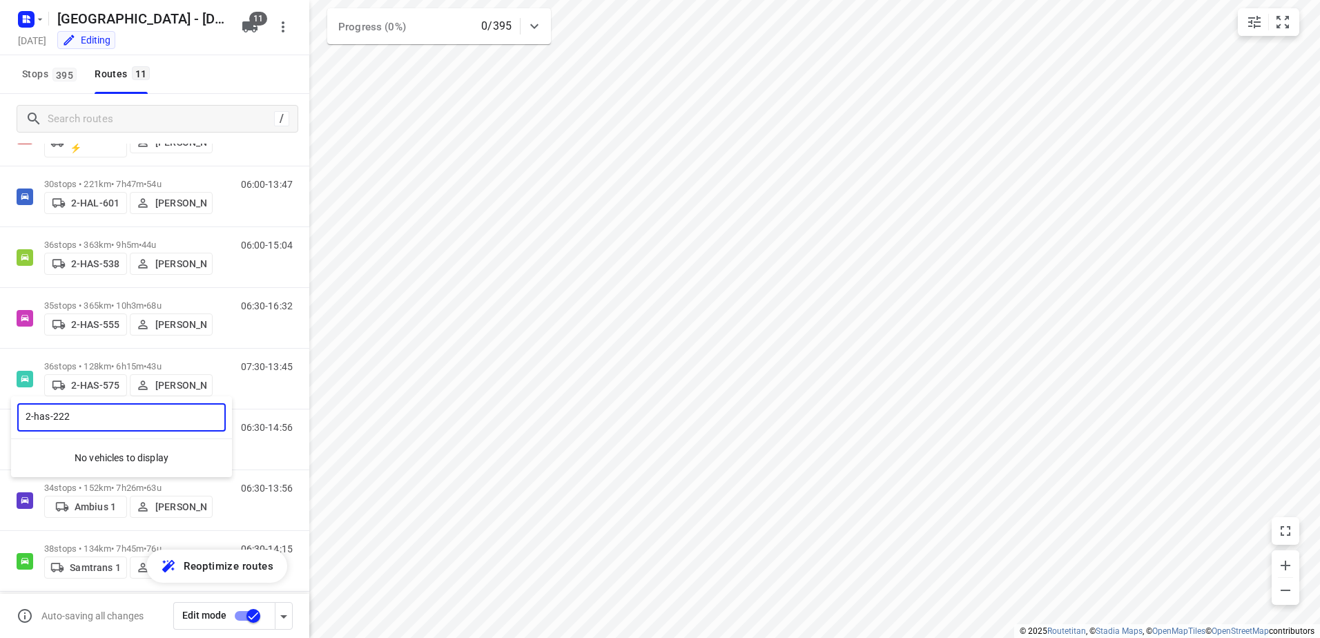
type input "2-has-222"
click at [191, 41] on div at bounding box center [660, 319] width 1320 height 638
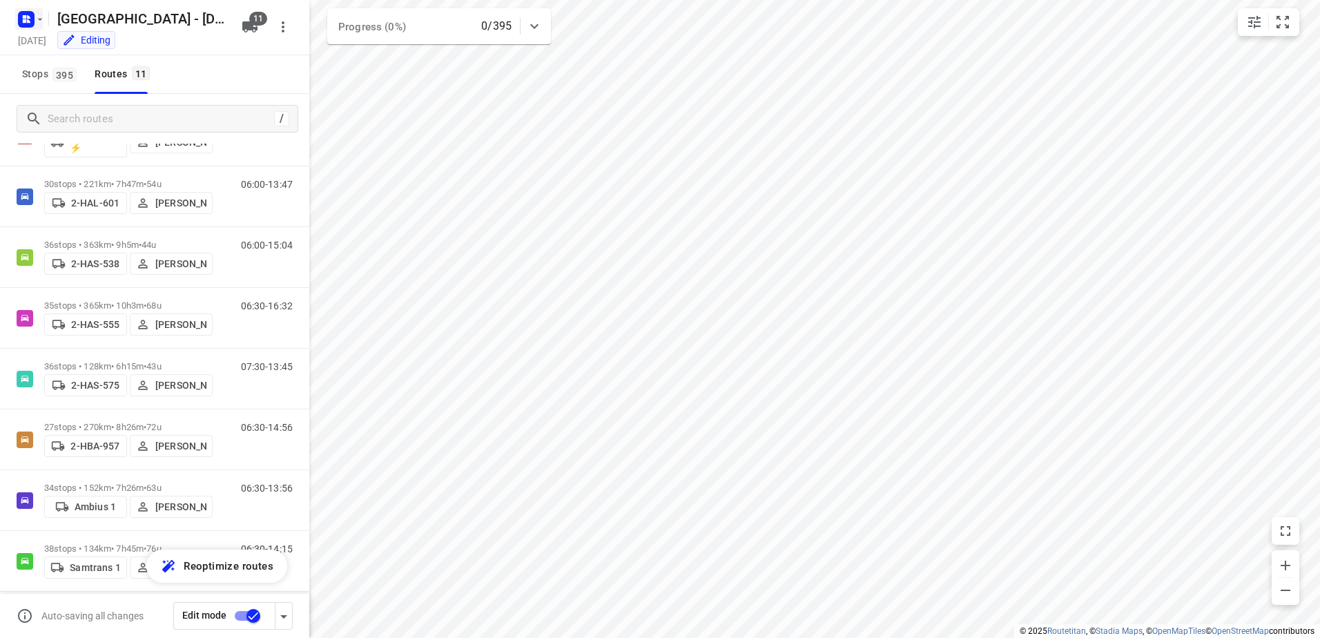
click at [26, 17] on icon "button" at bounding box center [24, 16] width 3 height 3
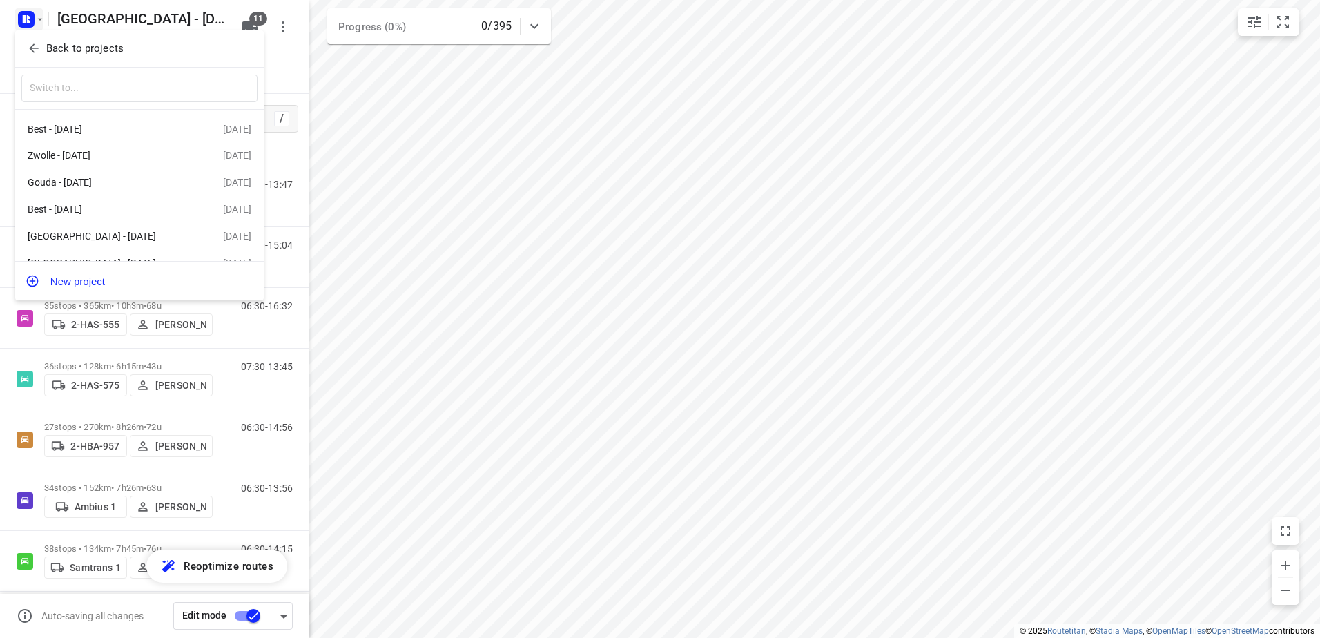
click at [30, 43] on icon "button" at bounding box center [34, 48] width 14 height 14
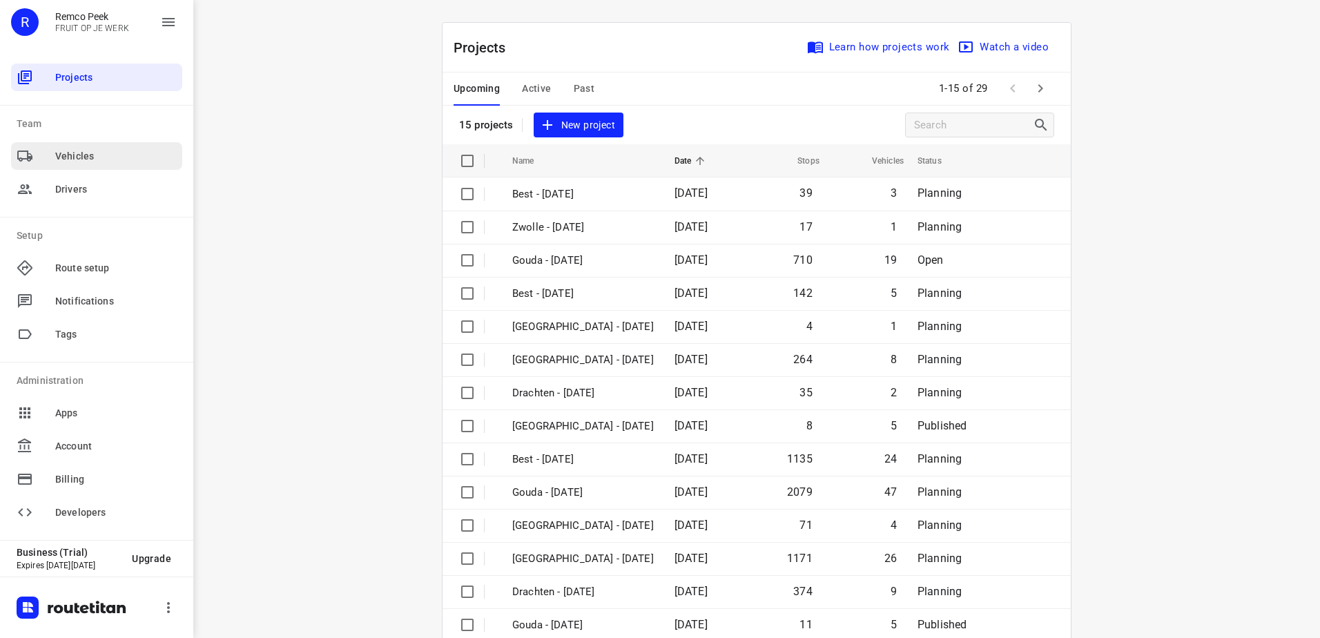
click at [77, 150] on span "Vehicles" at bounding box center [116, 156] width 122 height 14
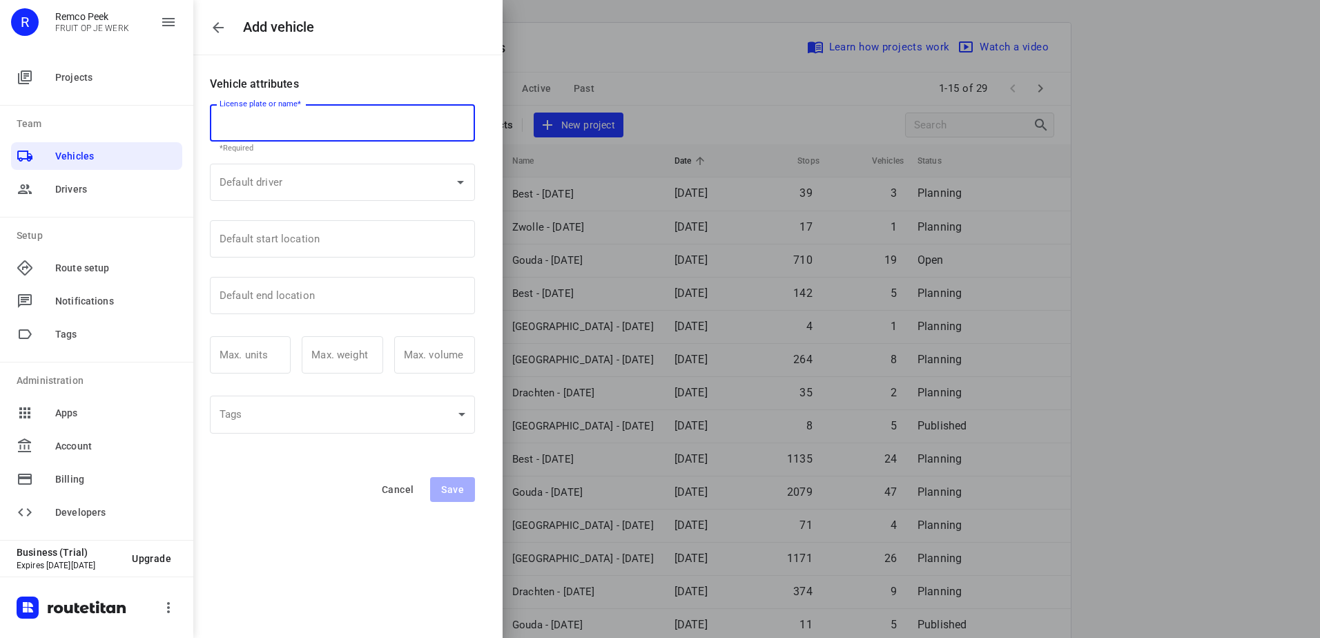
click at [349, 128] on input "text" at bounding box center [342, 122] width 265 height 37
type input "2-Has-222"
click at [309, 177] on input "Default driver" at bounding box center [323, 182] width 214 height 25
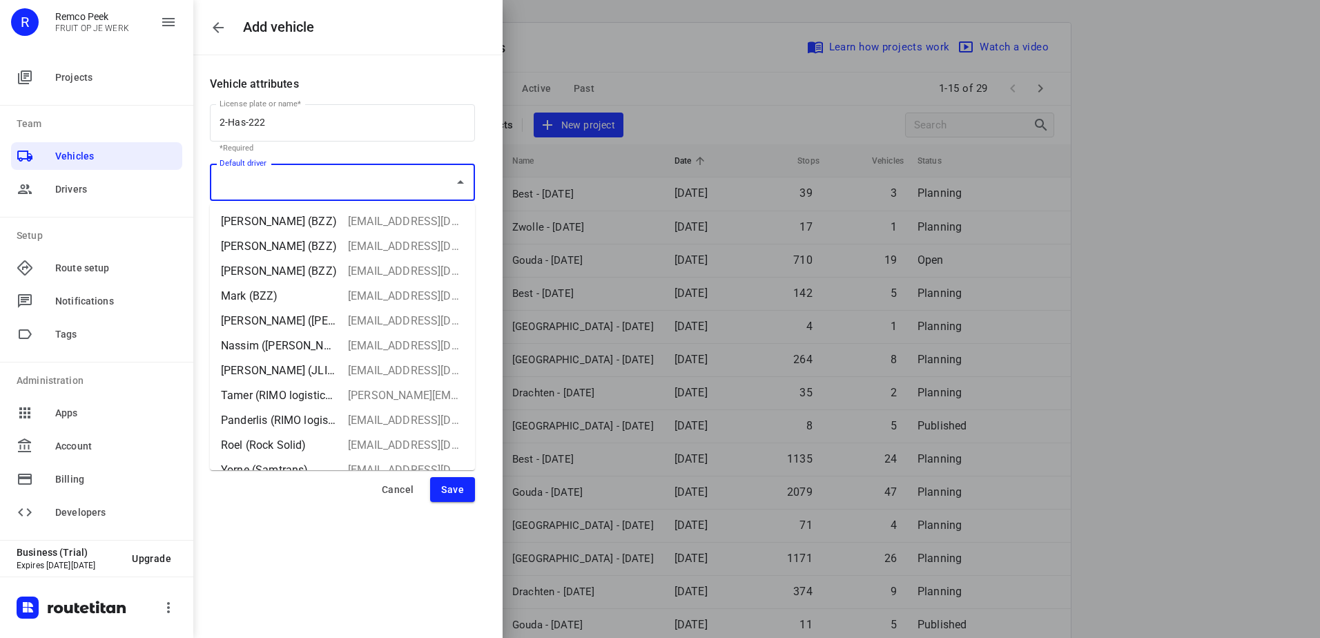
click at [467, 189] on icon "Close" at bounding box center [460, 182] width 17 height 17
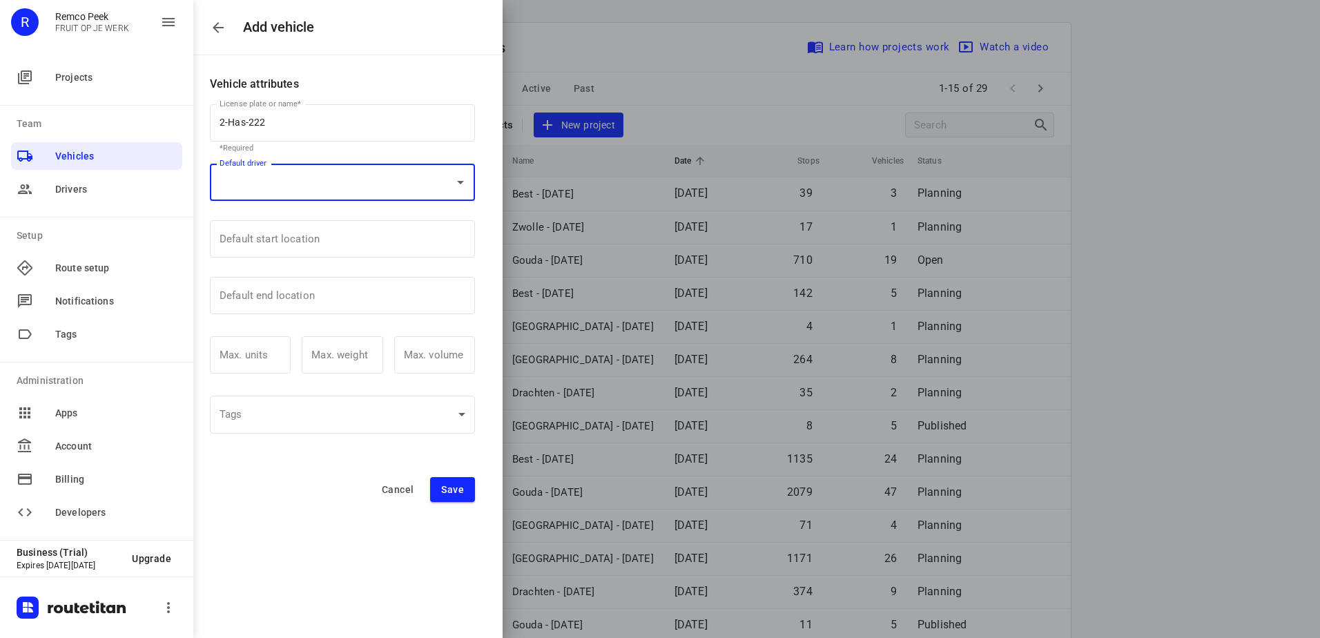
click at [467, 189] on icon "Open" at bounding box center [460, 182] width 17 height 17
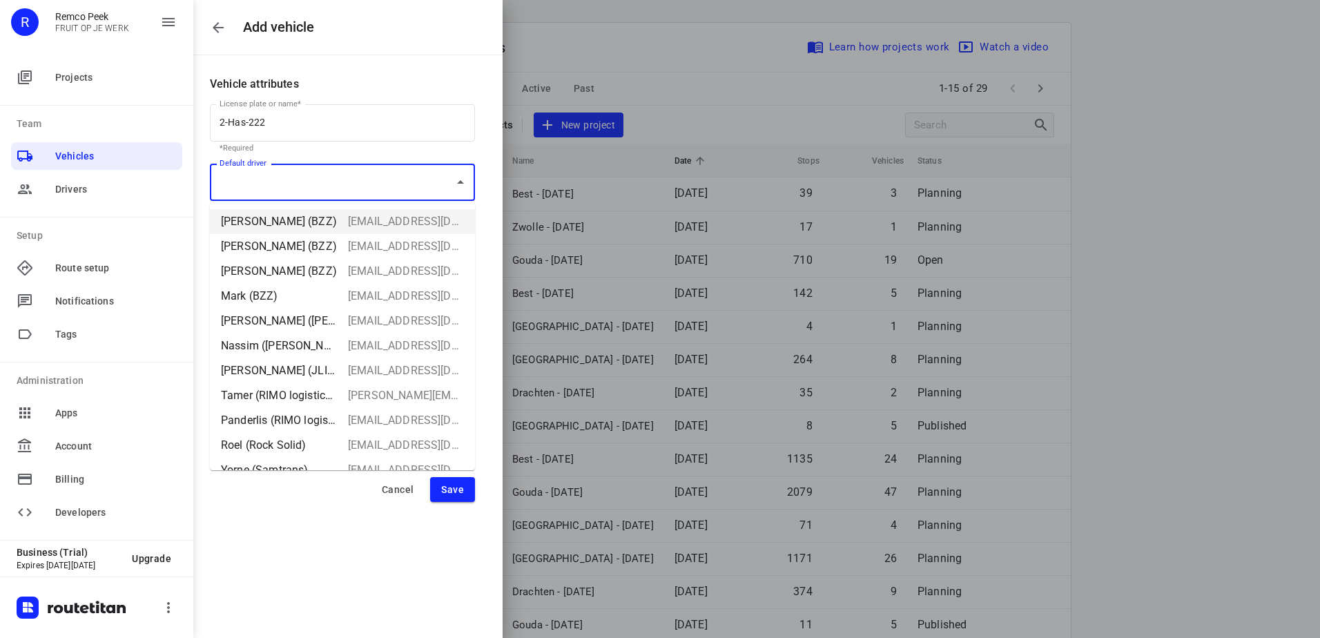
click at [358, 152] on p "*Required" at bounding box center [343, 148] width 246 height 9
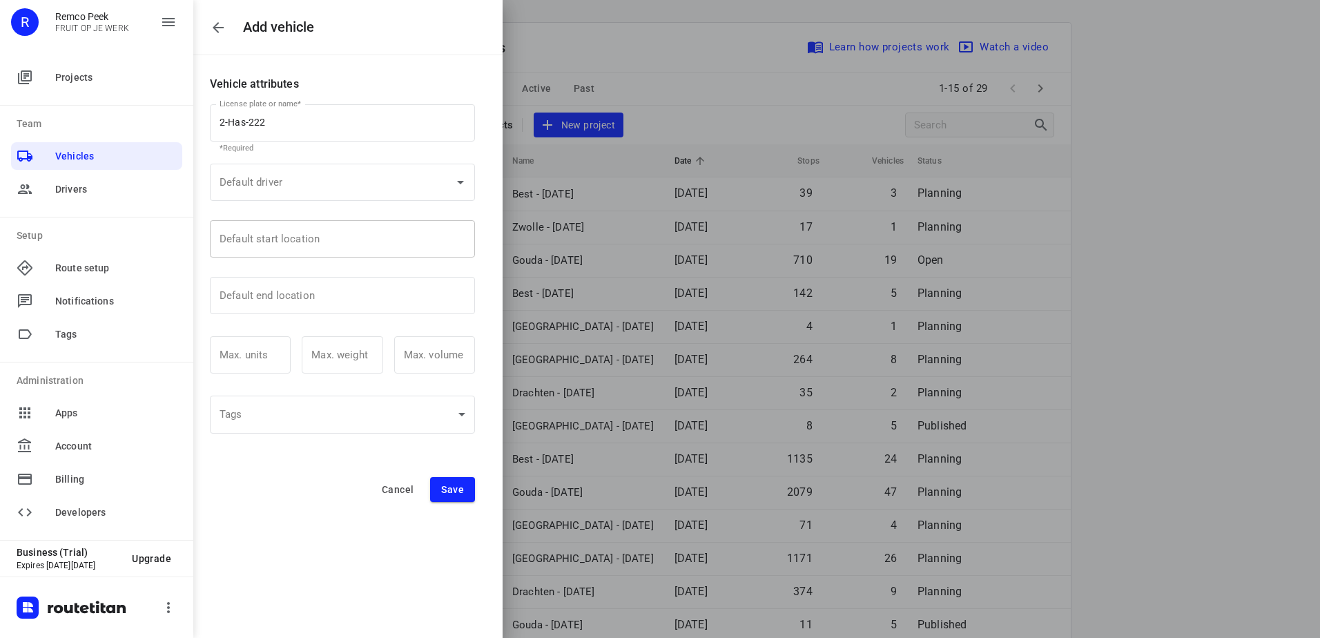
click at [311, 246] on input "Default start location" at bounding box center [342, 238] width 265 height 37
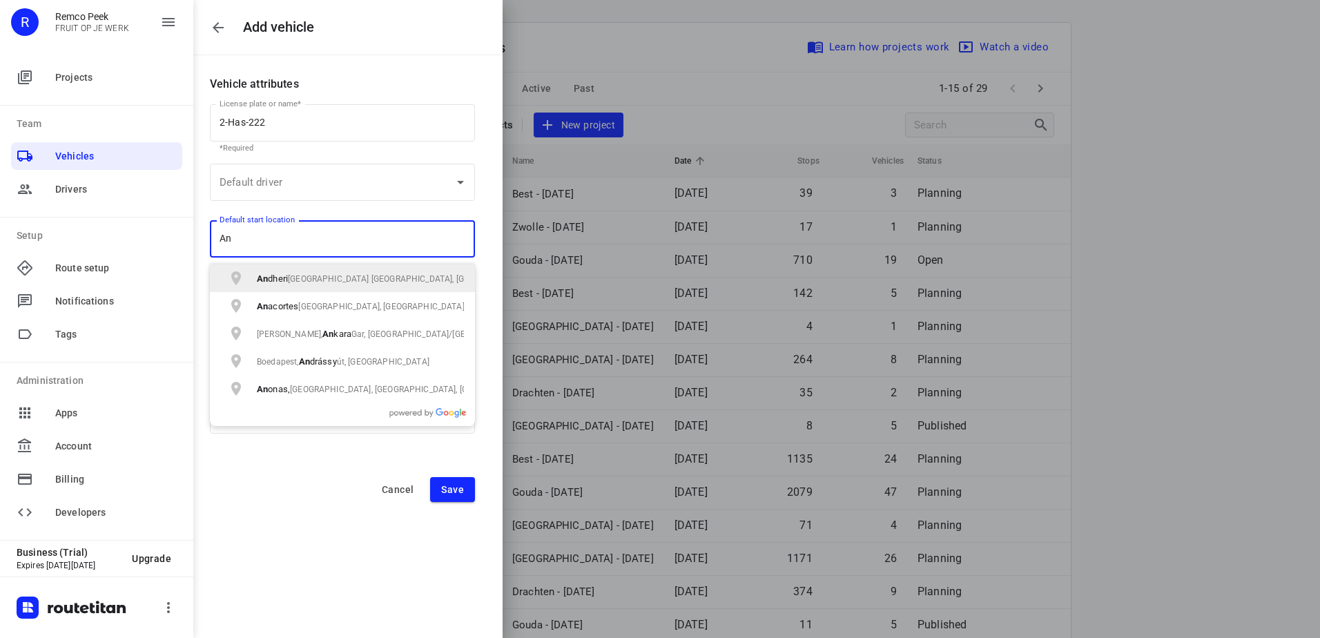
type input "A"
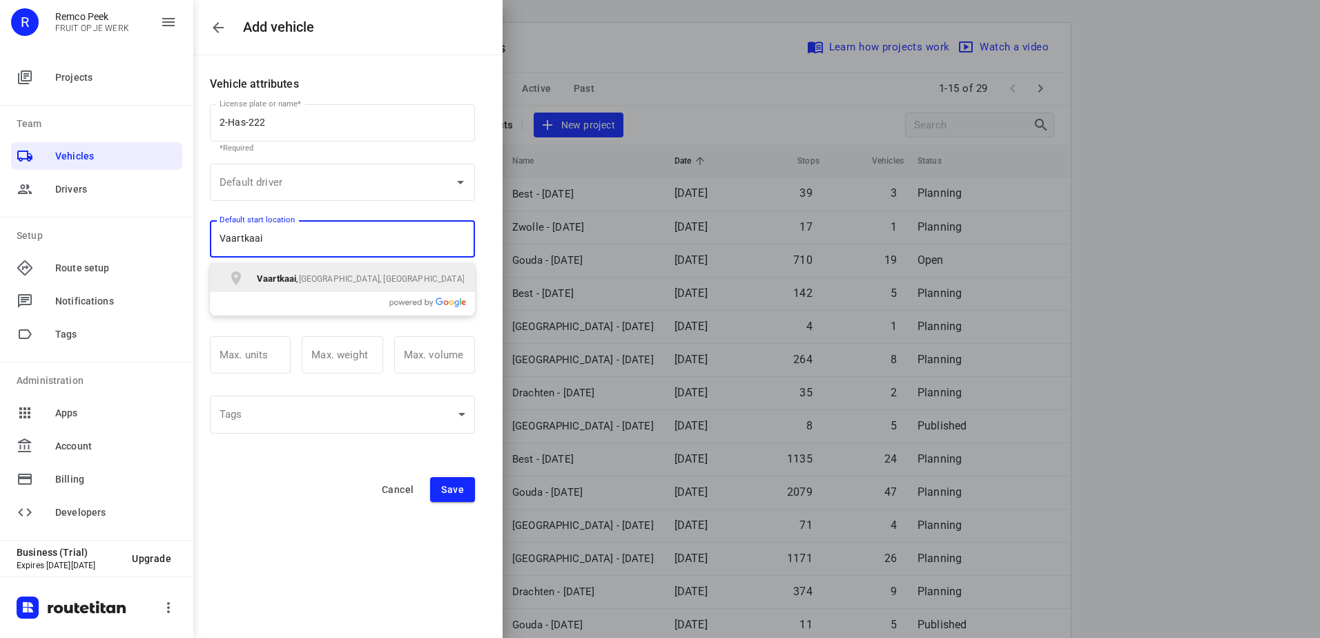
click at [322, 282] on span "[GEOGRAPHIC_DATA], [GEOGRAPHIC_DATA]" at bounding box center [382, 279] width 166 height 10
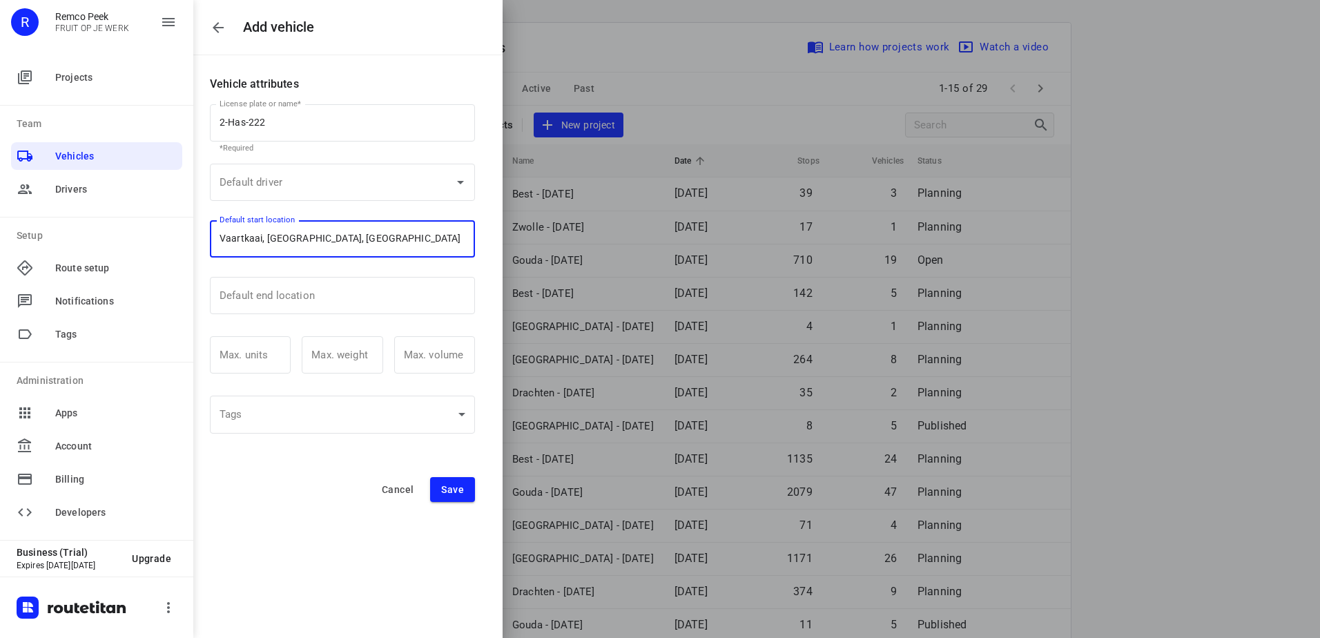
type input "Vaartkaai, [GEOGRAPHIC_DATA], [GEOGRAPHIC_DATA]"
click at [277, 490] on div "Cancel Save" at bounding box center [347, 489] width 309 height 25
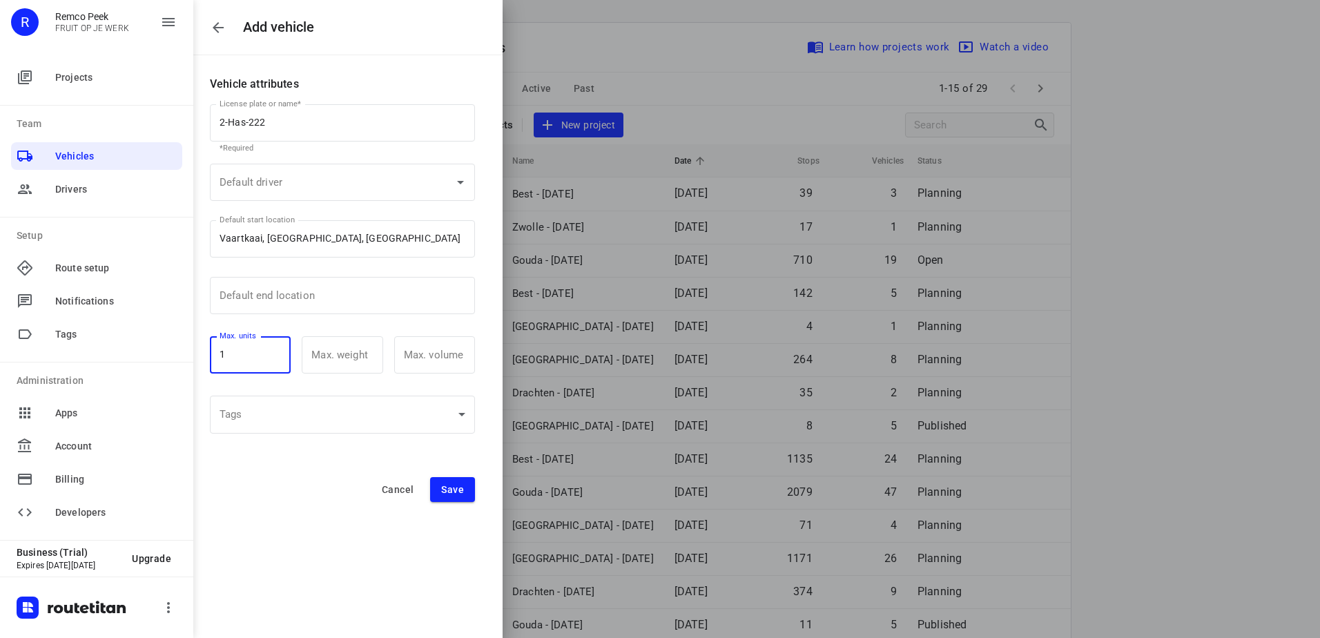
type input "1"
click at [279, 354] on input "1" at bounding box center [250, 354] width 81 height 37
click at [276, 357] on input "1" at bounding box center [250, 354] width 81 height 37
drag, startPoint x: 282, startPoint y: 492, endPoint x: 327, endPoint y: 396, distance: 105.9
click at [282, 490] on div "Cancel Save" at bounding box center [347, 489] width 309 height 25
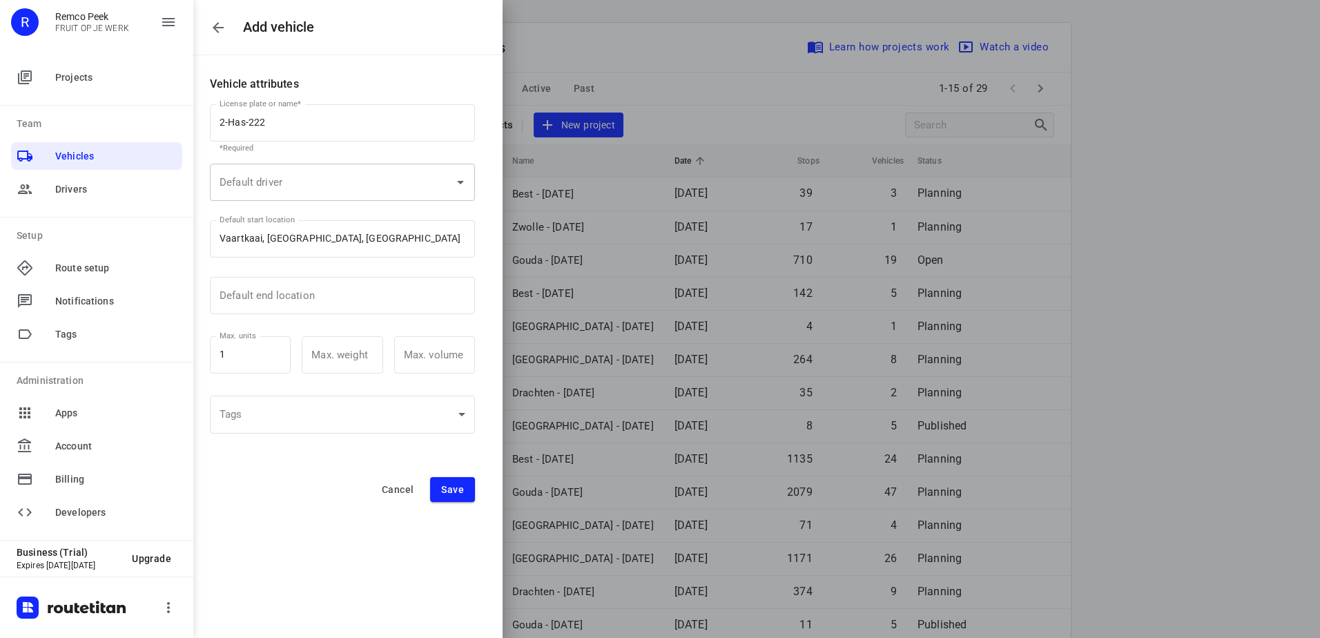
click at [231, 193] on input "Default driver" at bounding box center [323, 182] width 214 height 25
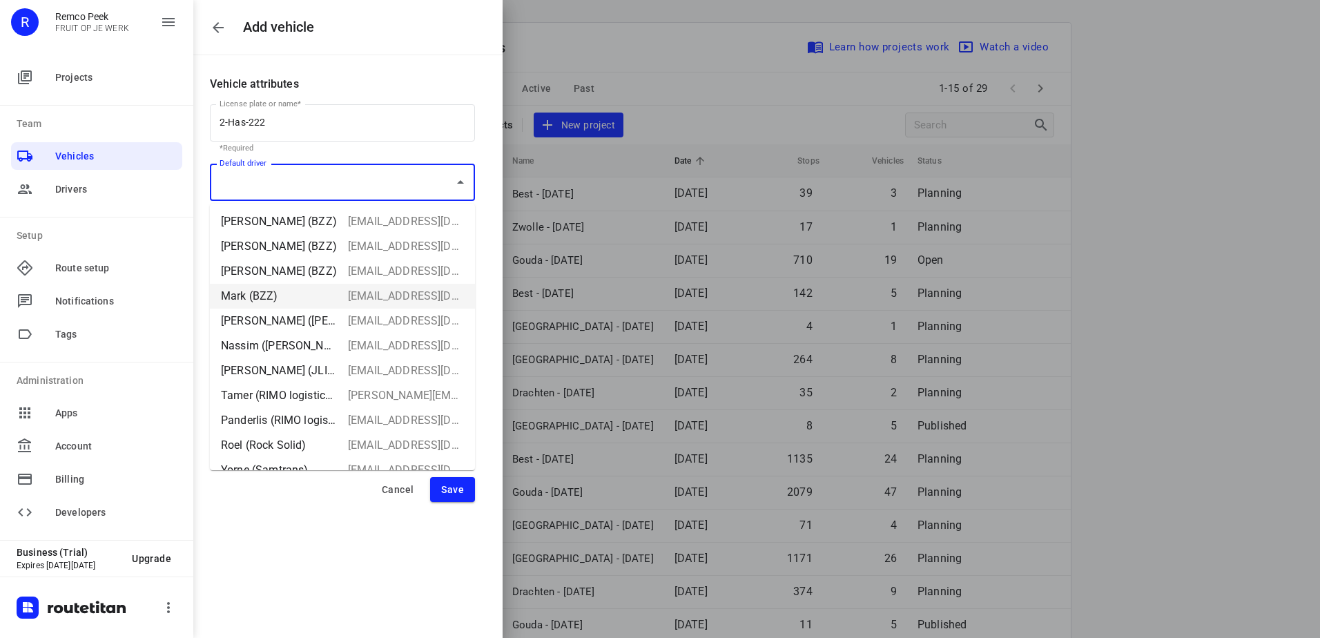
click at [222, 26] on icon "button" at bounding box center [218, 27] width 17 height 17
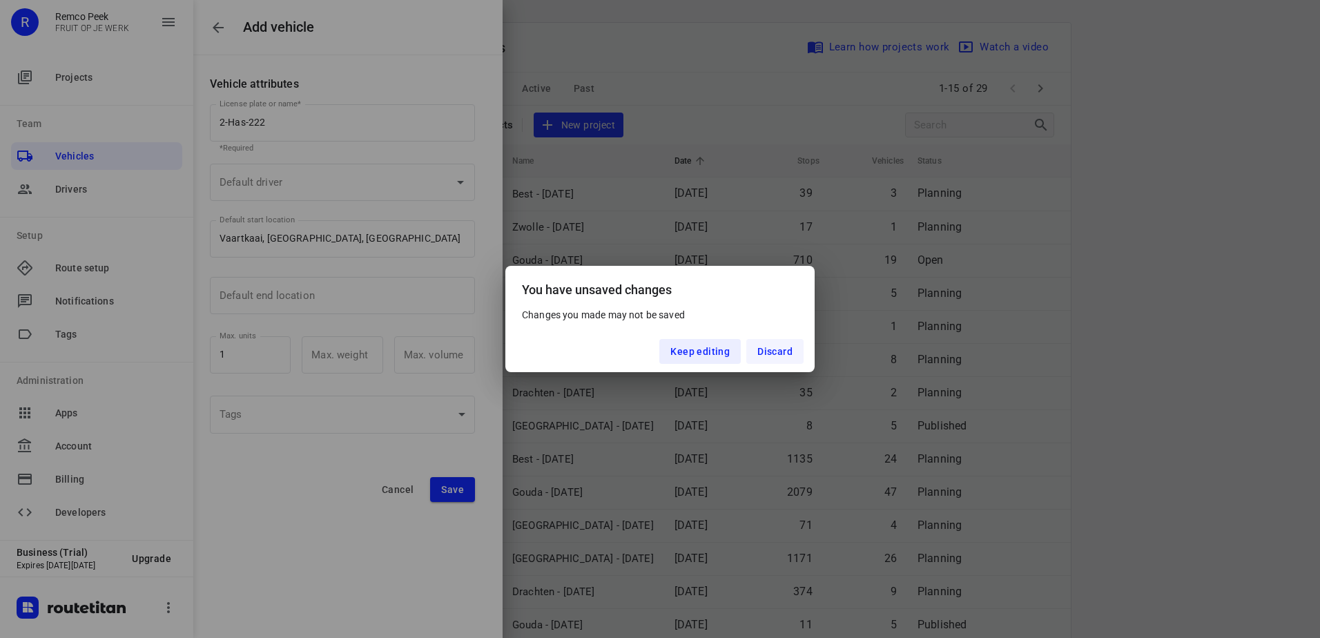
click at [777, 357] on button "Discard" at bounding box center [774, 351] width 57 height 25
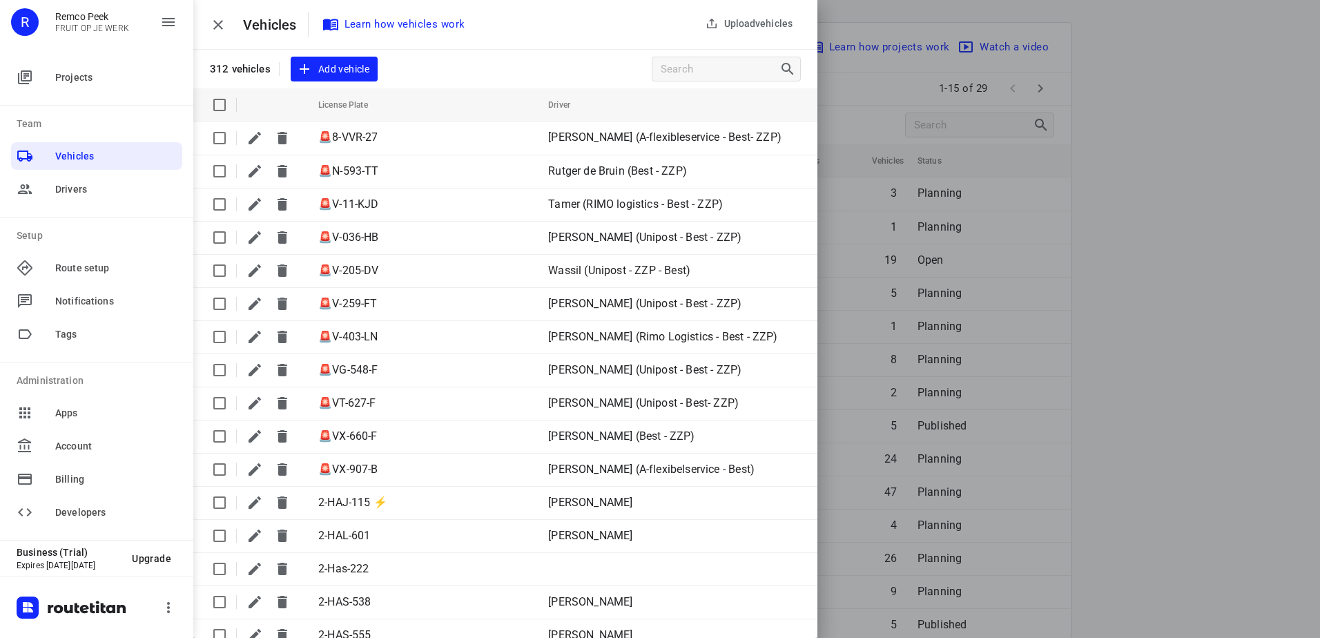
click at [33, 22] on div "R" at bounding box center [25, 22] width 28 height 28
click at [83, 27] on p "FRUIT OP JE WERK" at bounding box center [92, 28] width 74 height 10
click at [59, 153] on span "Vehicles" at bounding box center [116, 156] width 122 height 14
click at [221, 31] on icon "button" at bounding box center [218, 25] width 17 height 17
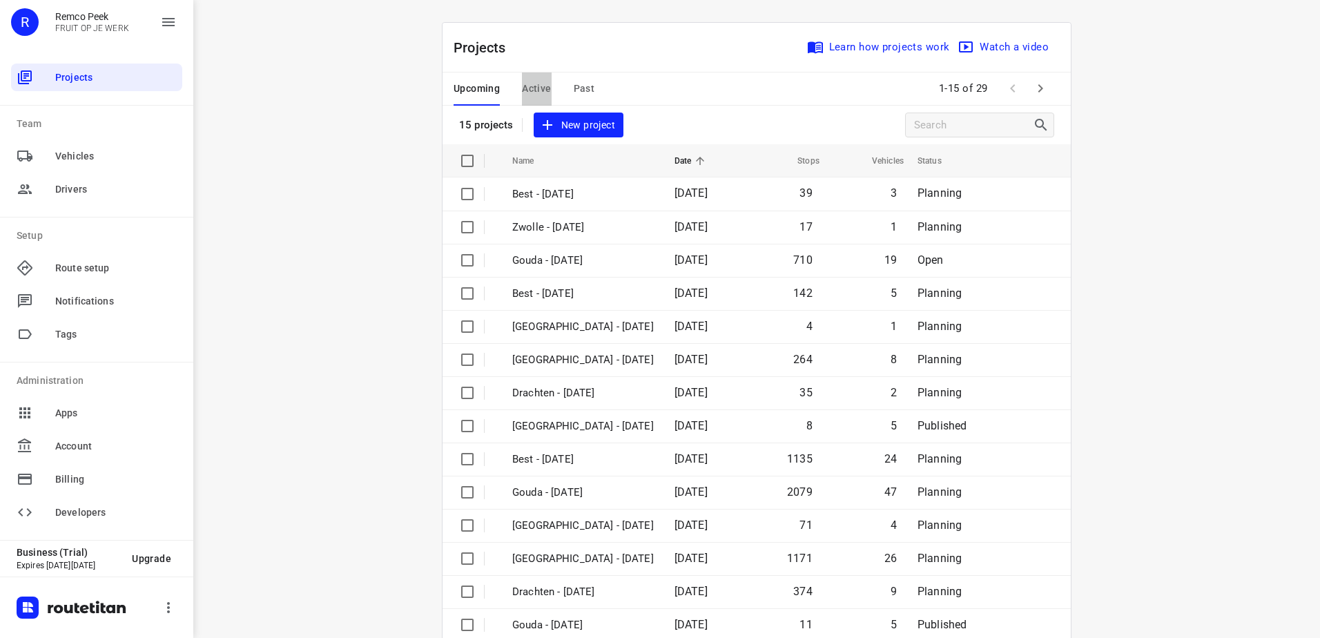
click at [545, 88] on span "Active" at bounding box center [536, 88] width 29 height 17
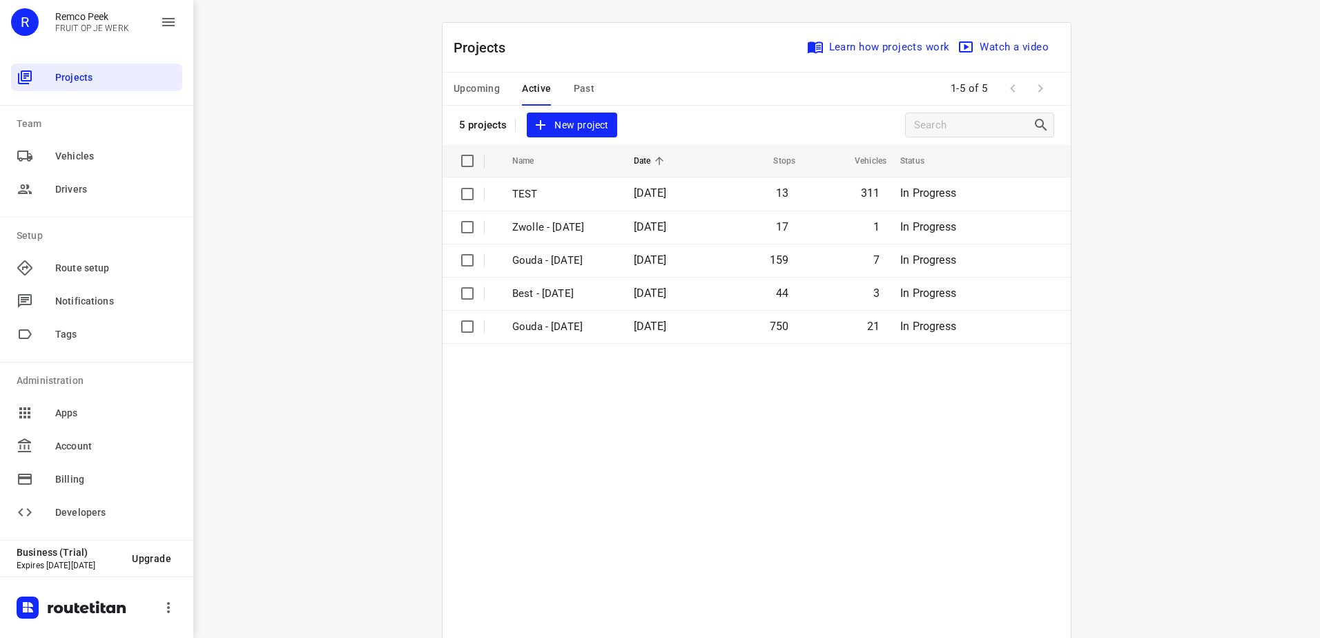
click at [480, 90] on span "Upcoming" at bounding box center [477, 88] width 46 height 17
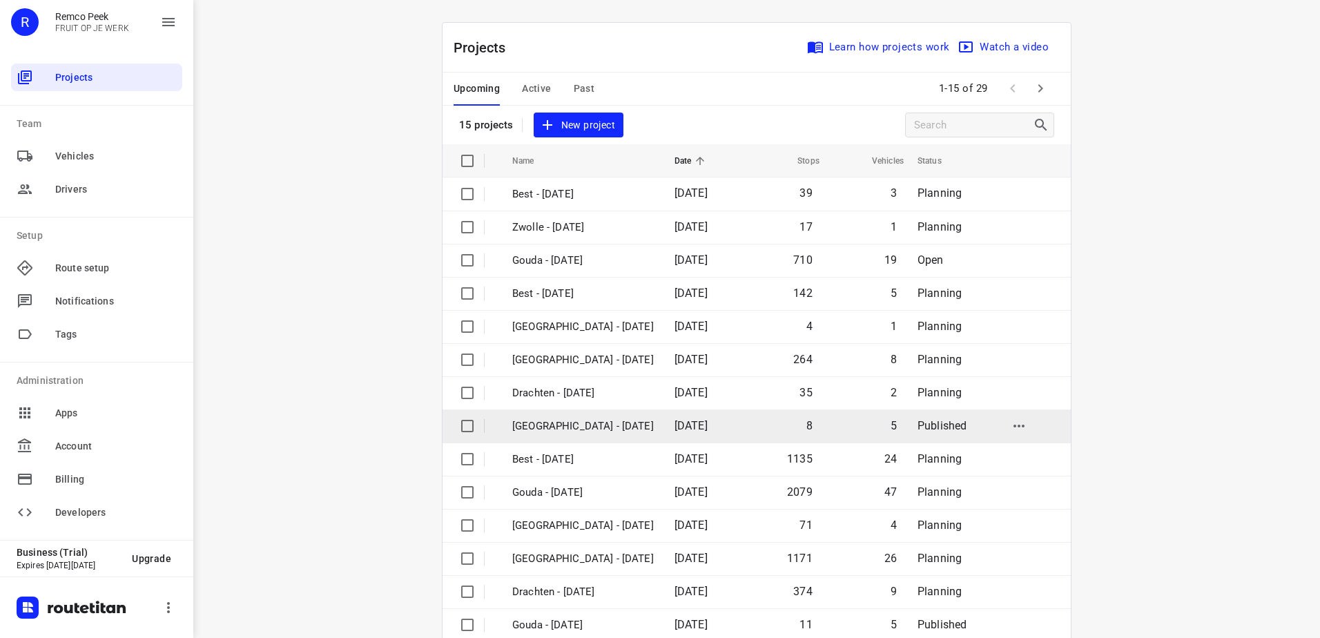
scroll to position [60, 0]
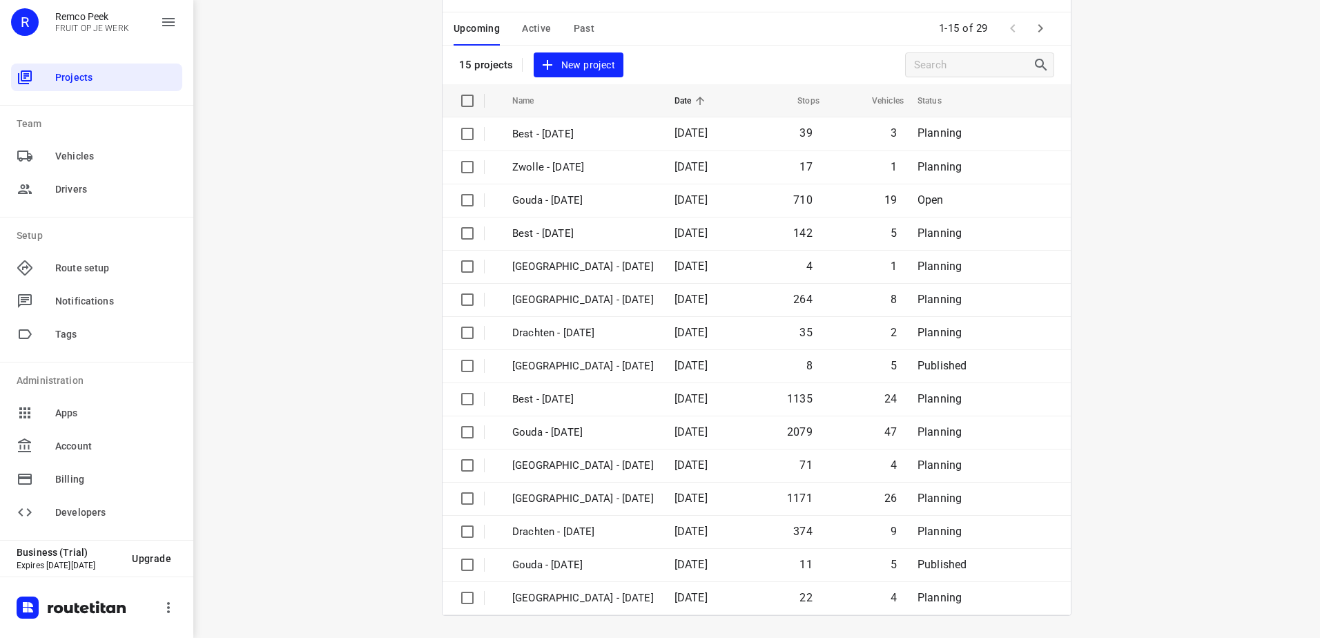
click at [545, 28] on span "Active" at bounding box center [536, 28] width 29 height 17
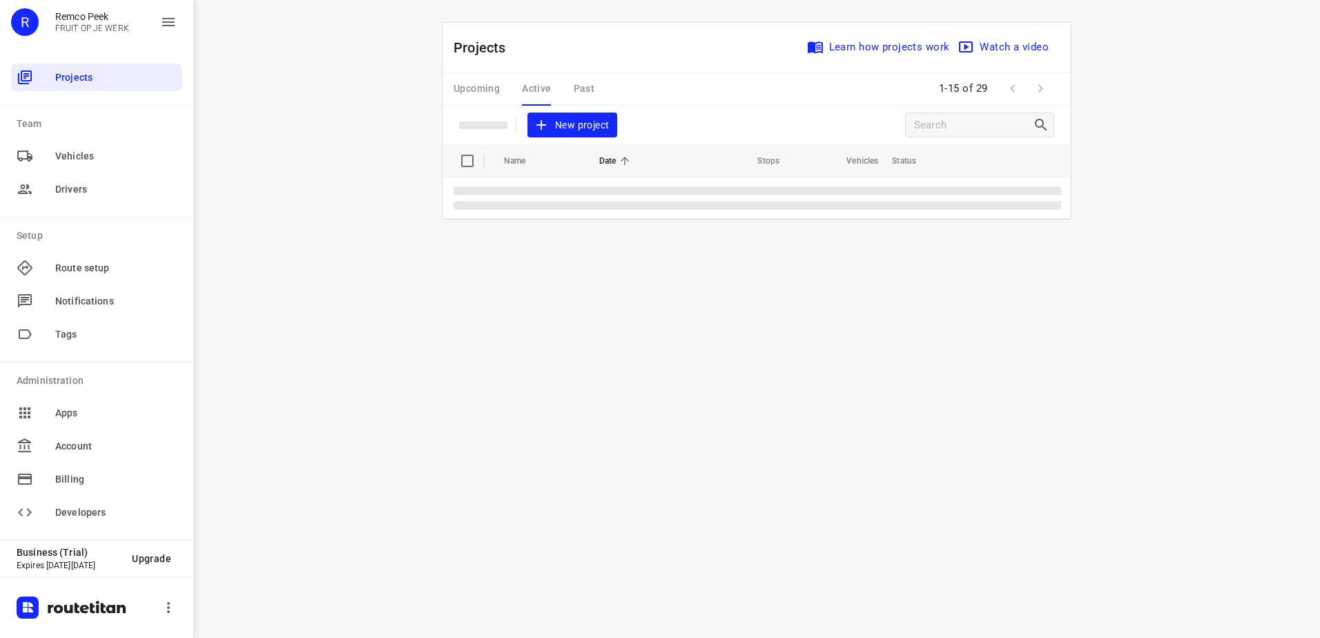
scroll to position [0, 0]
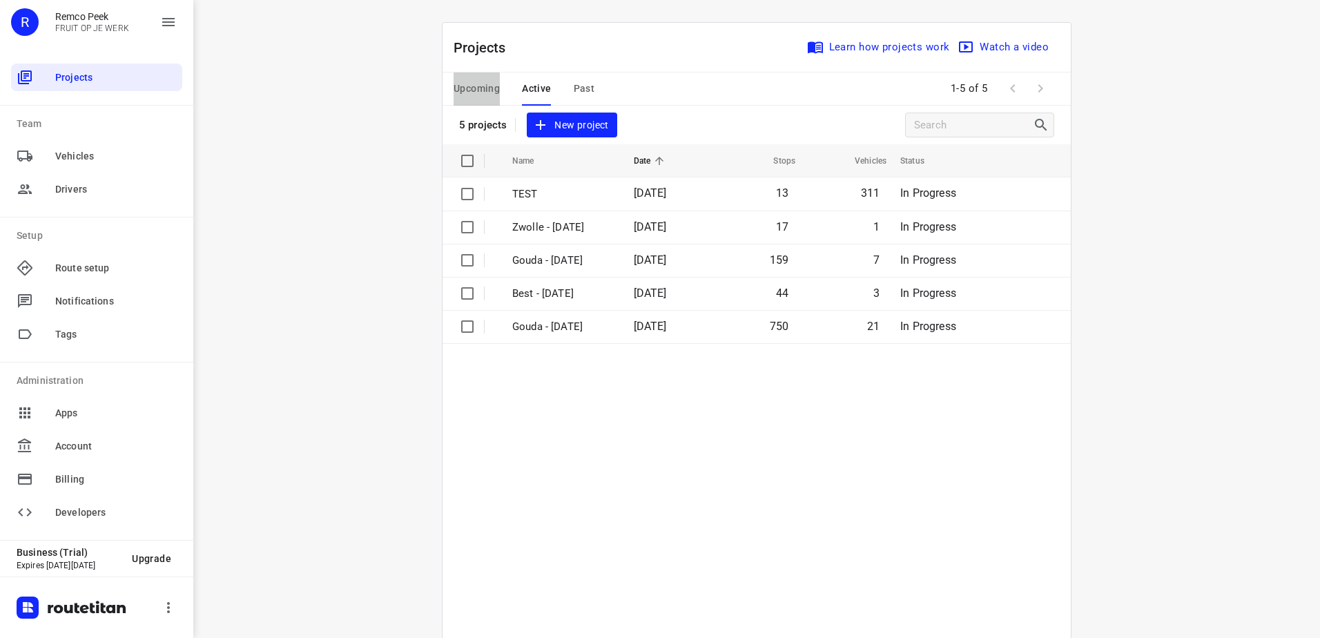
click at [468, 79] on button "Upcoming" at bounding box center [477, 88] width 46 height 33
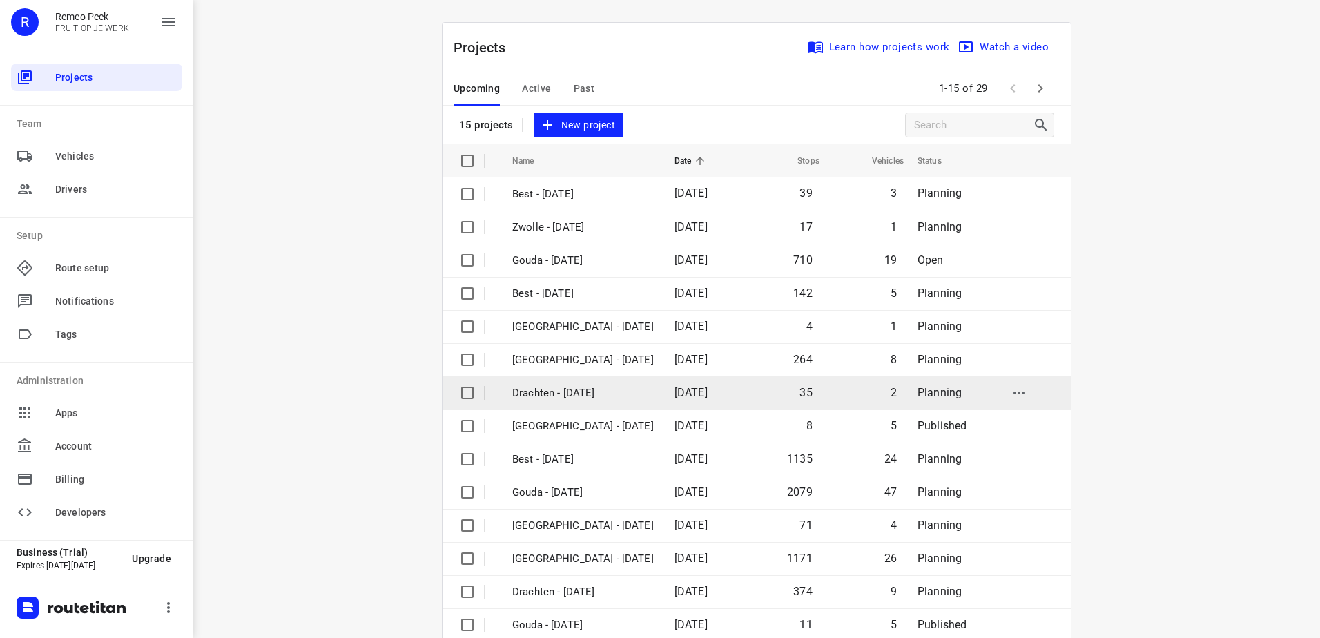
scroll to position [60, 0]
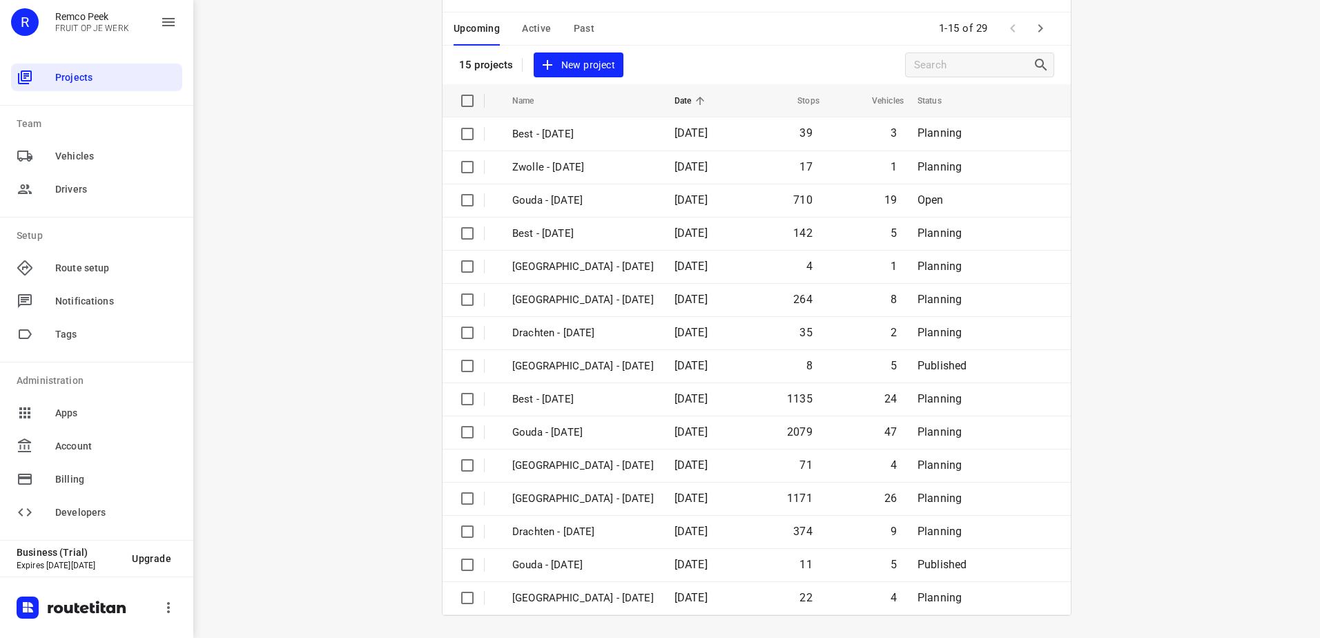
click at [1032, 29] on icon "button" at bounding box center [1040, 28] width 17 height 17
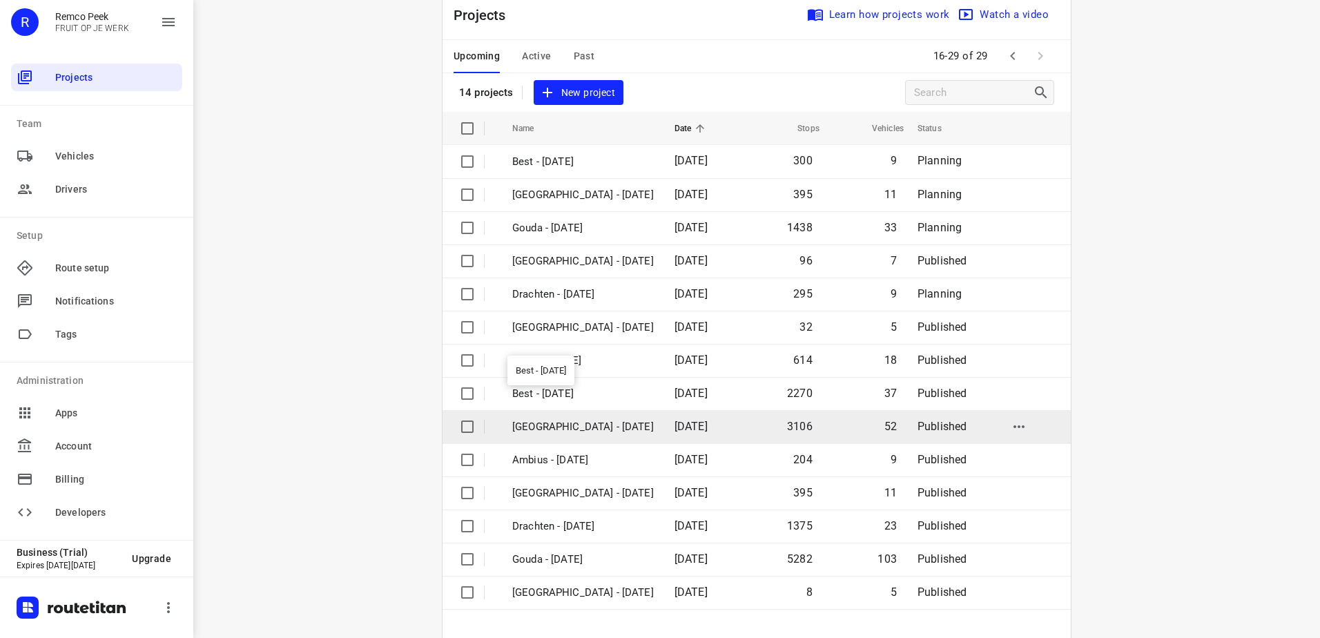
scroll to position [93, 0]
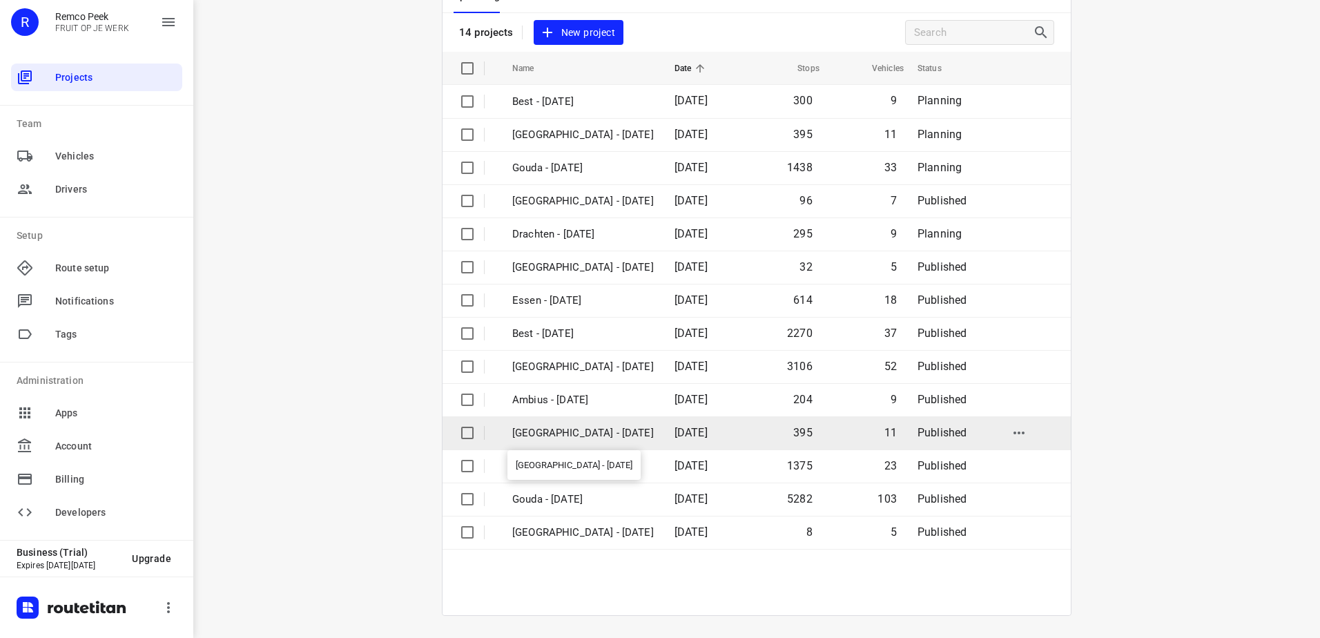
click at [585, 433] on p "[GEOGRAPHIC_DATA] - [DATE]" at bounding box center [583, 433] width 142 height 16
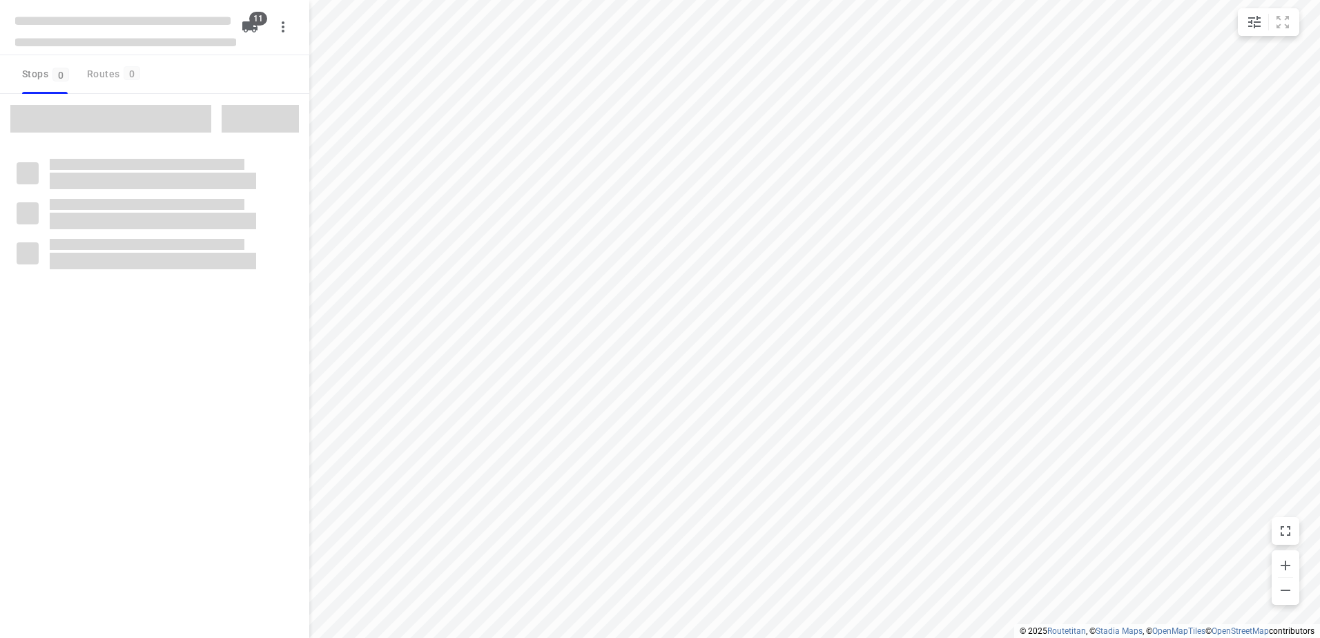
checkbox input "true"
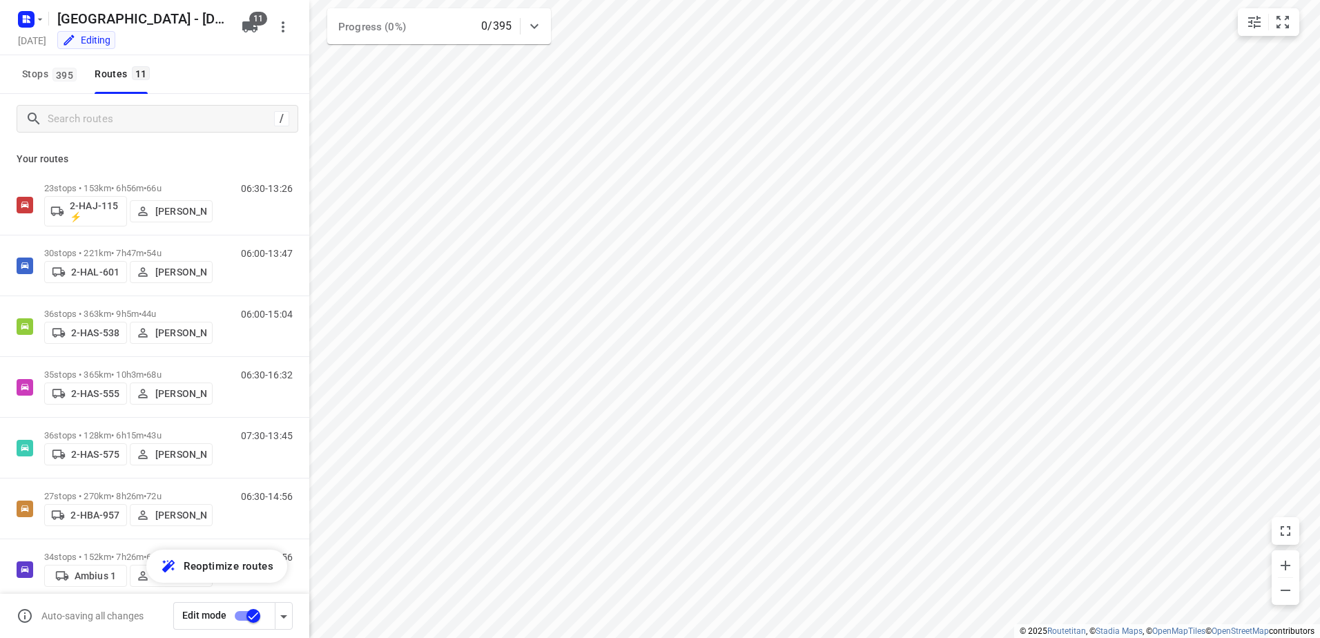
click at [298, 81] on div "Stops 395 Routes 11" at bounding box center [154, 74] width 309 height 39
click at [250, 612] on input "checkbox" at bounding box center [253, 616] width 79 height 26
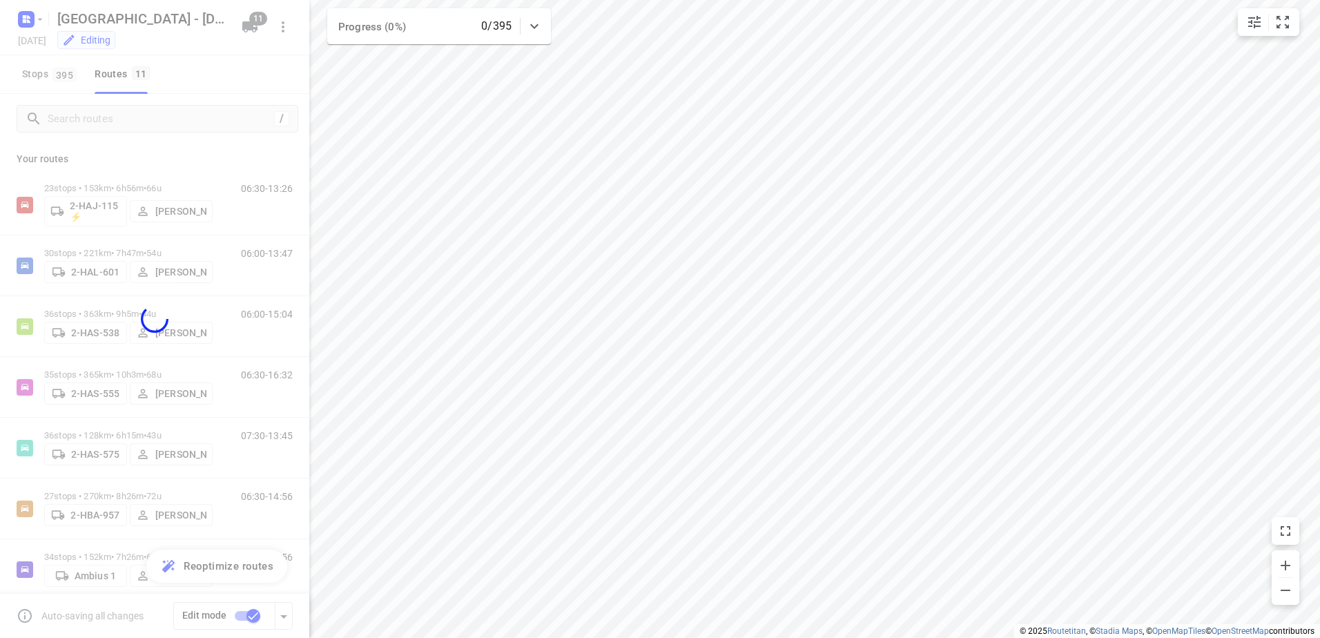
checkbox input "false"
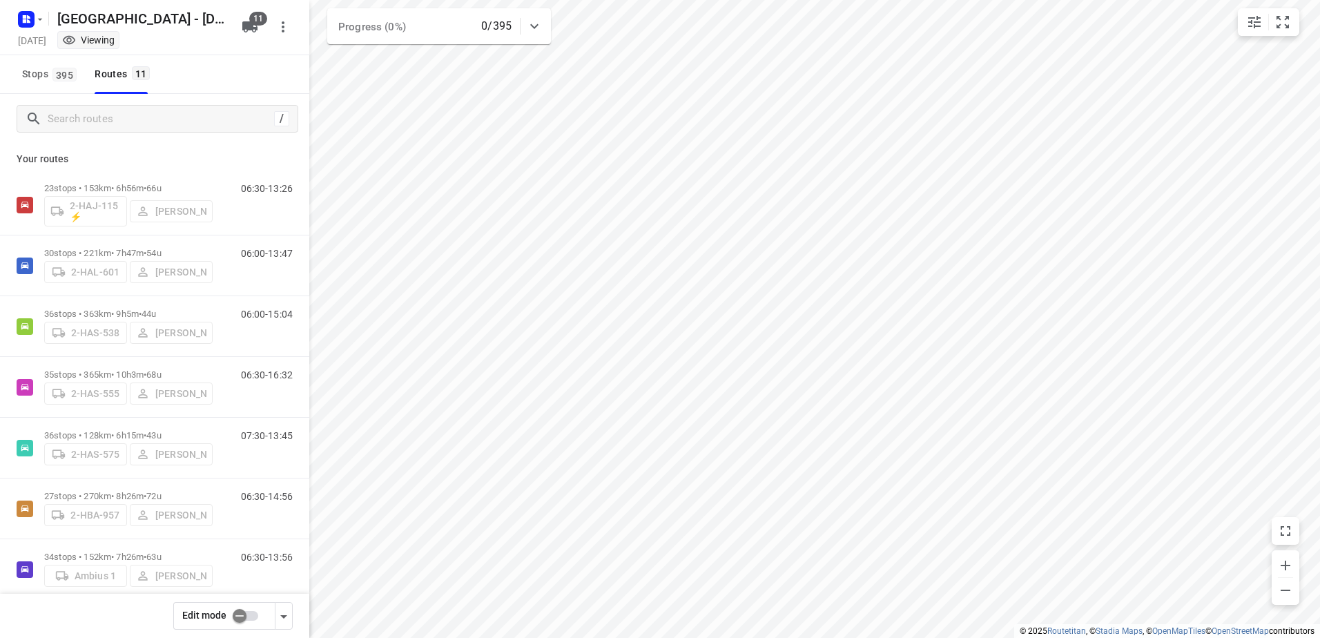
click at [225, 144] on div "Your routes 23 stops • 153km • 6h56m • 66u 2-HAJ-115 ⚡ [PERSON_NAME] 06:30-13:2…" at bounding box center [154, 410] width 309 height 533
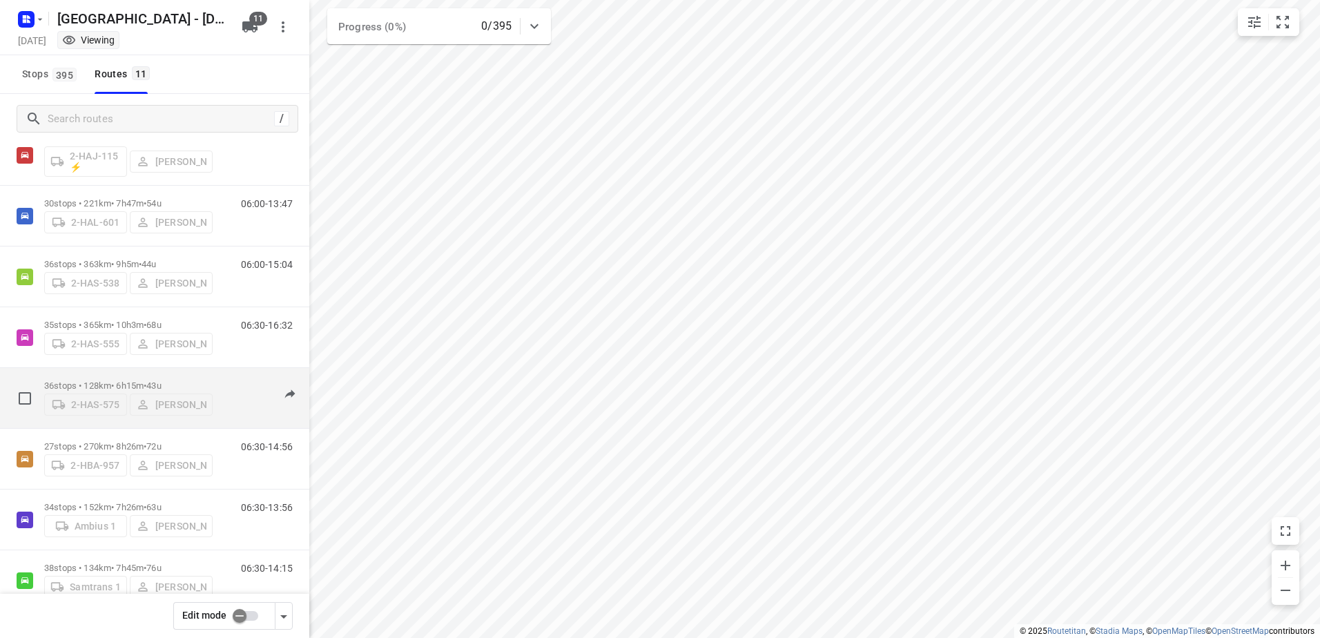
scroll to position [138, 0]
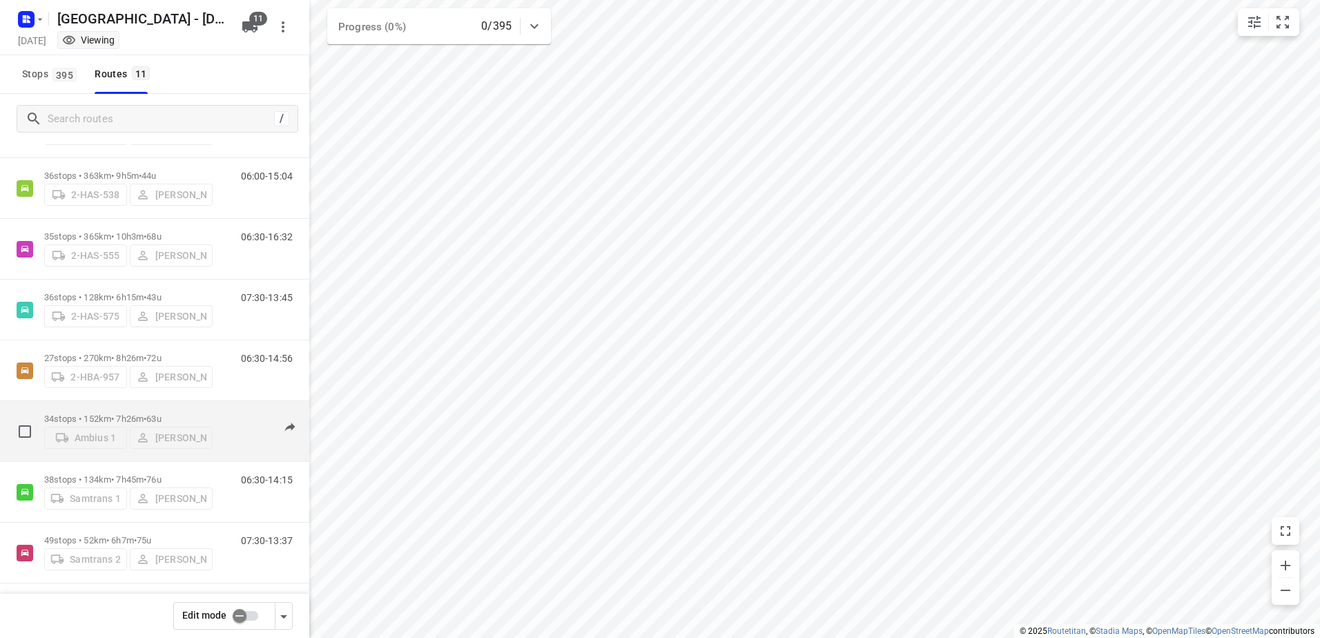
click at [130, 414] on p "34 stops • 152km • 7h26m • 63u" at bounding box center [128, 419] width 168 height 10
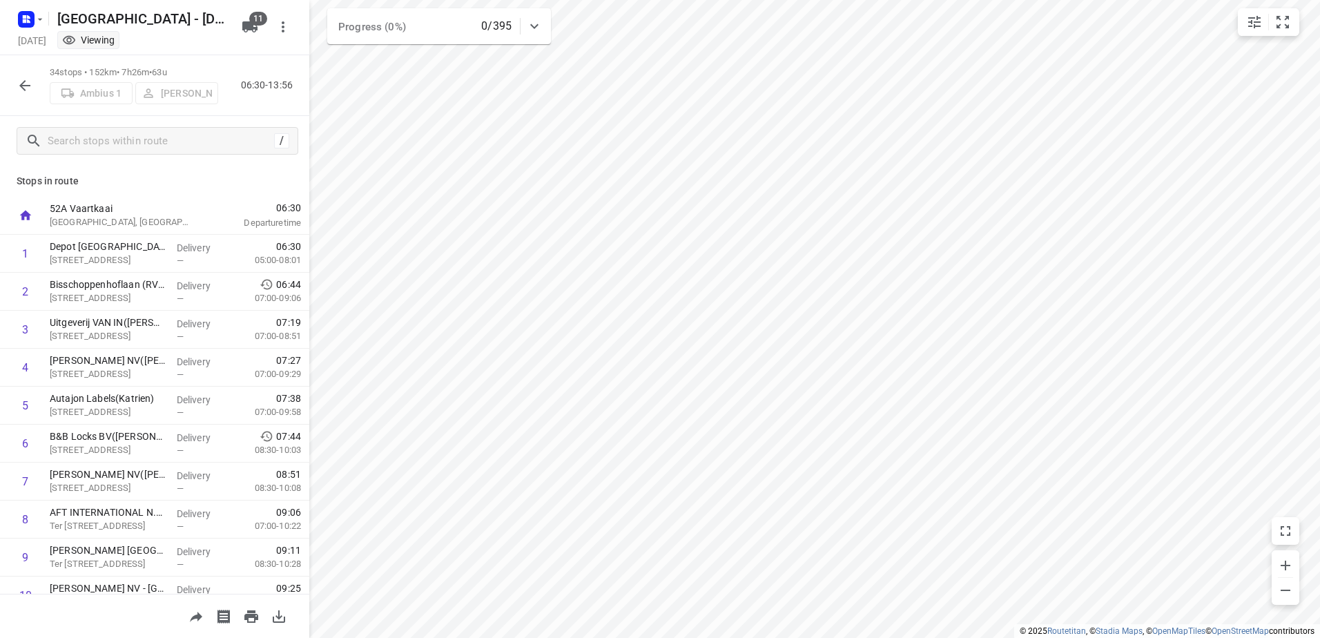
click at [24, 88] on icon "button" at bounding box center [24, 85] width 11 height 11
